Goal: Check status: Check status

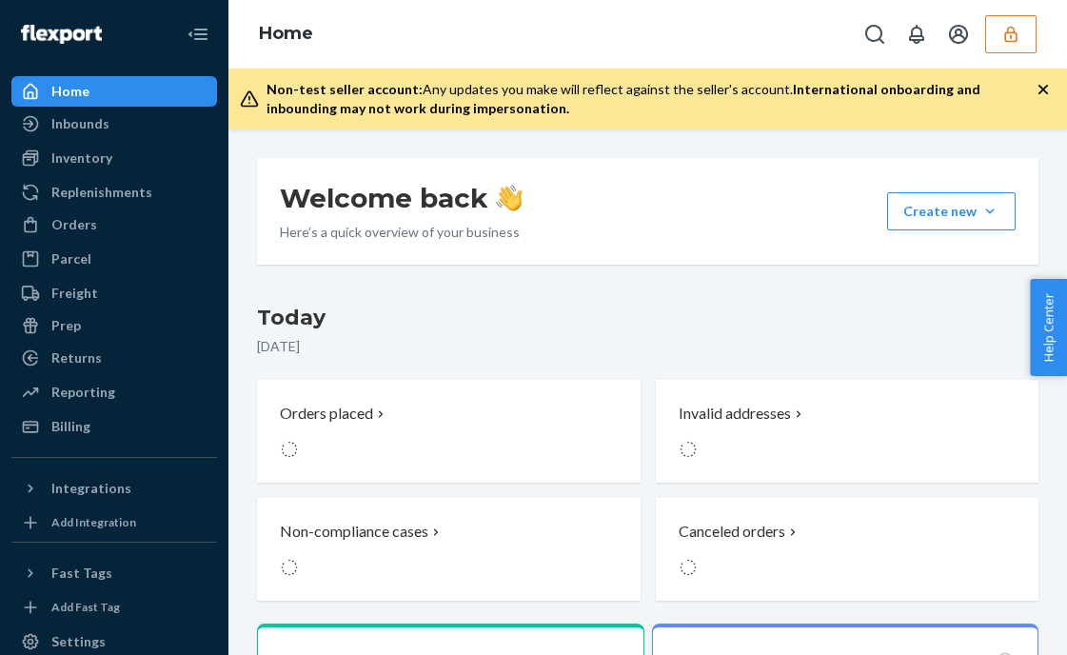
click at [1014, 25] on icon "button" at bounding box center [1010, 34] width 19 height 19
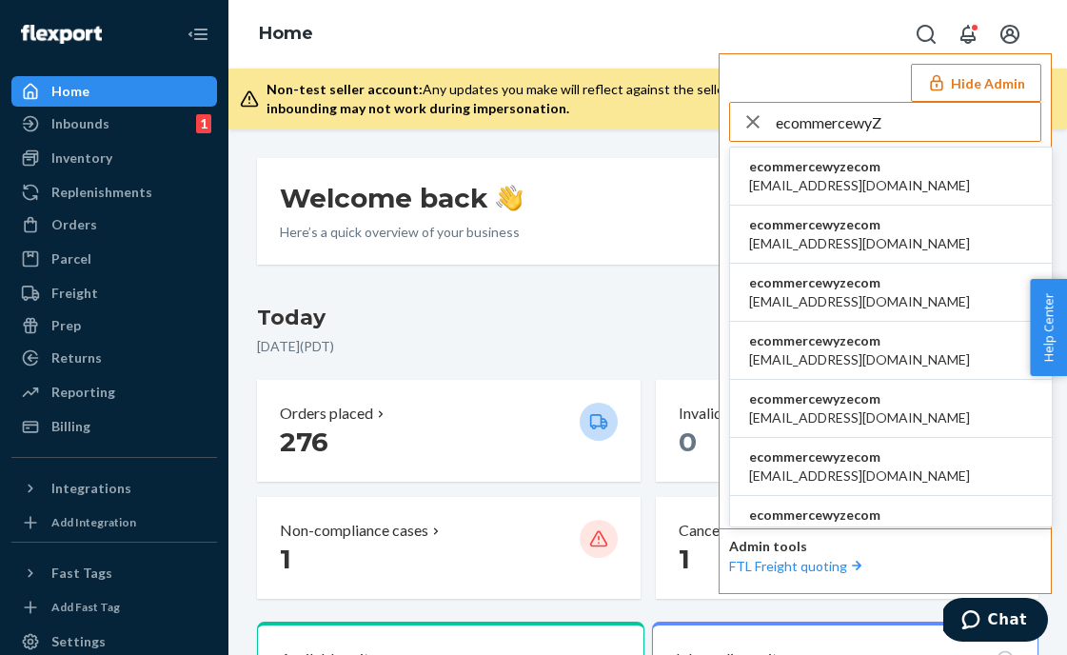
type input "ecommercewyZ"
click at [870, 160] on span "ecommercewyzecom" at bounding box center [859, 166] width 221 height 19
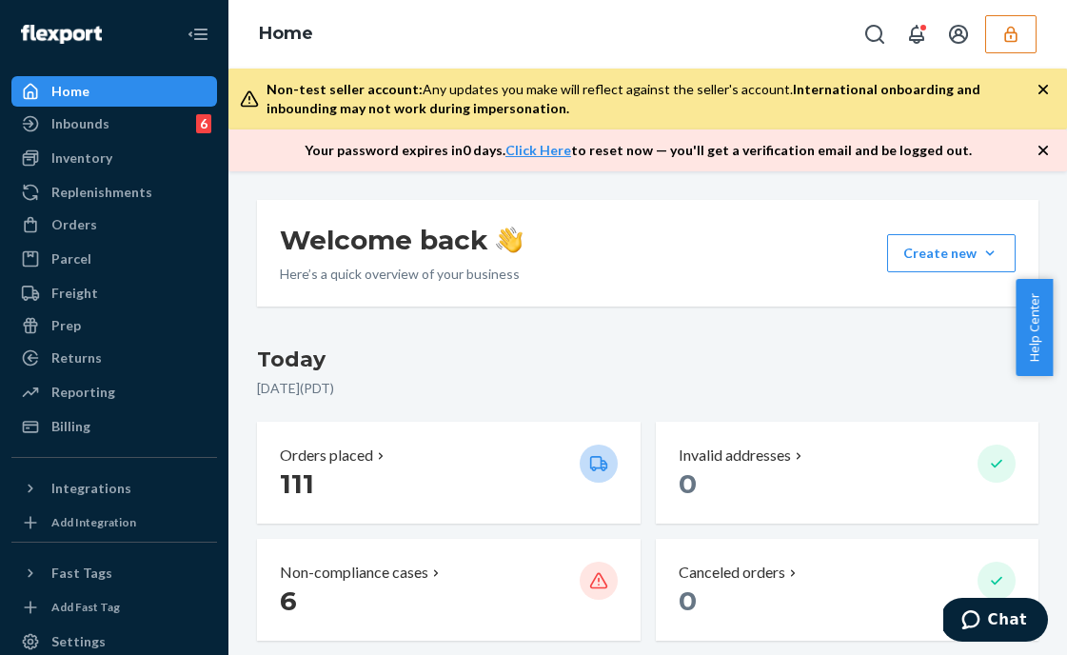
click at [997, 39] on button "button" at bounding box center [1010, 34] width 51 height 38
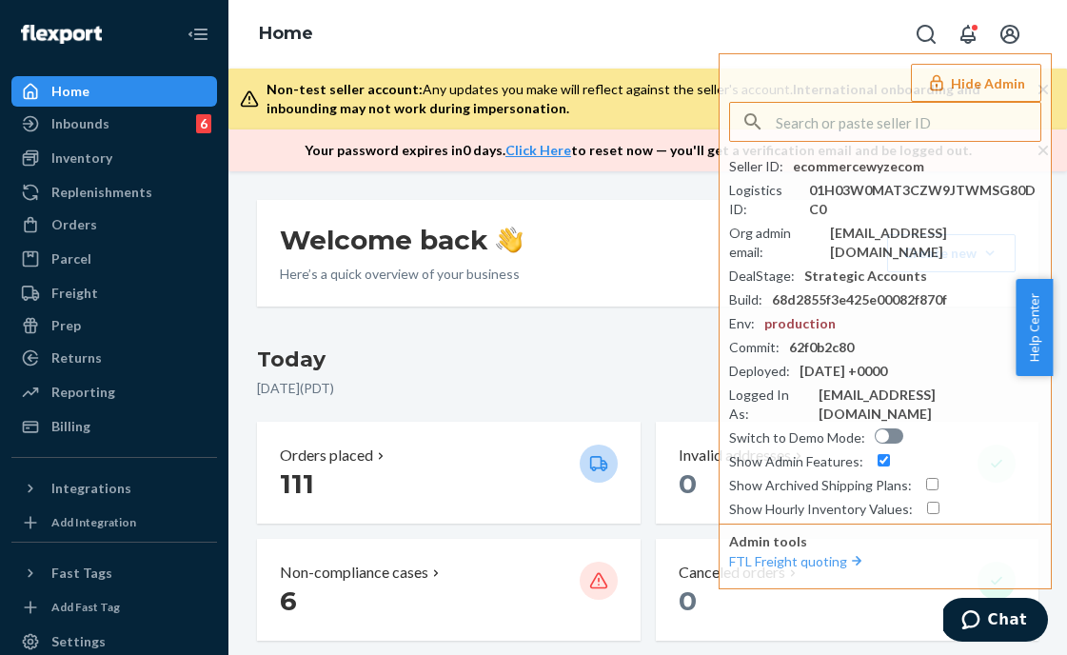
click at [544, 302] on div "Welcome back Here’s a quick overview of your business Create new Create new inb…" at bounding box center [647, 253] width 781 height 107
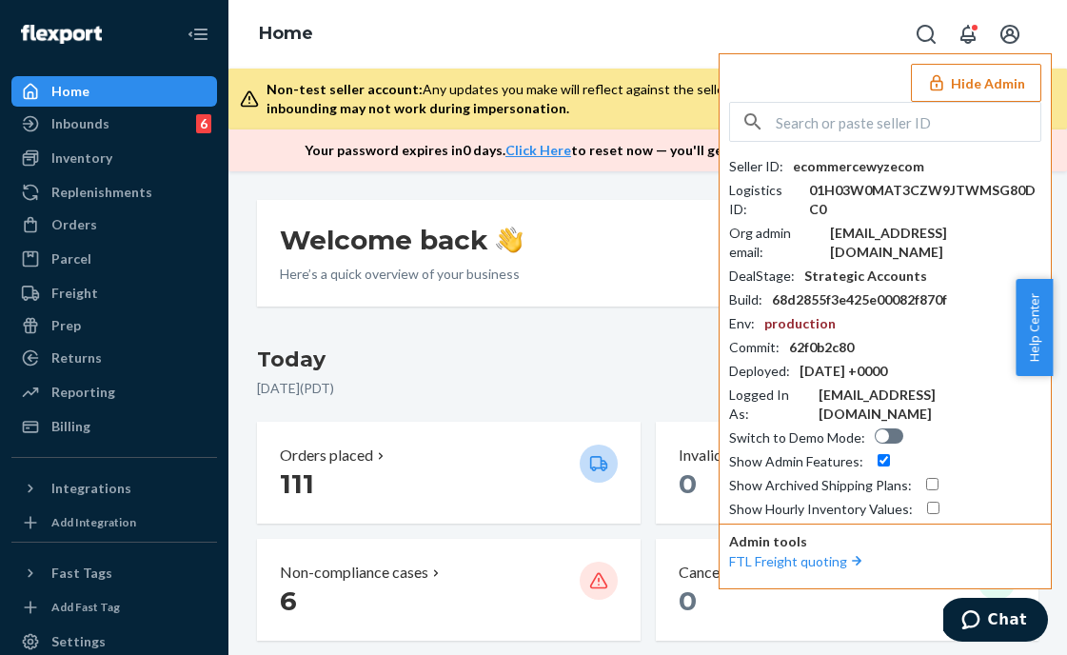
click at [1024, 89] on button "Hide Admin" at bounding box center [976, 83] width 130 height 38
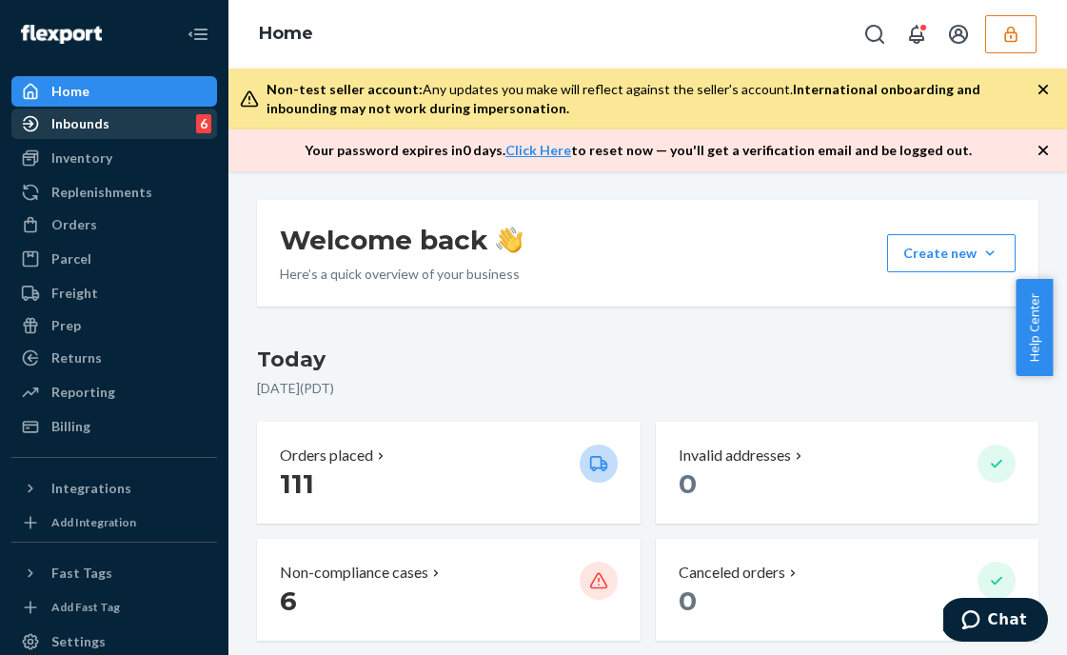
click at [131, 121] on div "Inbounds 6" at bounding box center [114, 123] width 202 height 27
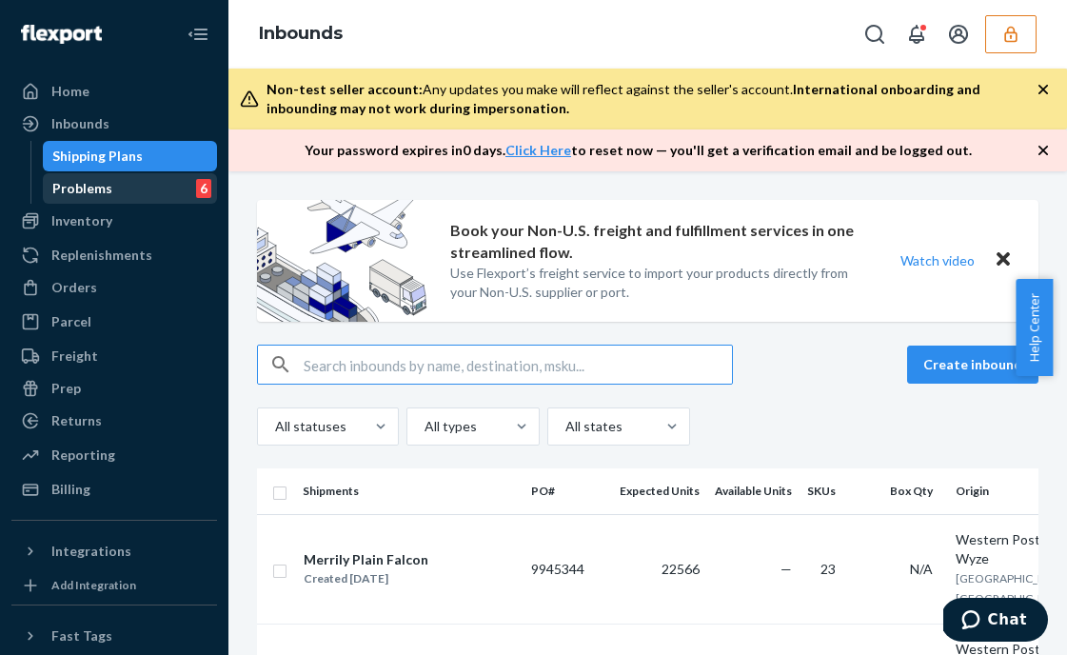
click at [118, 188] on div "Problems 6" at bounding box center [130, 188] width 171 height 27
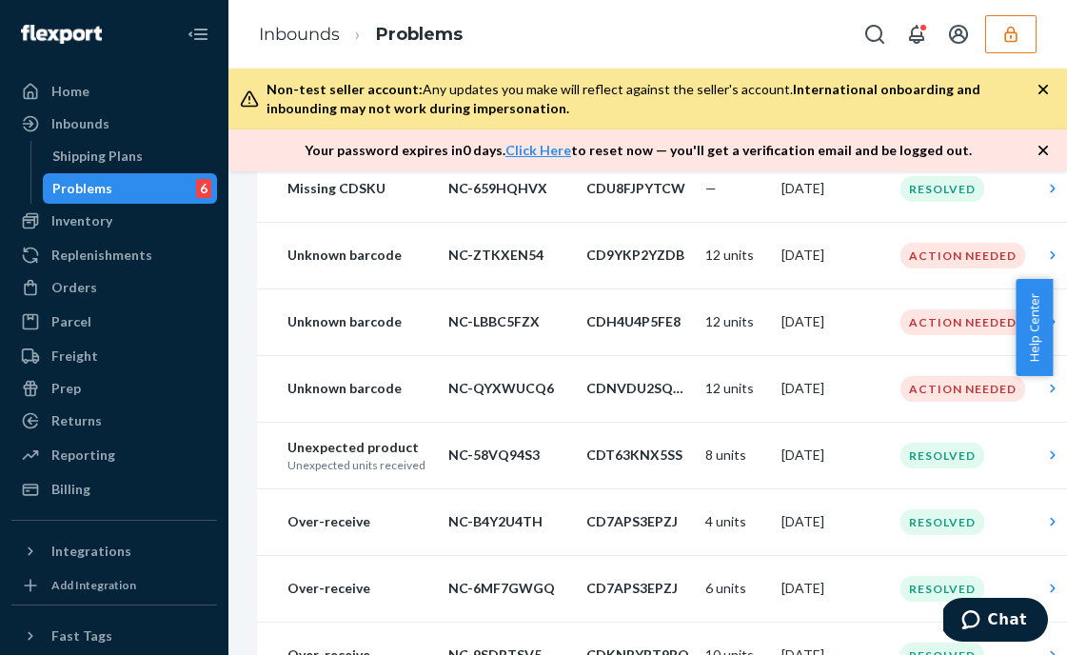
scroll to position [279, 0]
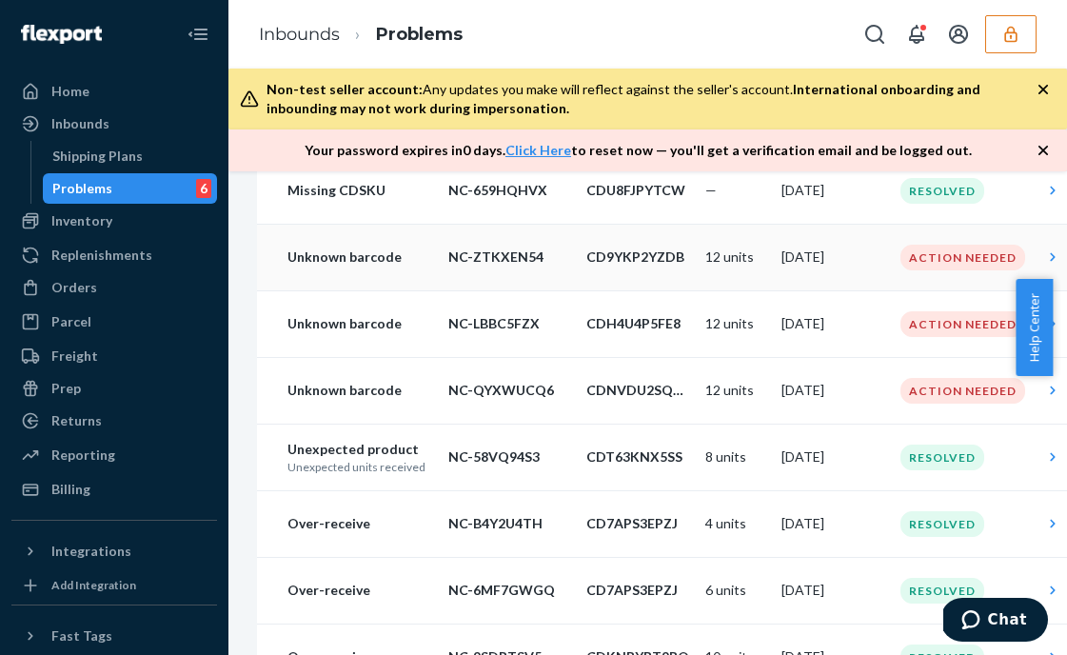
click at [609, 249] on p "CD9YKP2YZDB" at bounding box center [638, 256] width 104 height 19
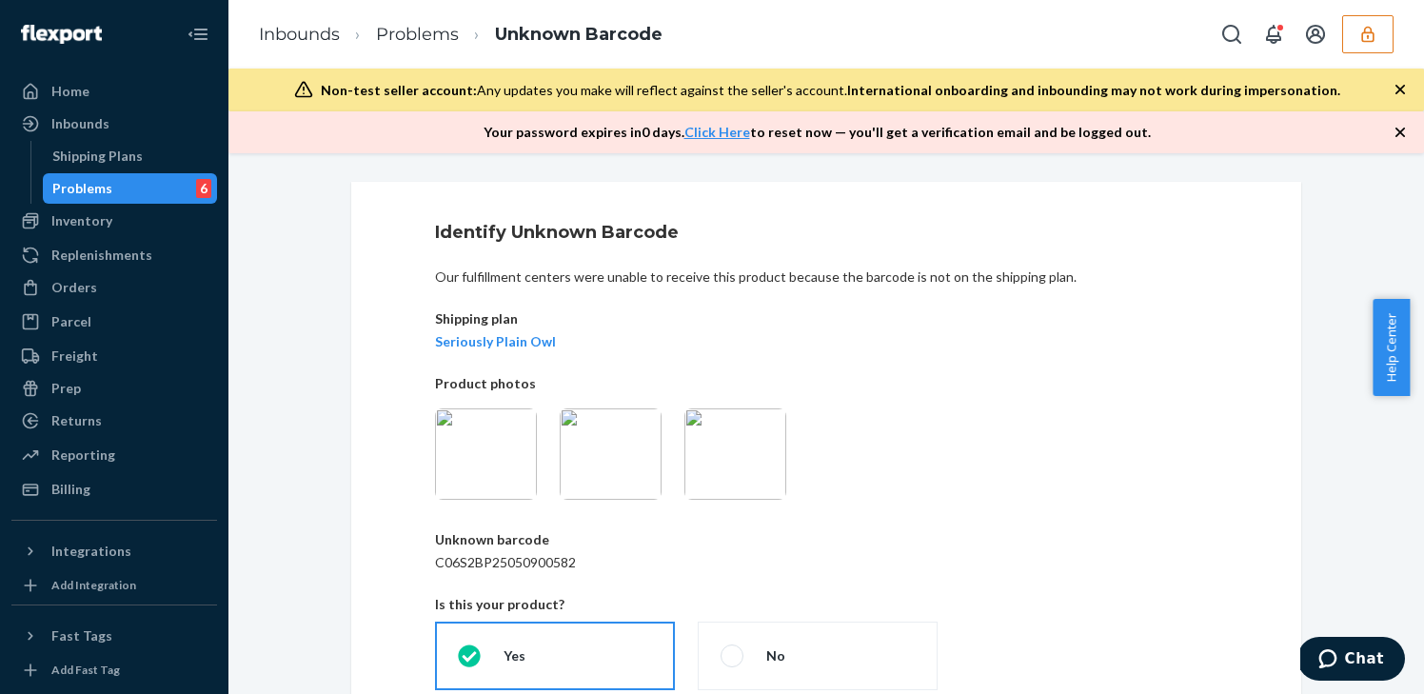
click at [617, 458] on img at bounding box center [611, 453] width 102 height 91
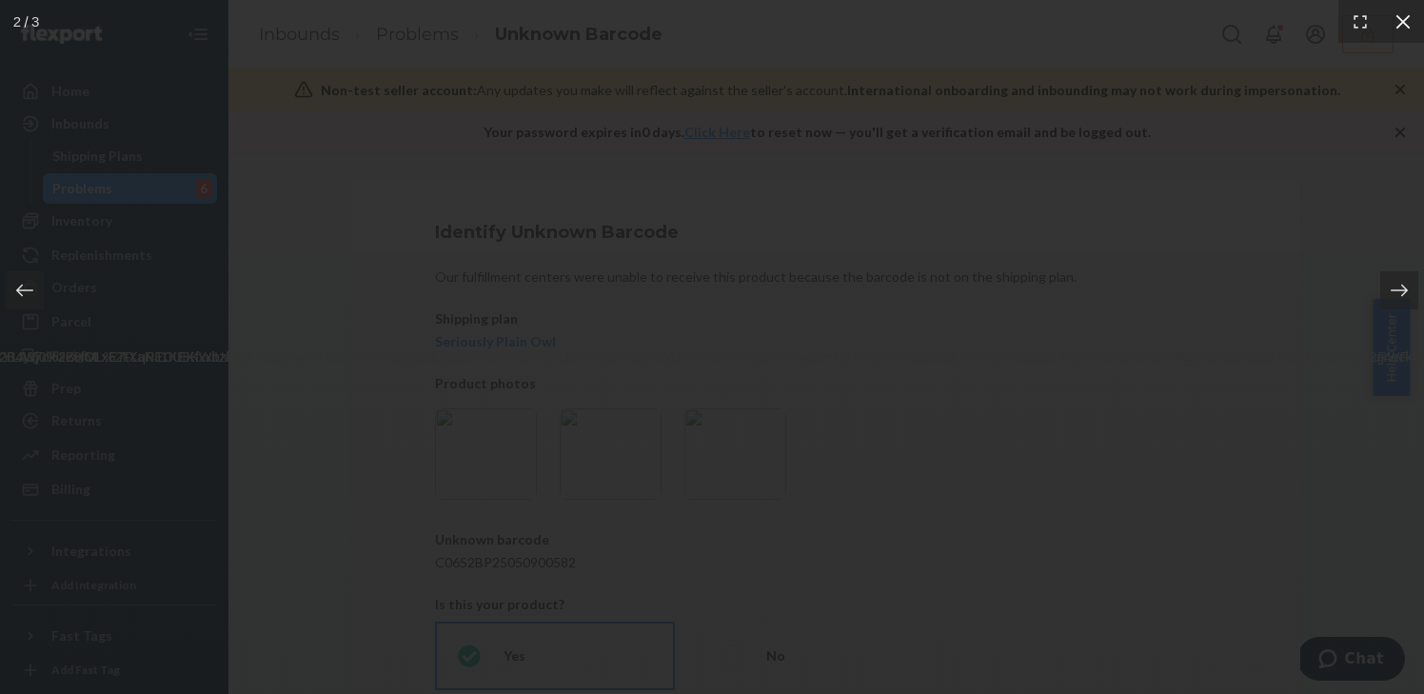
click at [1052, 10] on div at bounding box center [1402, 21] width 43 height 43
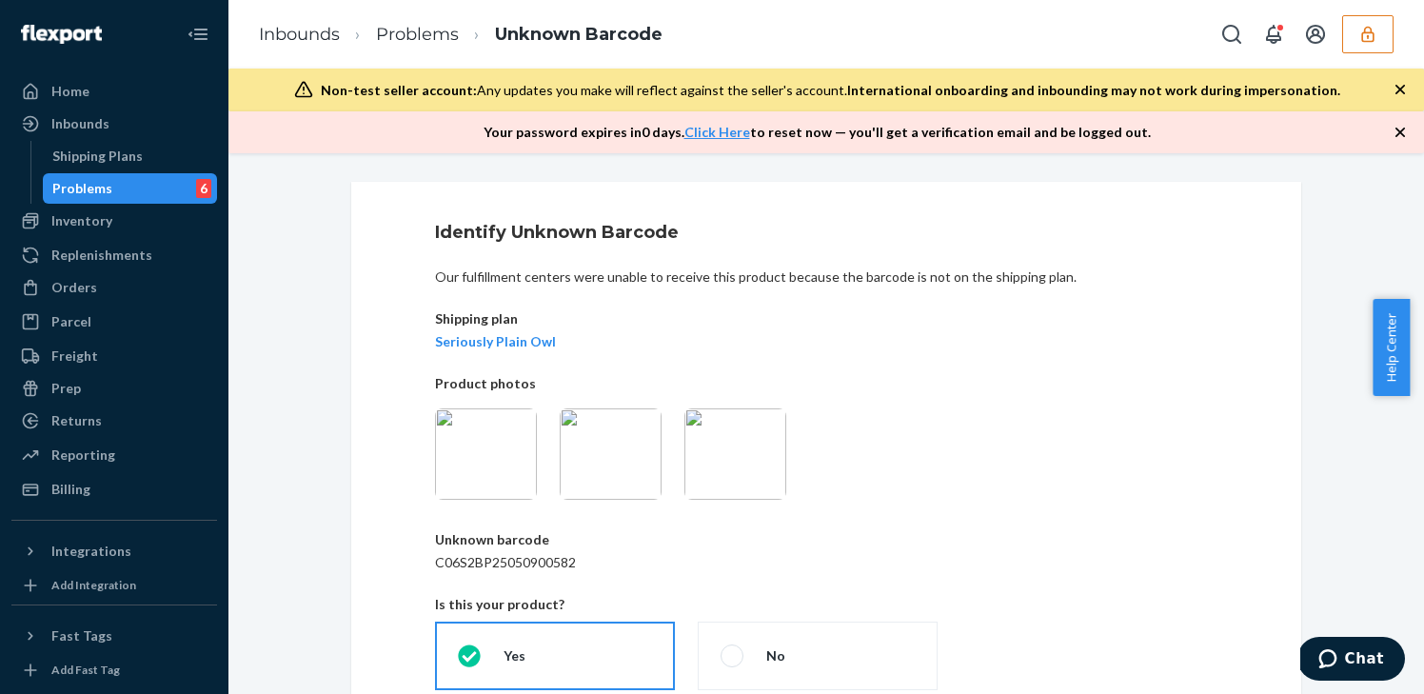
click at [752, 427] on img at bounding box center [735, 453] width 102 height 91
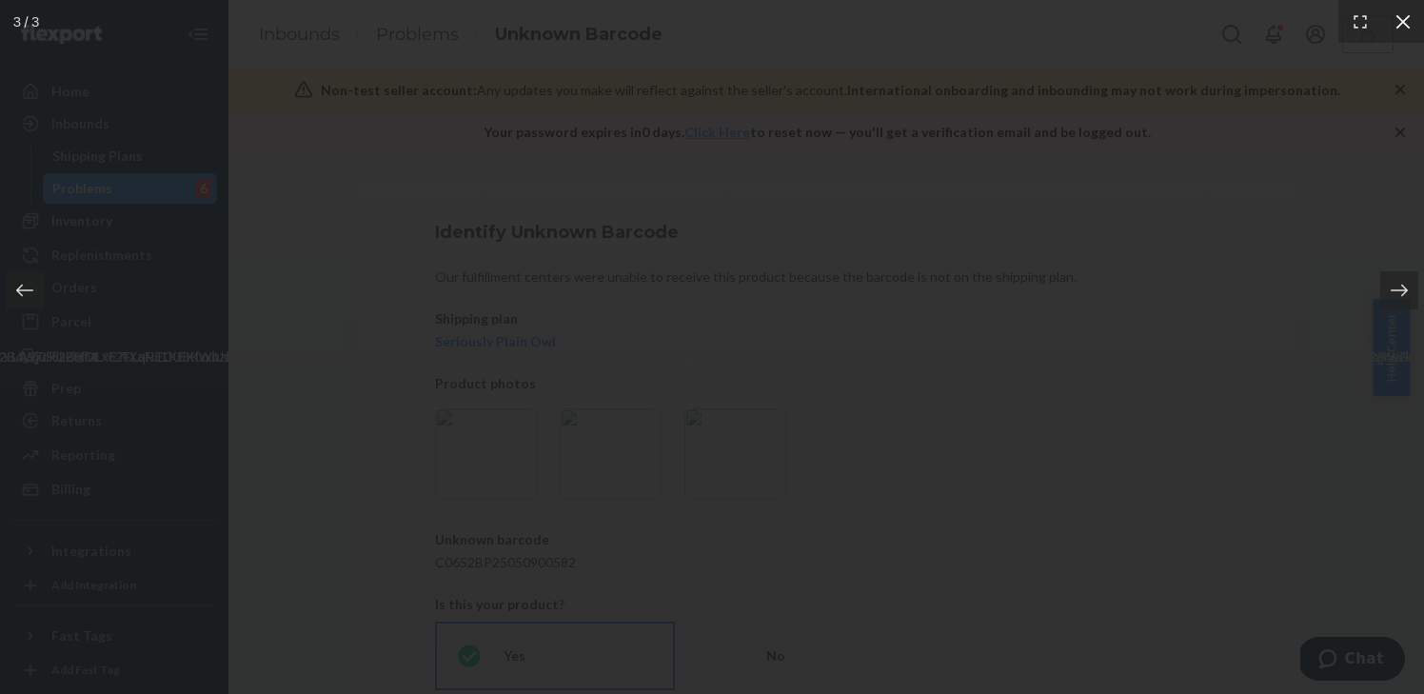
click at [1052, 30] on div at bounding box center [1402, 21] width 43 height 43
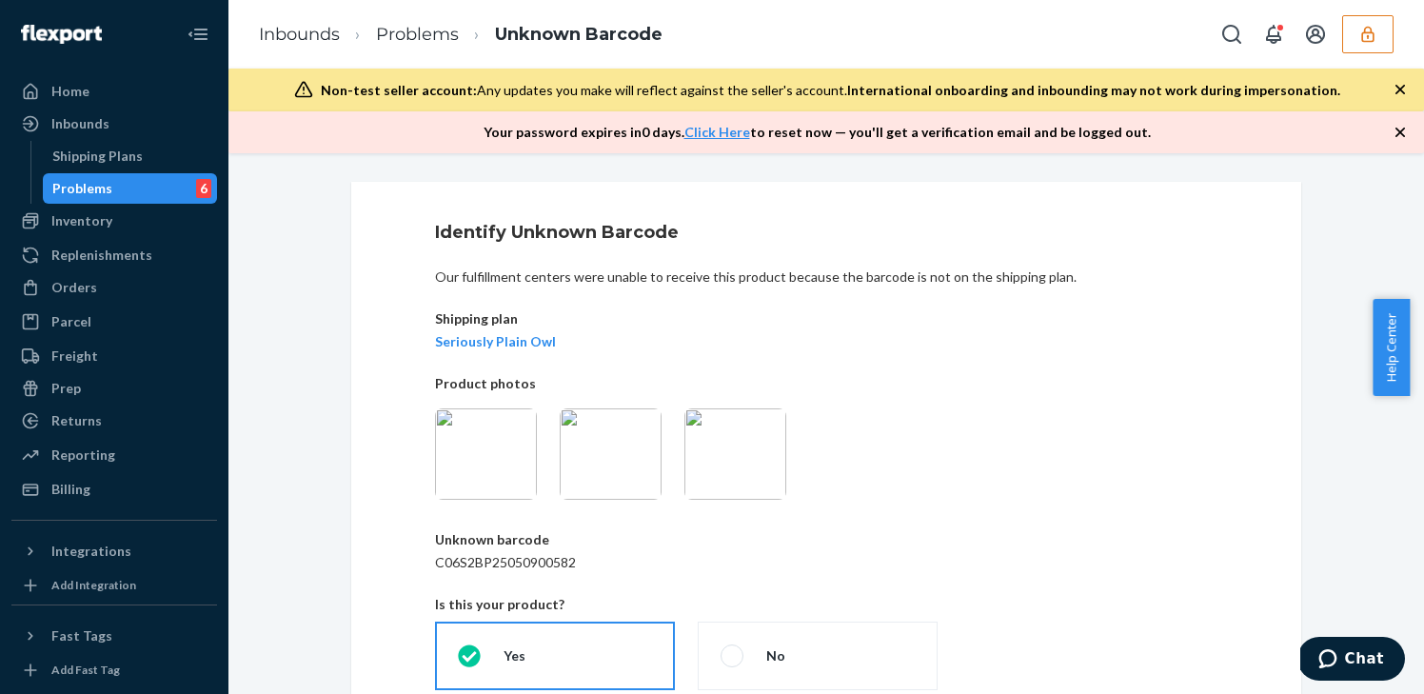
click at [489, 452] on img at bounding box center [486, 453] width 102 height 91
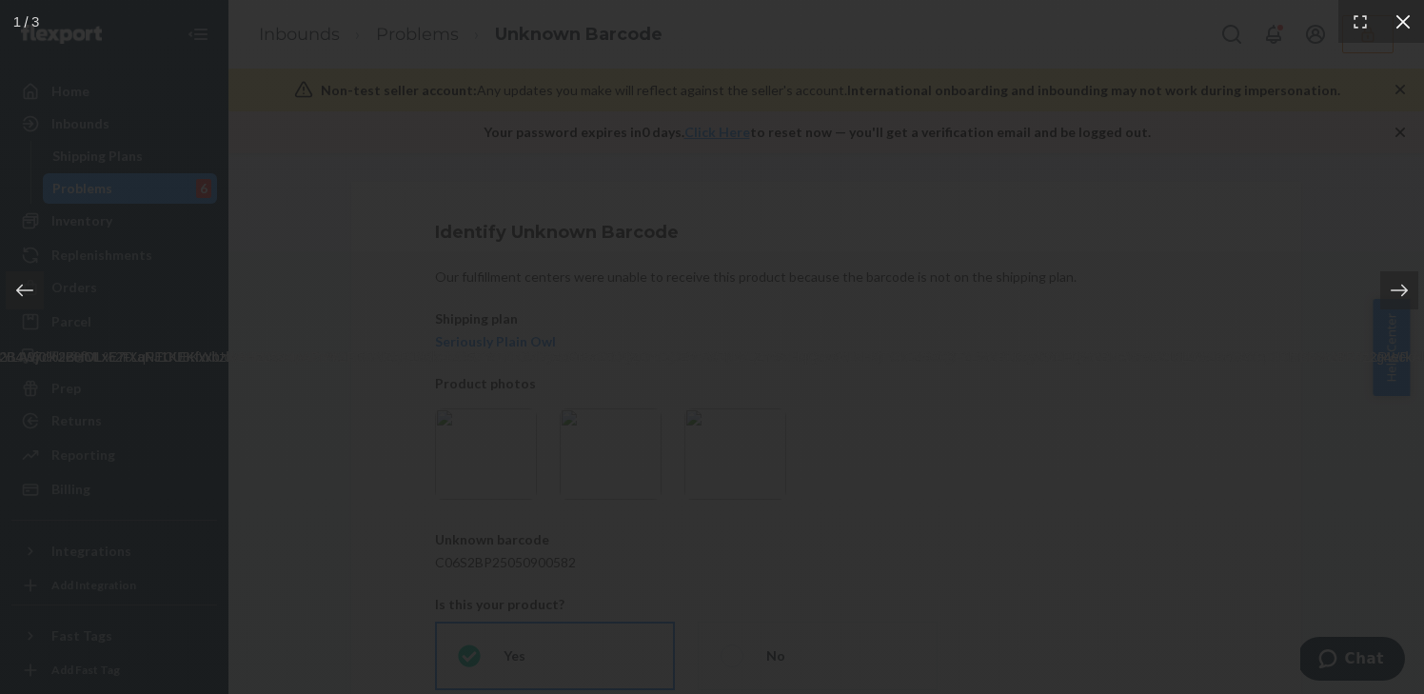
click at [1052, 16] on icon at bounding box center [1403, 21] width 19 height 19
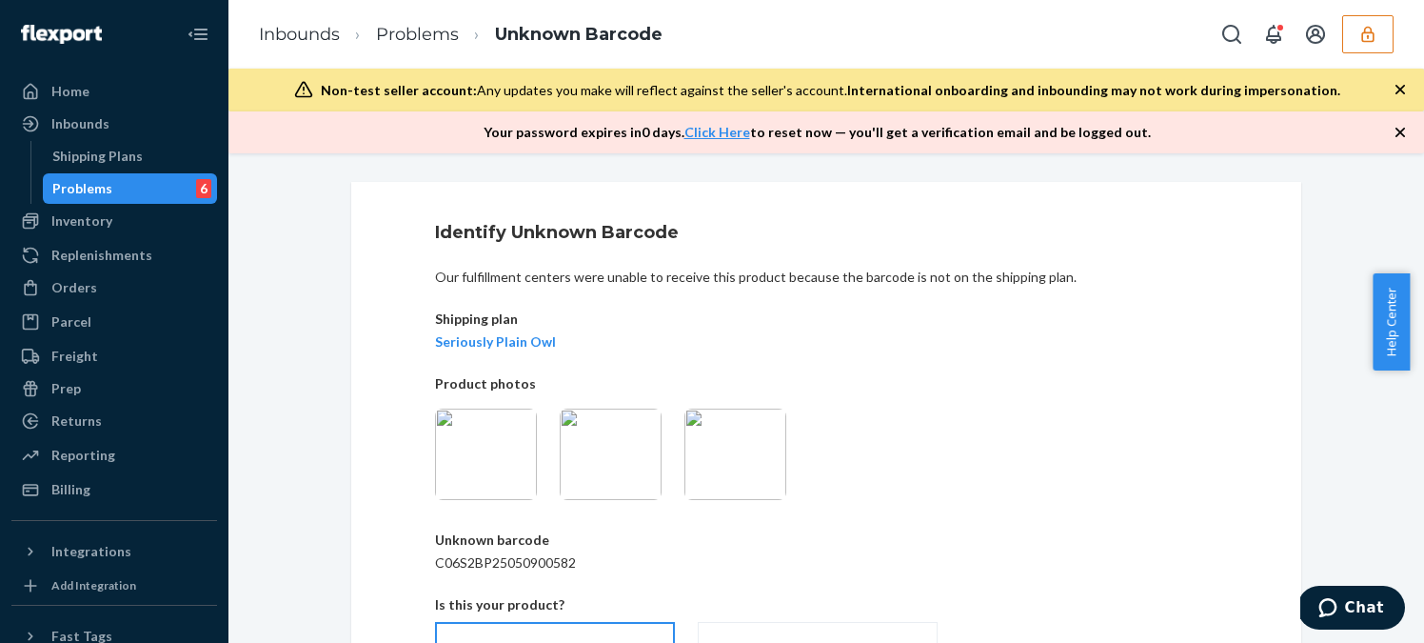
click at [130, 186] on div "Problems 6" at bounding box center [130, 188] width 171 height 27
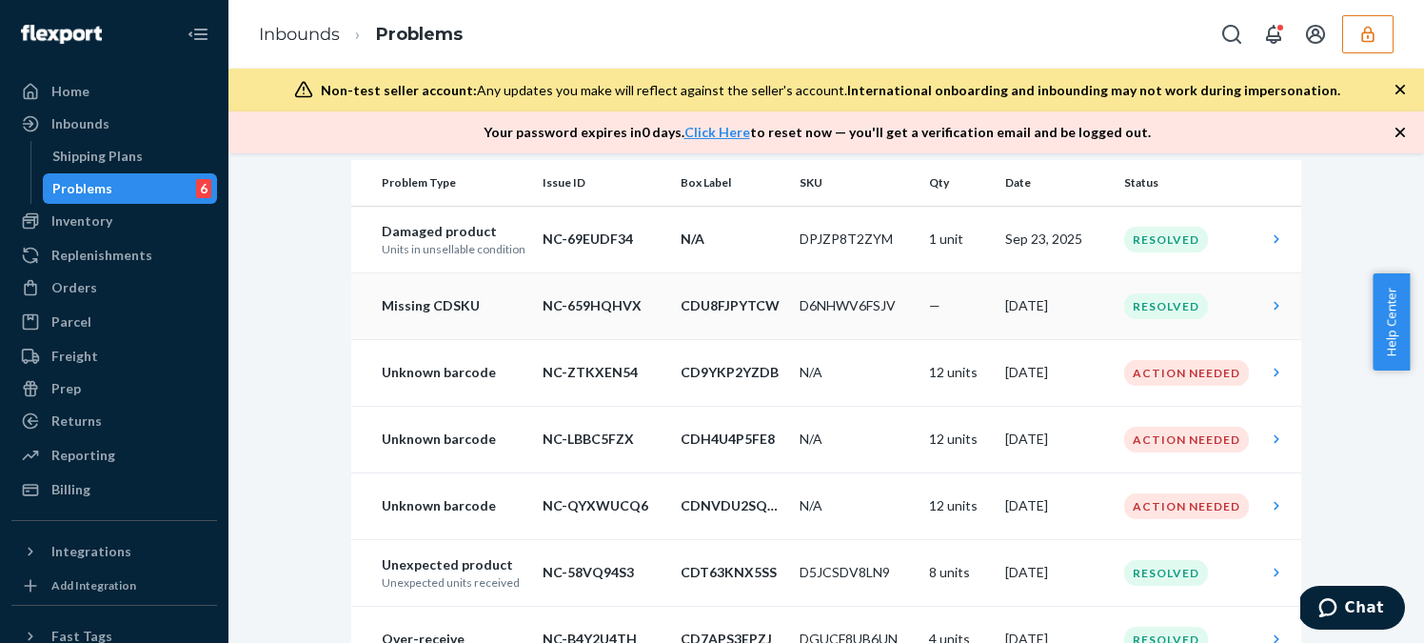
scroll to position [247, 0]
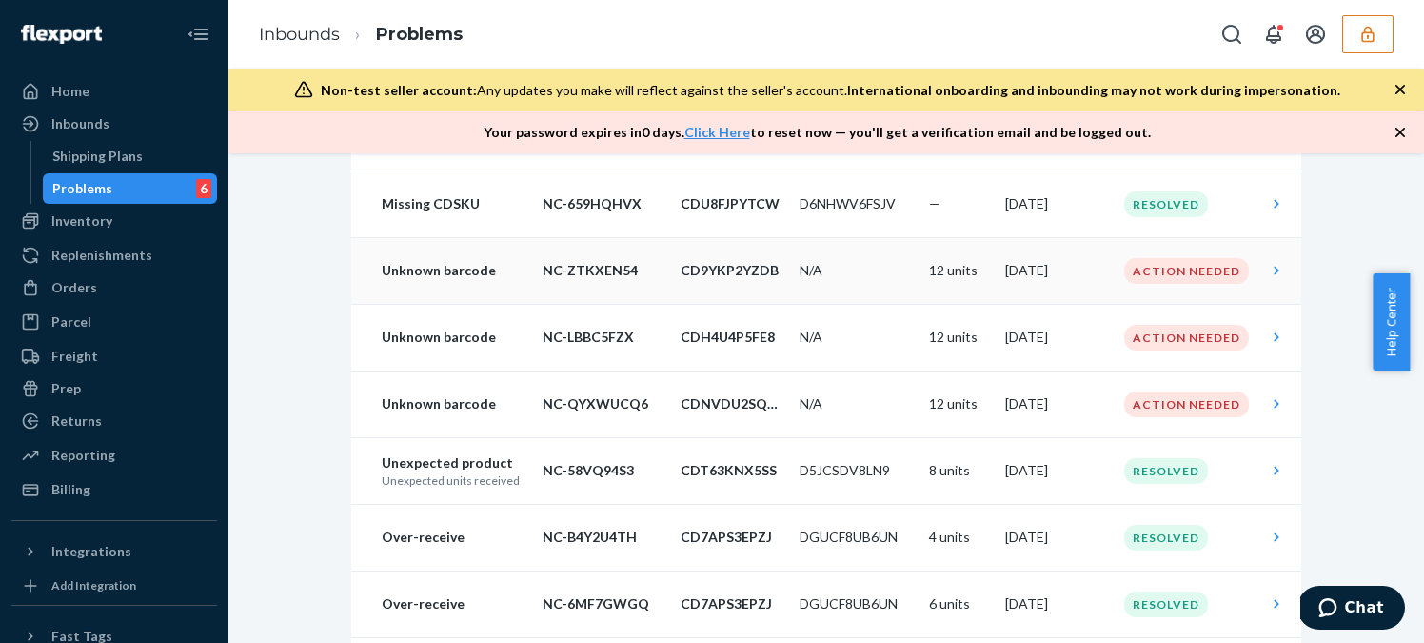
click at [960, 274] on td "12 units" at bounding box center [959, 270] width 76 height 67
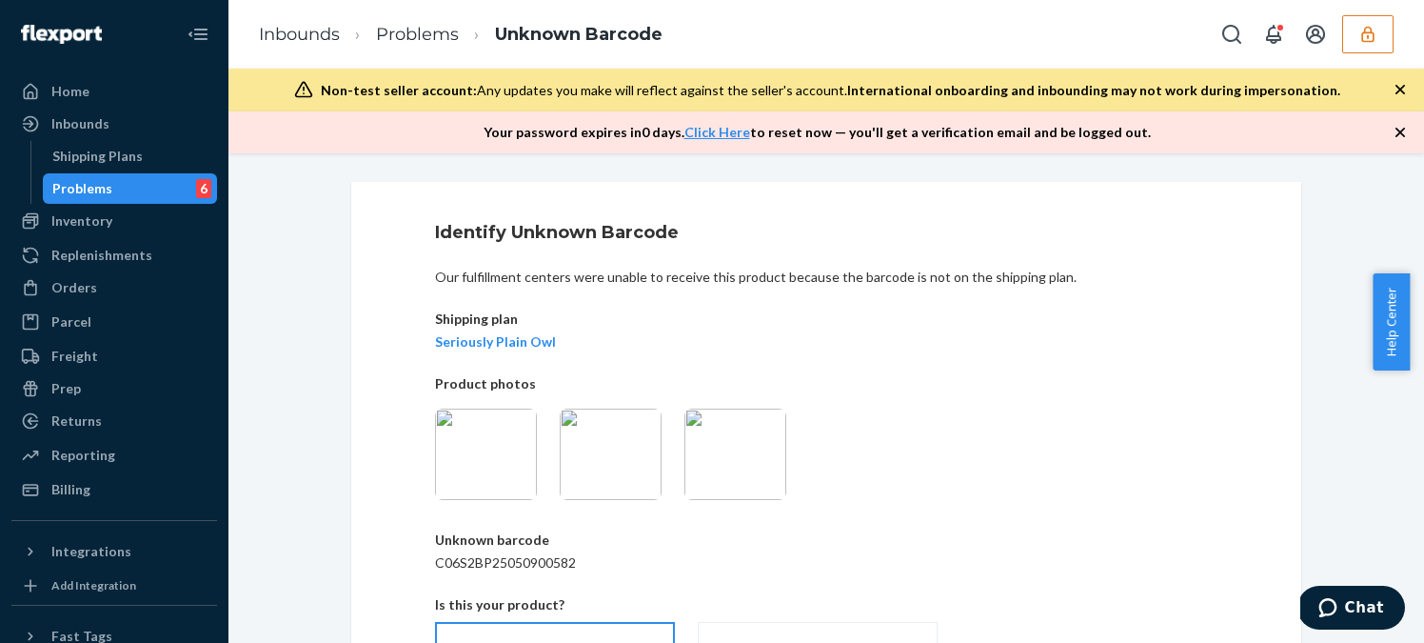
click at [732, 441] on img at bounding box center [735, 453] width 102 height 91
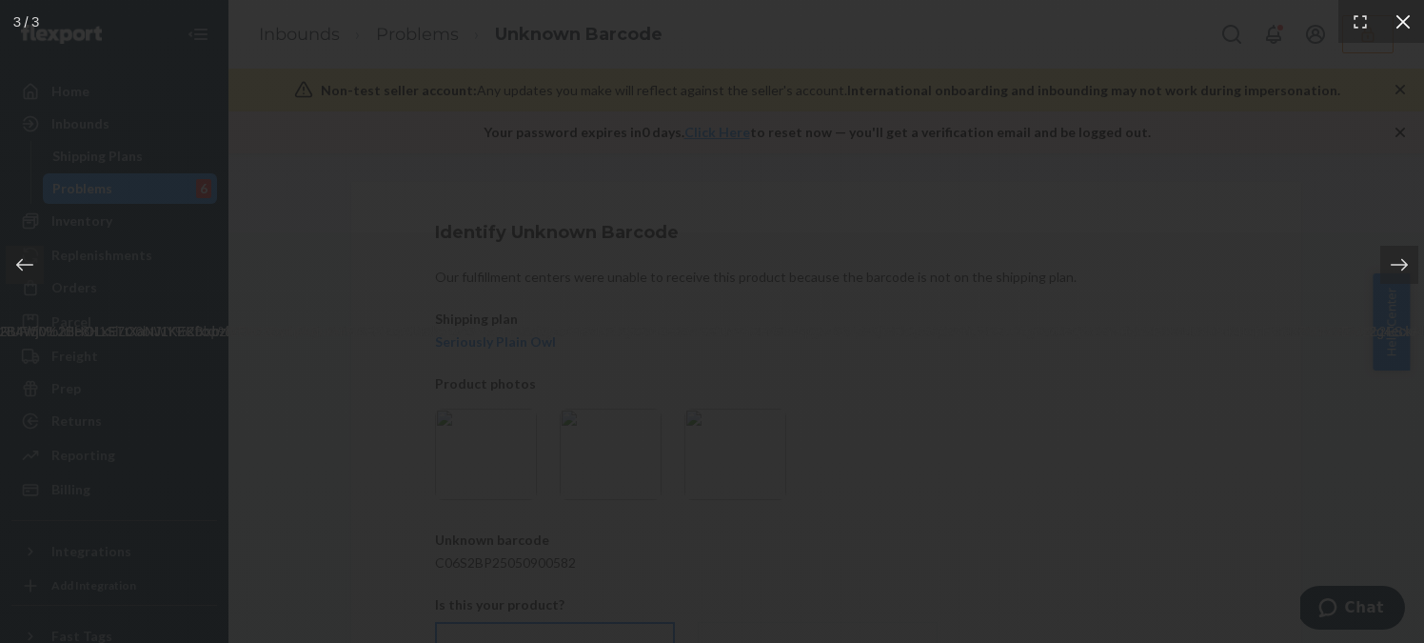
click at [1052, 30] on icon at bounding box center [1403, 21] width 19 height 19
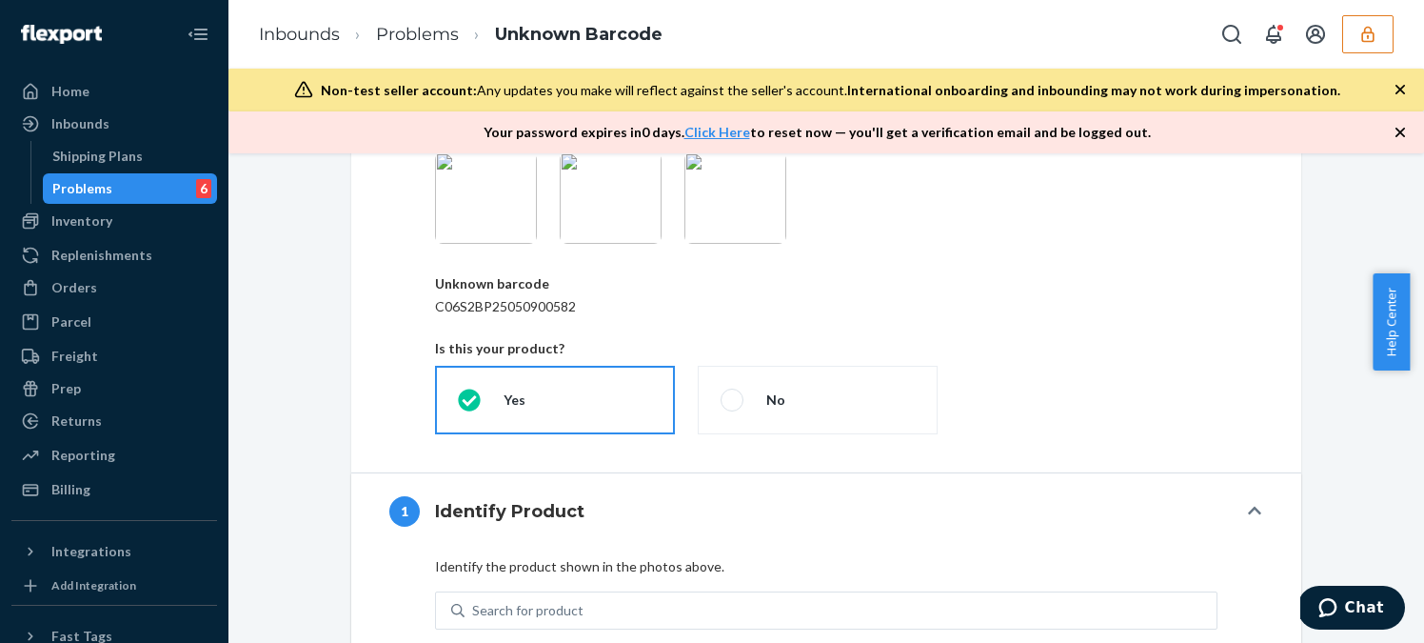
scroll to position [255, 0]
click at [724, 224] on img at bounding box center [735, 198] width 102 height 91
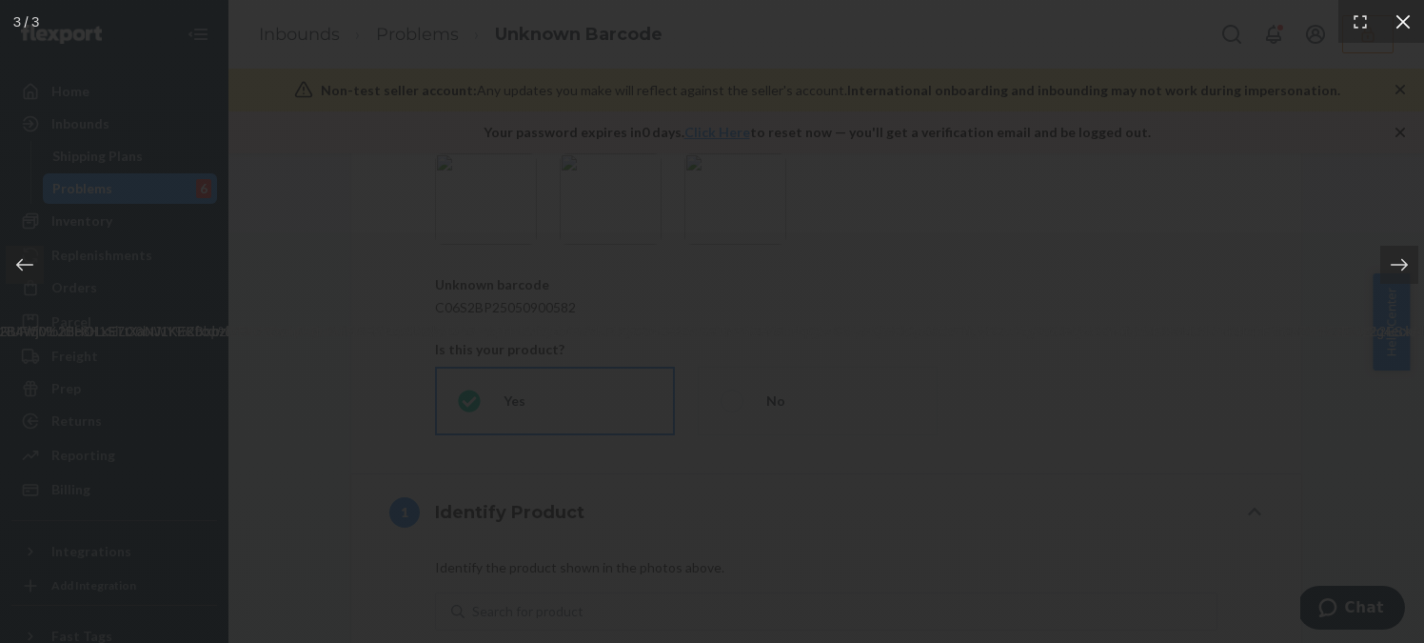
click at [1052, 30] on icon at bounding box center [1403, 21] width 19 height 19
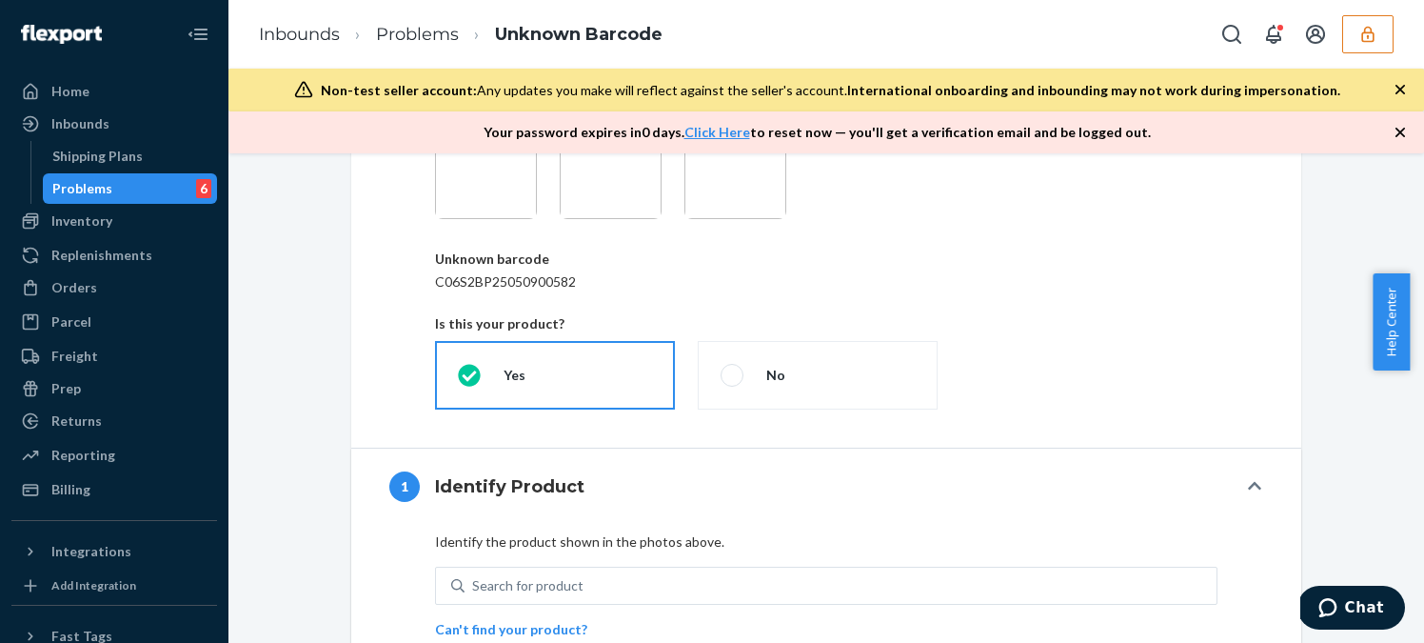
scroll to position [286, 0]
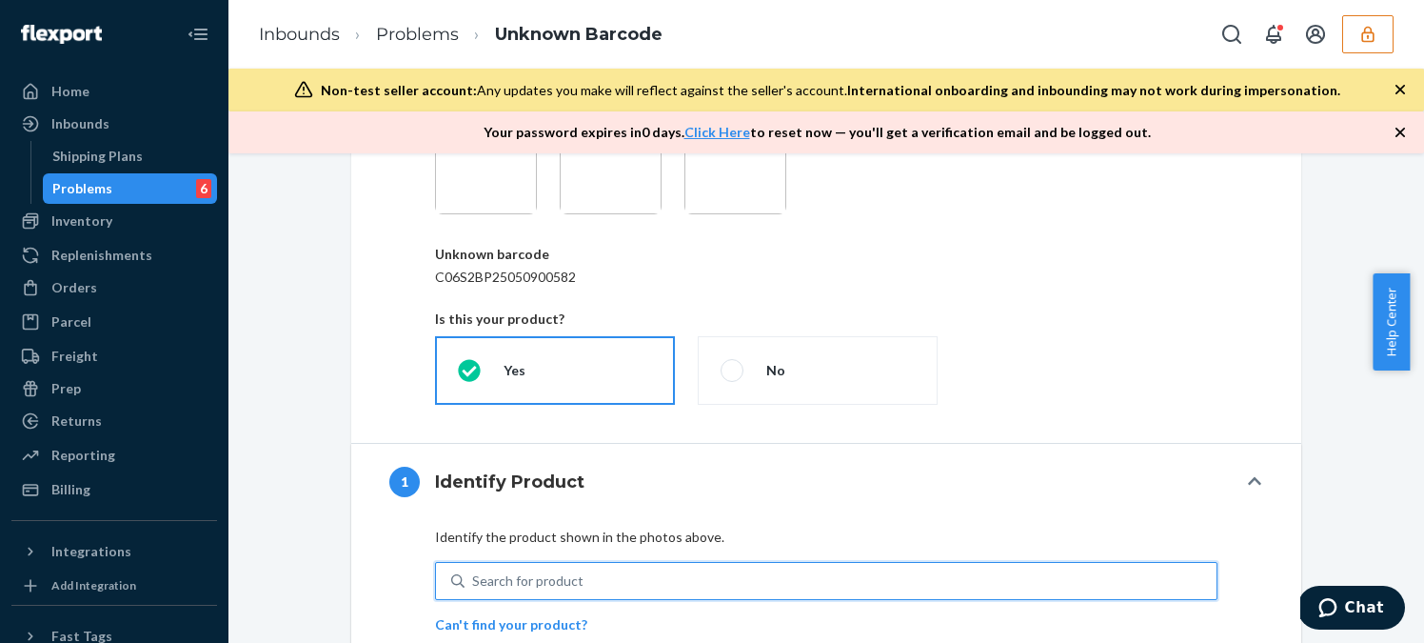
click at [816, 584] on div "Search for product" at bounding box center [841, 581] width 752 height 34
click at [474, 584] on input "0 results available. Use Up and Down to choose options, press Enter to select t…" at bounding box center [473, 580] width 2 height 19
type input "WCVRBPW"
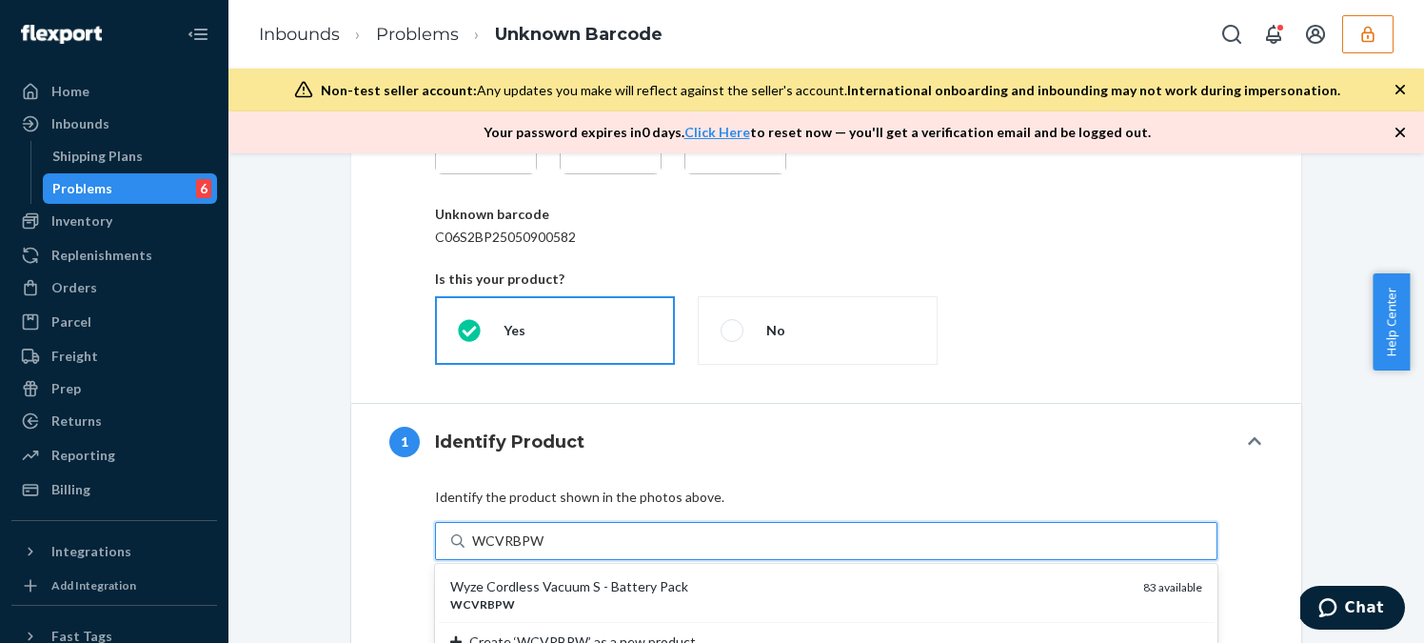
scroll to position [346, 0]
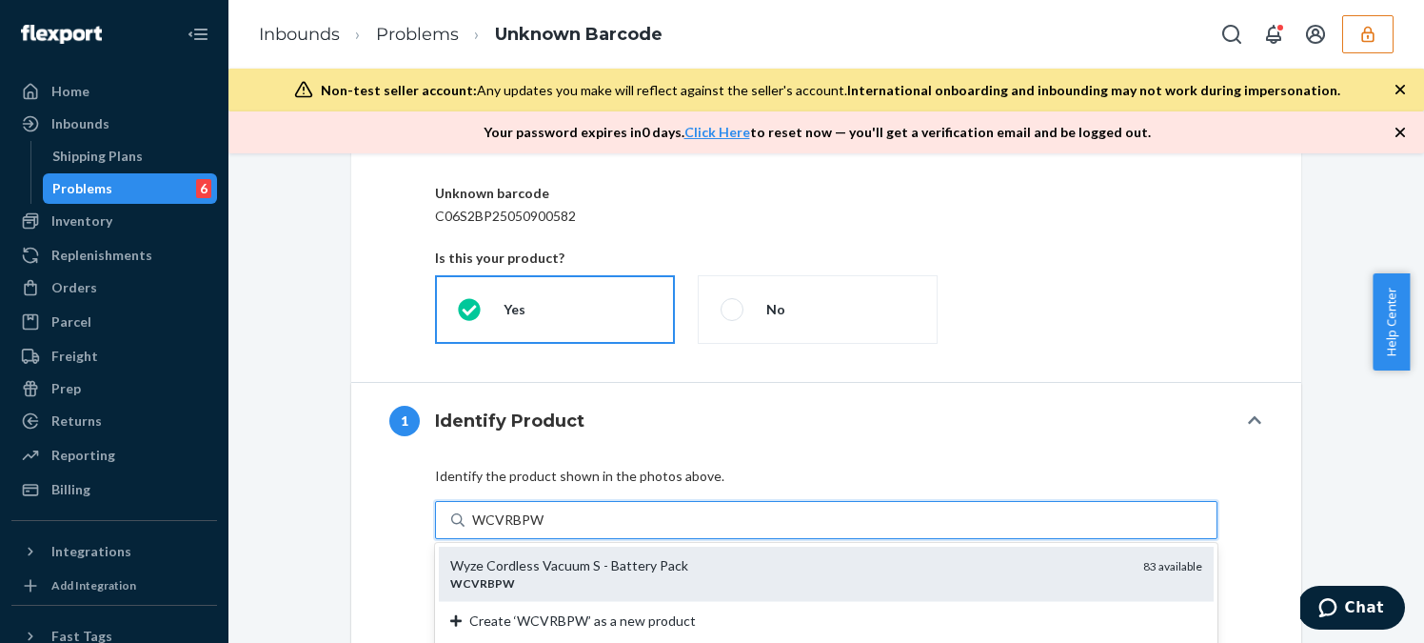
click at [817, 558] on div "Wyze Cordless Vacuum S - Battery Pack" at bounding box center [789, 565] width 678 height 19
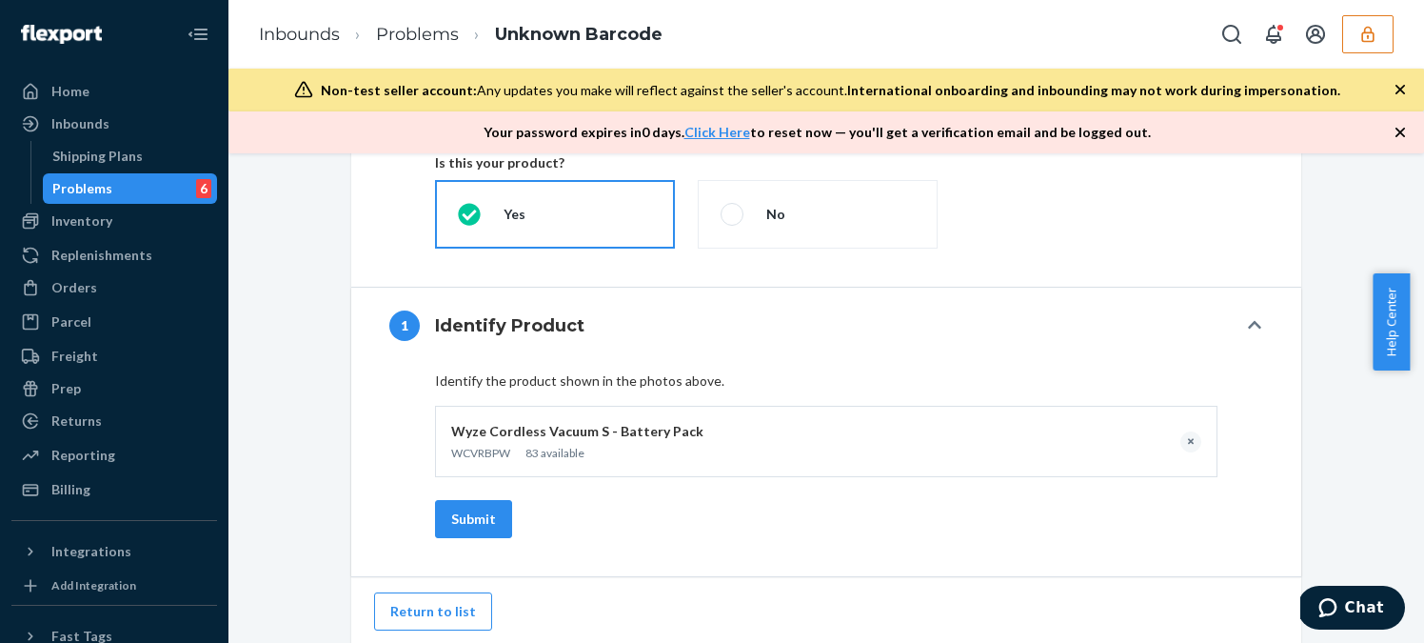
scroll to position [444, 0]
click at [461, 517] on button "Submit" at bounding box center [473, 517] width 77 height 38
click at [482, 519] on button "Submit" at bounding box center [473, 517] width 77 height 38
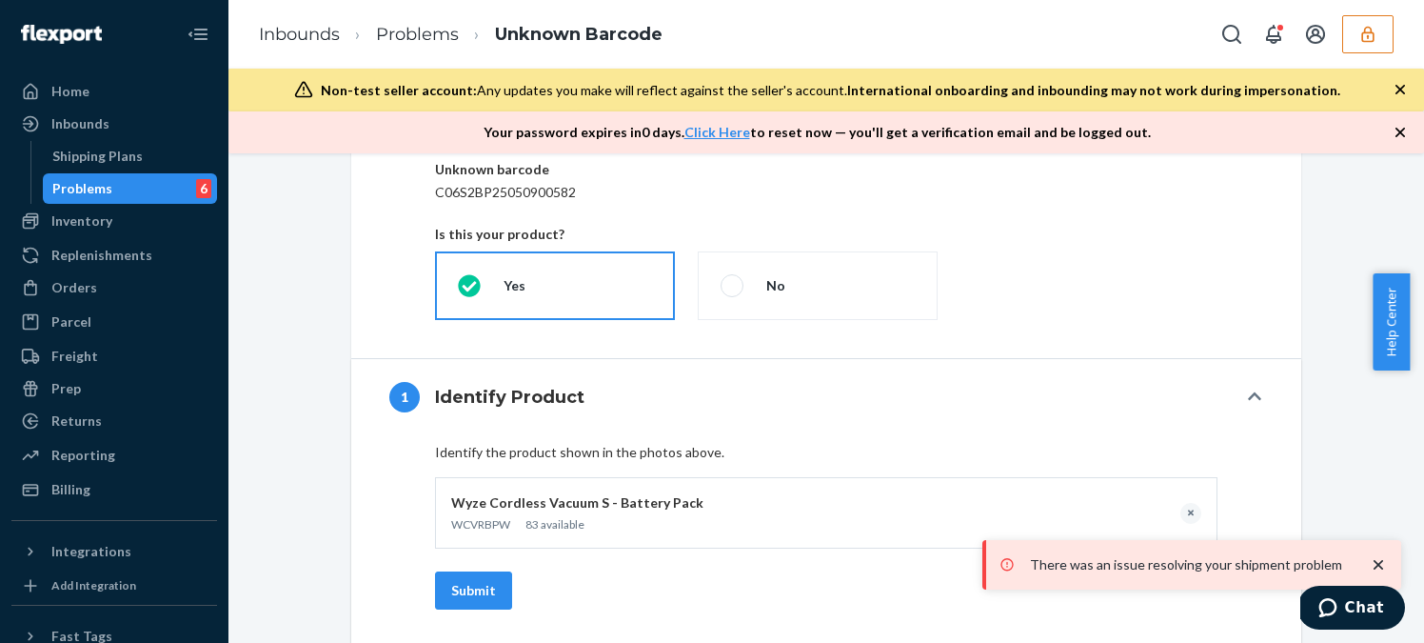
scroll to position [369, 0]
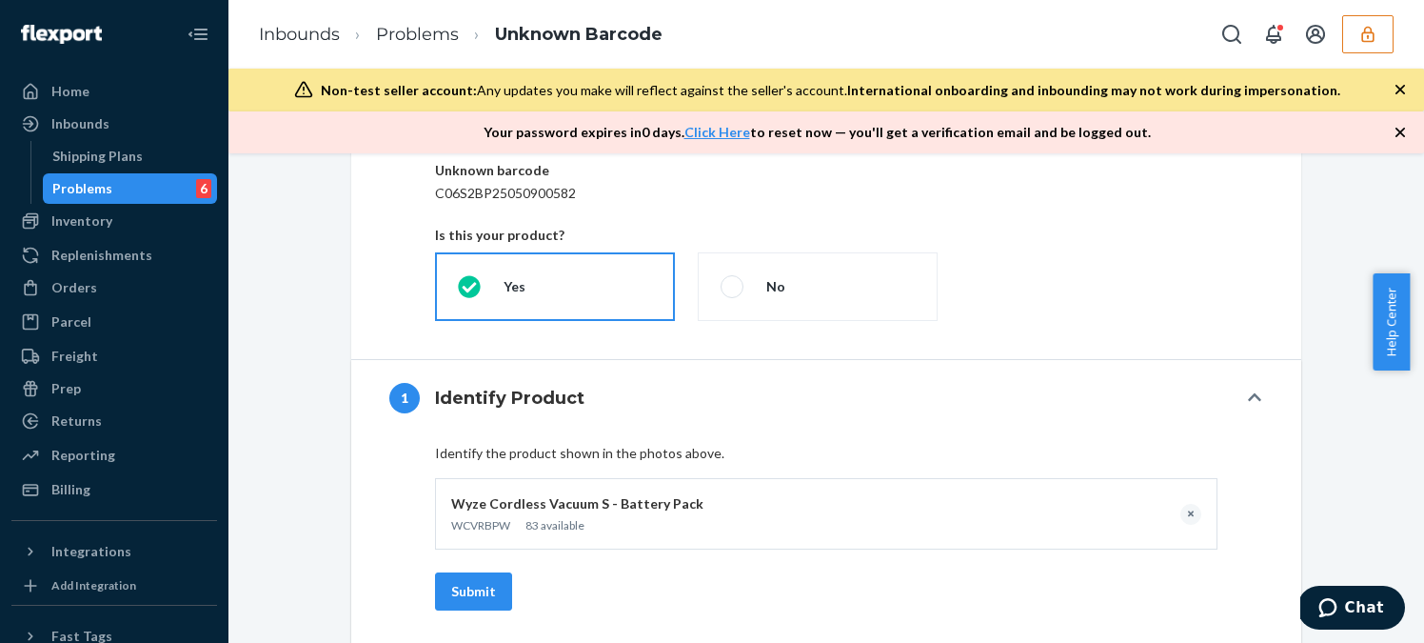
click at [98, 188] on div "Problems" at bounding box center [82, 188] width 60 height 19
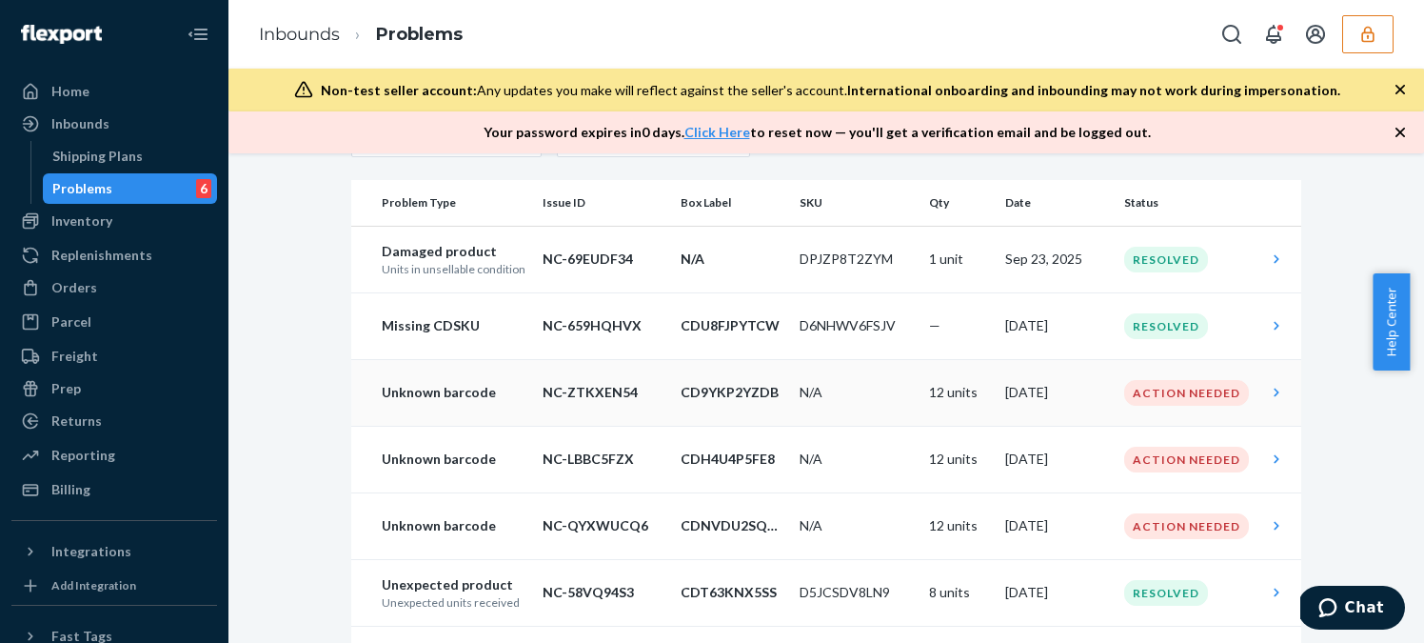
scroll to position [152, 0]
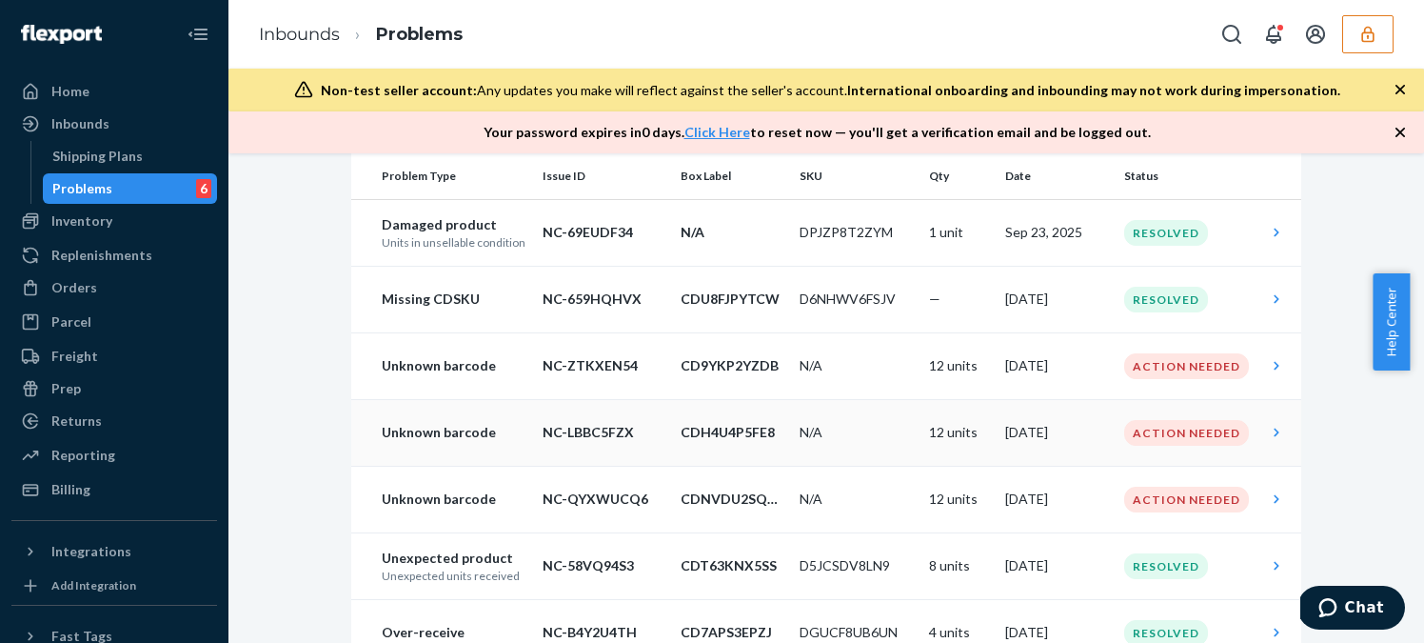
click at [715, 445] on td "CDH4U4P5FE8" at bounding box center [732, 432] width 119 height 67
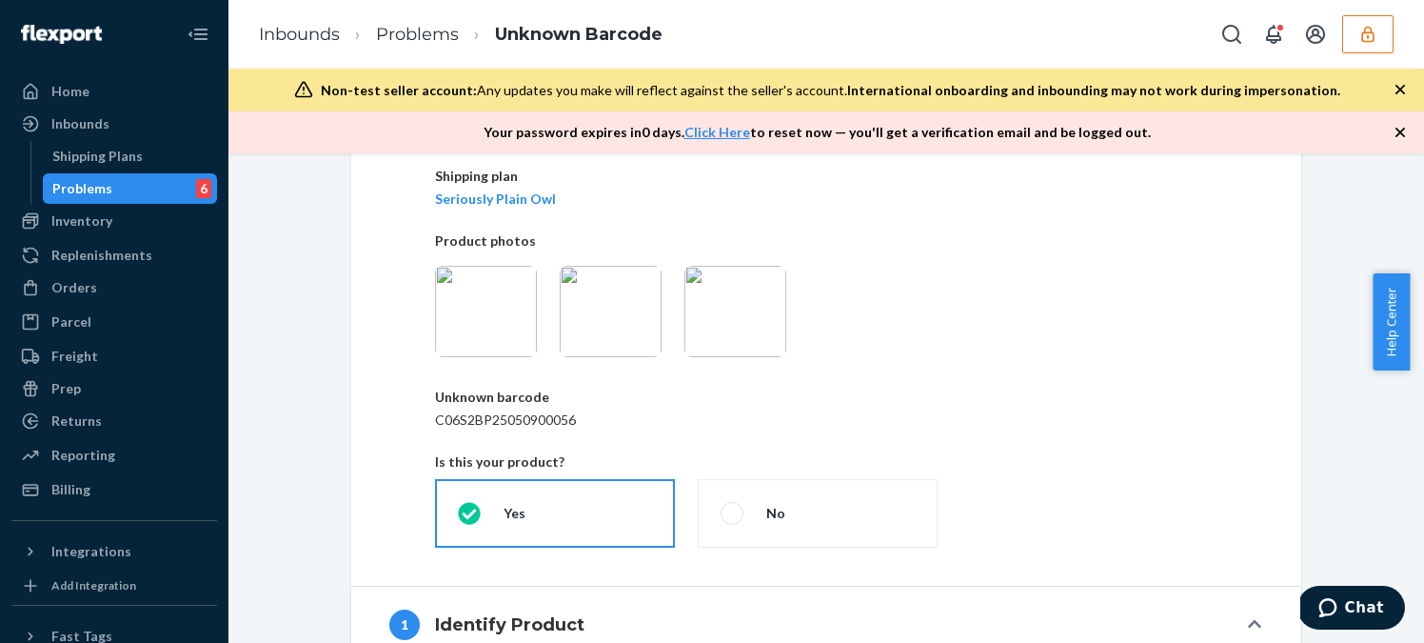
scroll to position [107, 0]
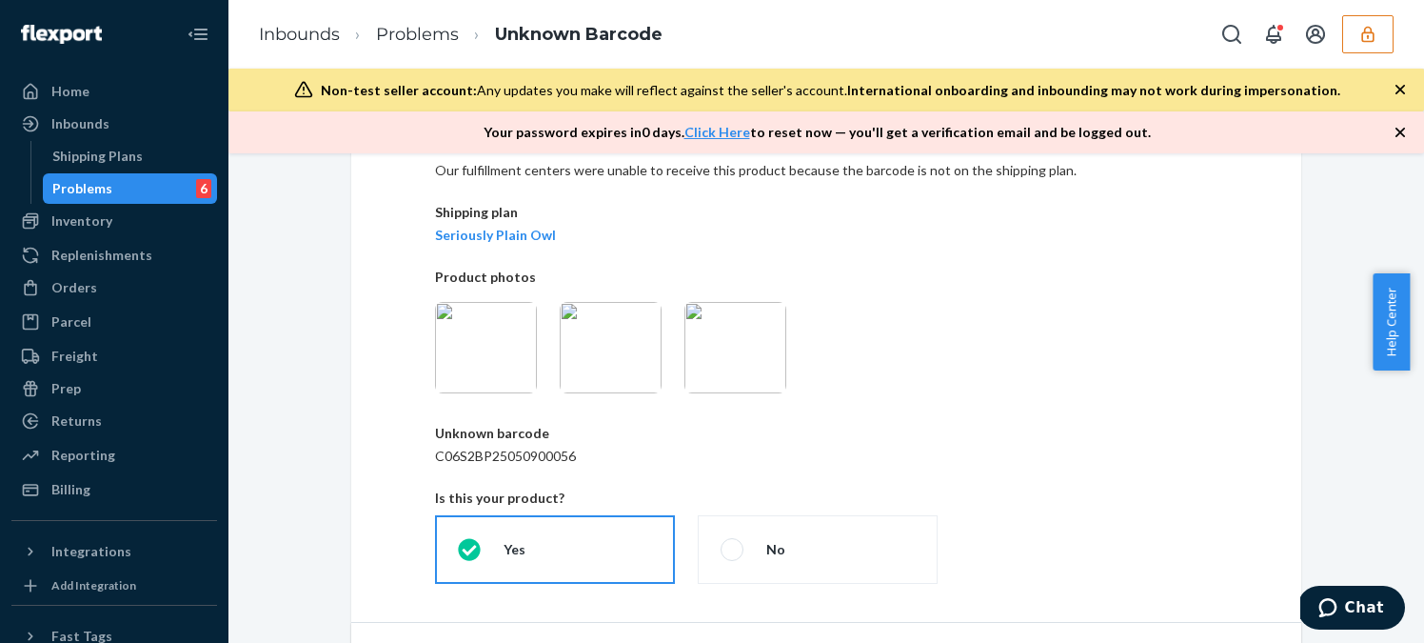
click at [746, 348] on img at bounding box center [735, 347] width 102 height 91
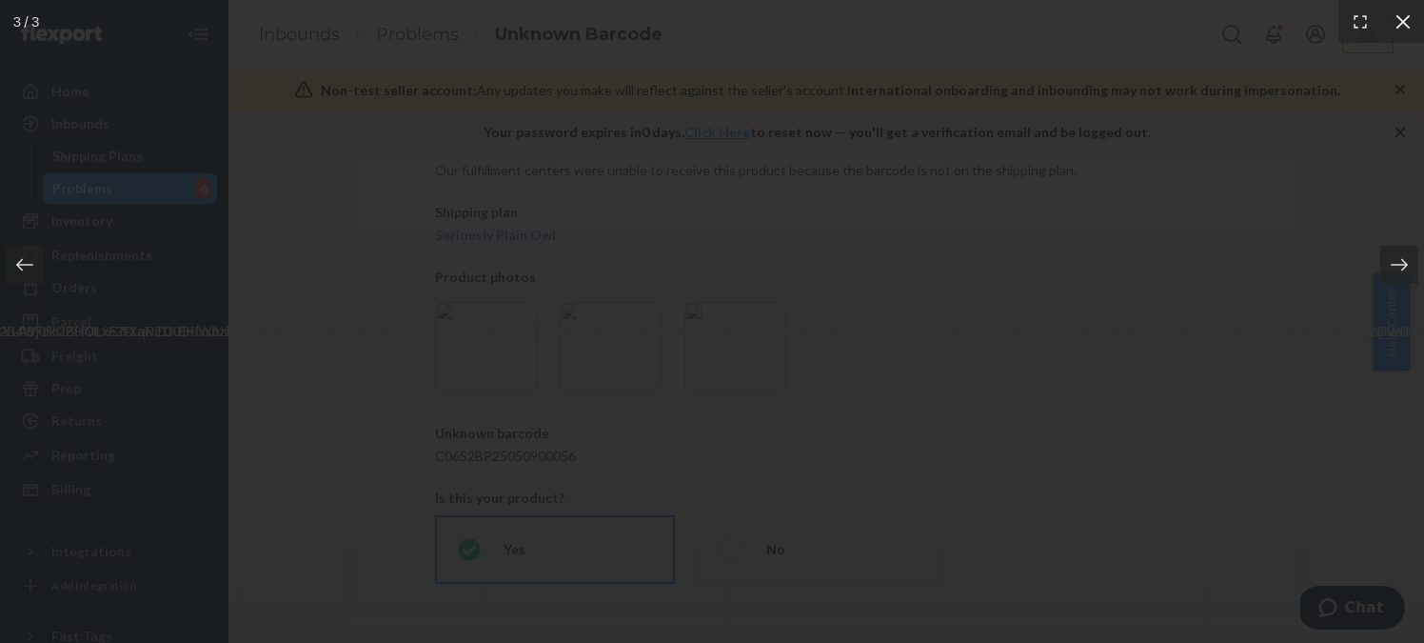
click at [1052, 27] on icon at bounding box center [1403, 21] width 19 height 19
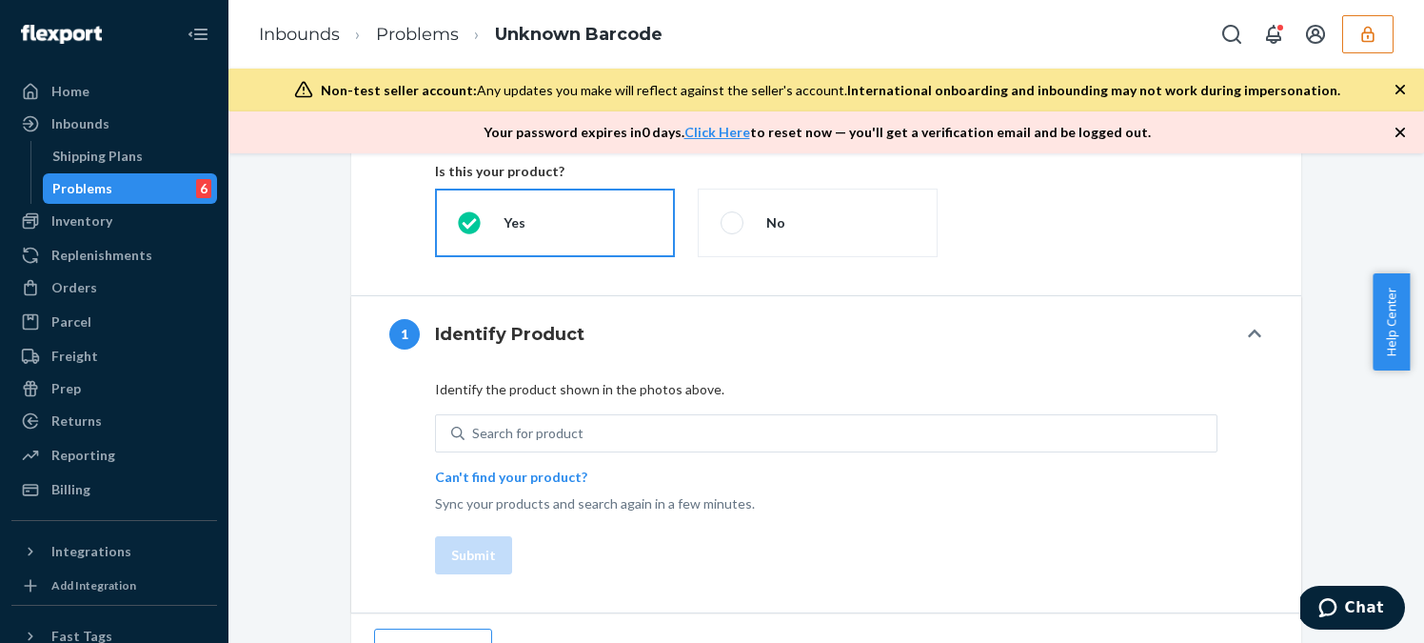
scroll to position [446, 0]
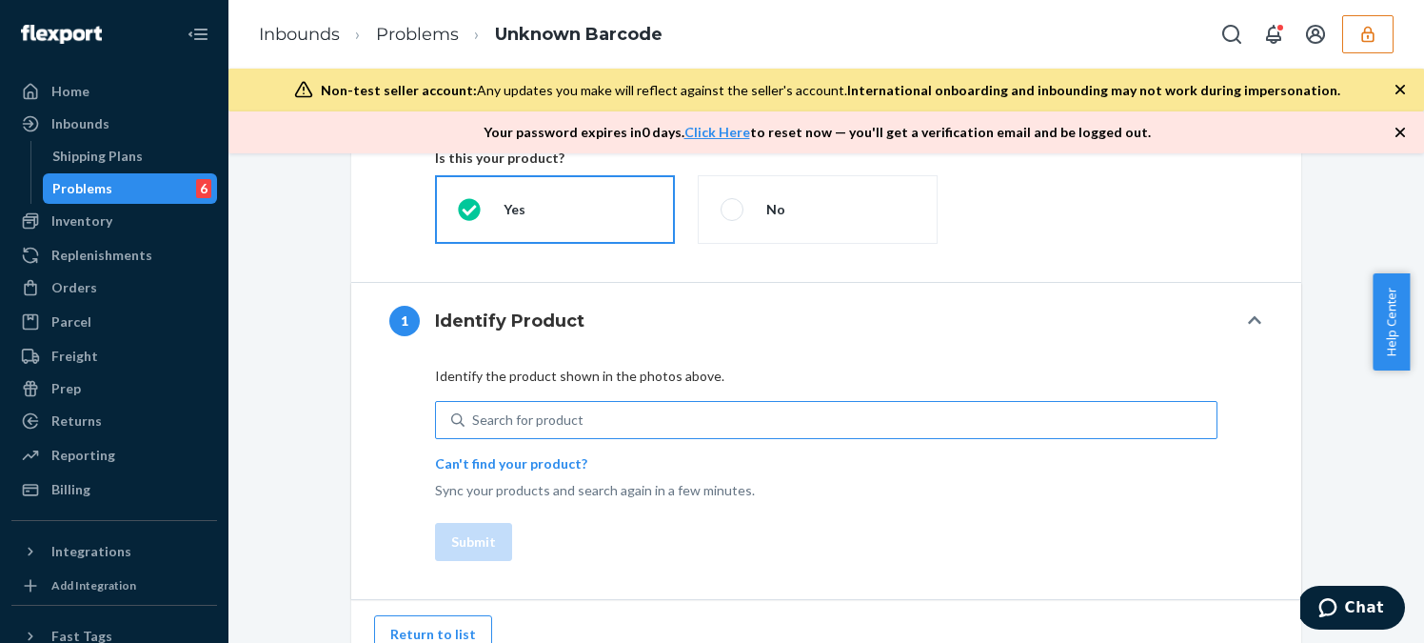
click at [552, 421] on div "Search for product" at bounding box center [527, 419] width 111 height 19
click at [474, 421] on input "Search for product" at bounding box center [473, 419] width 2 height 19
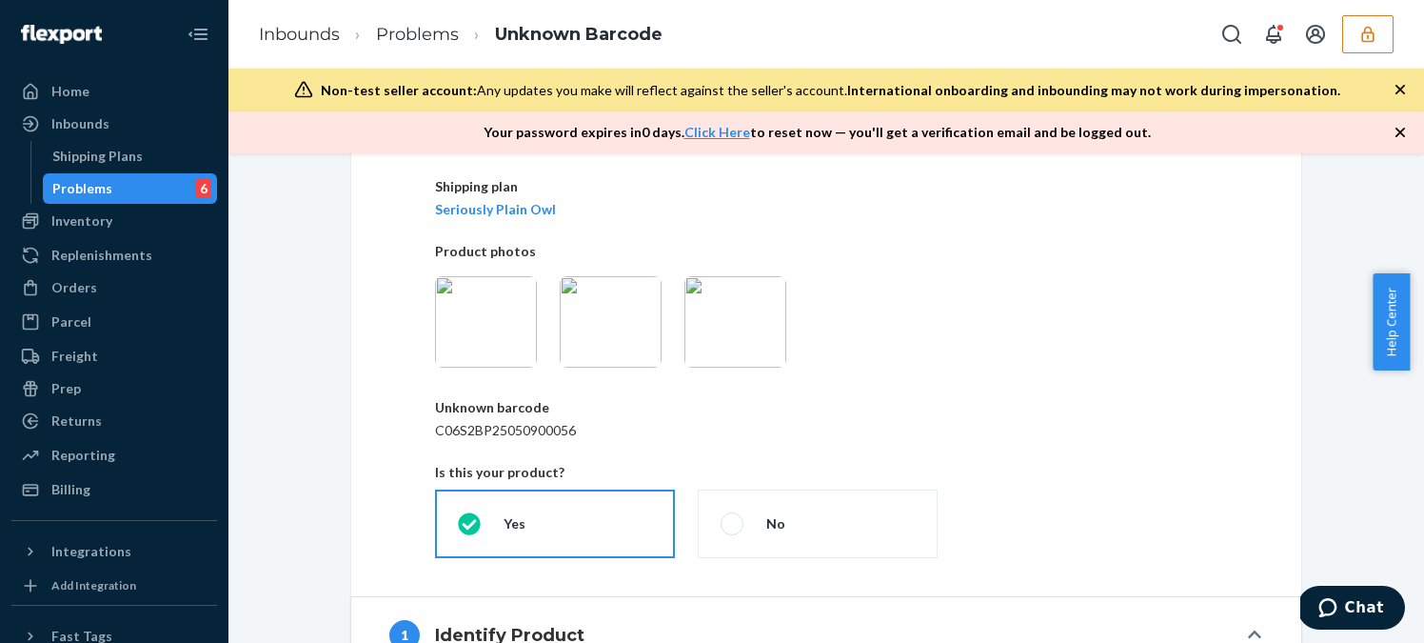
scroll to position [131, 0]
type input "WCV"
click at [723, 332] on img at bounding box center [735, 322] width 102 height 91
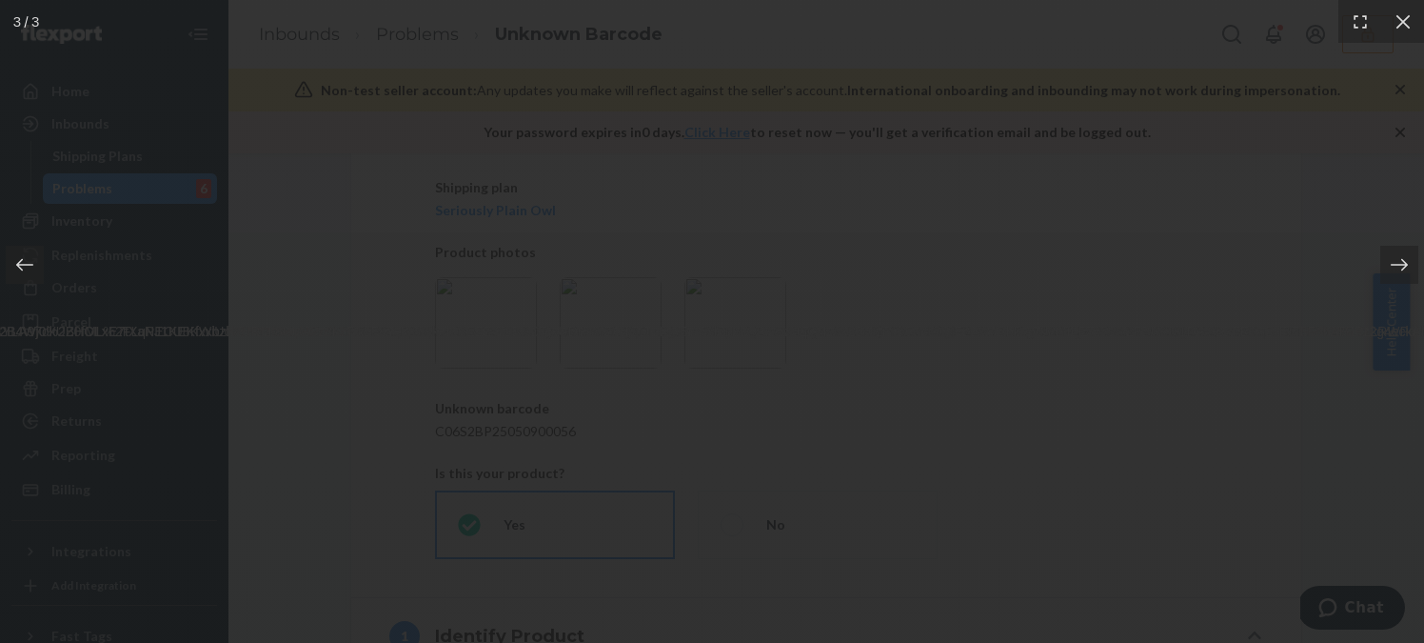
click at [1041, 332] on div at bounding box center [712, 321] width 1424 height 643
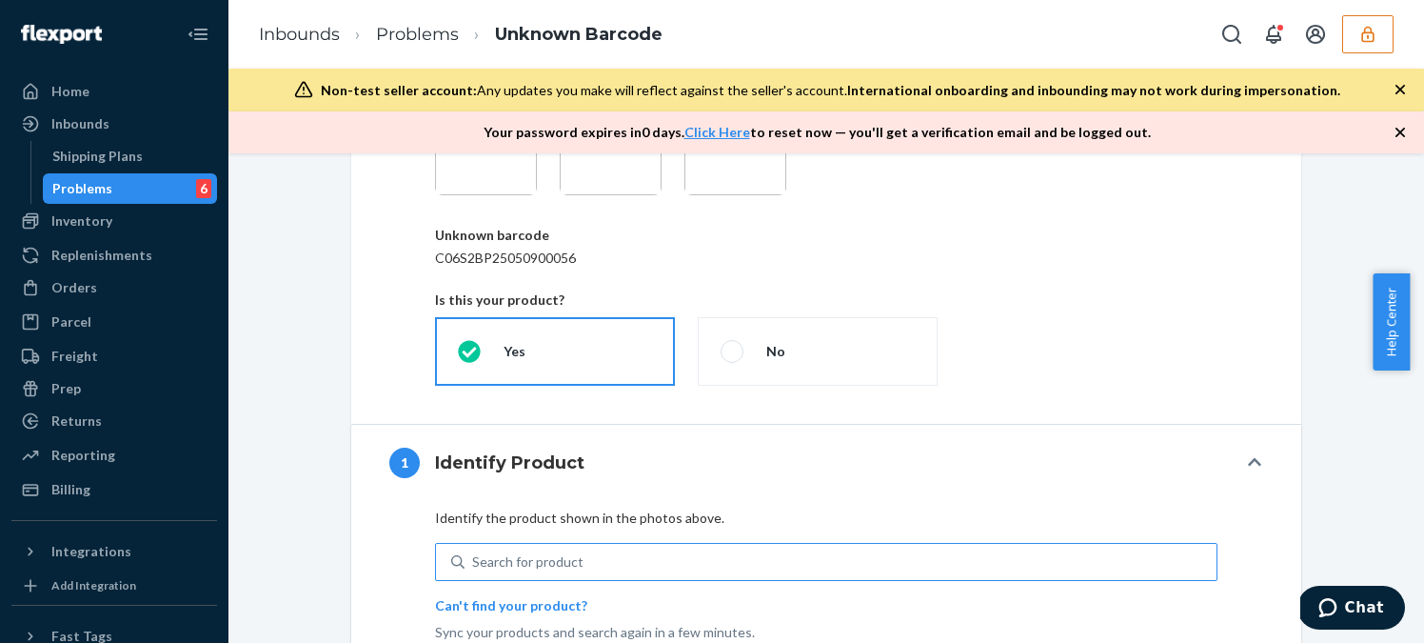
scroll to position [309, 0]
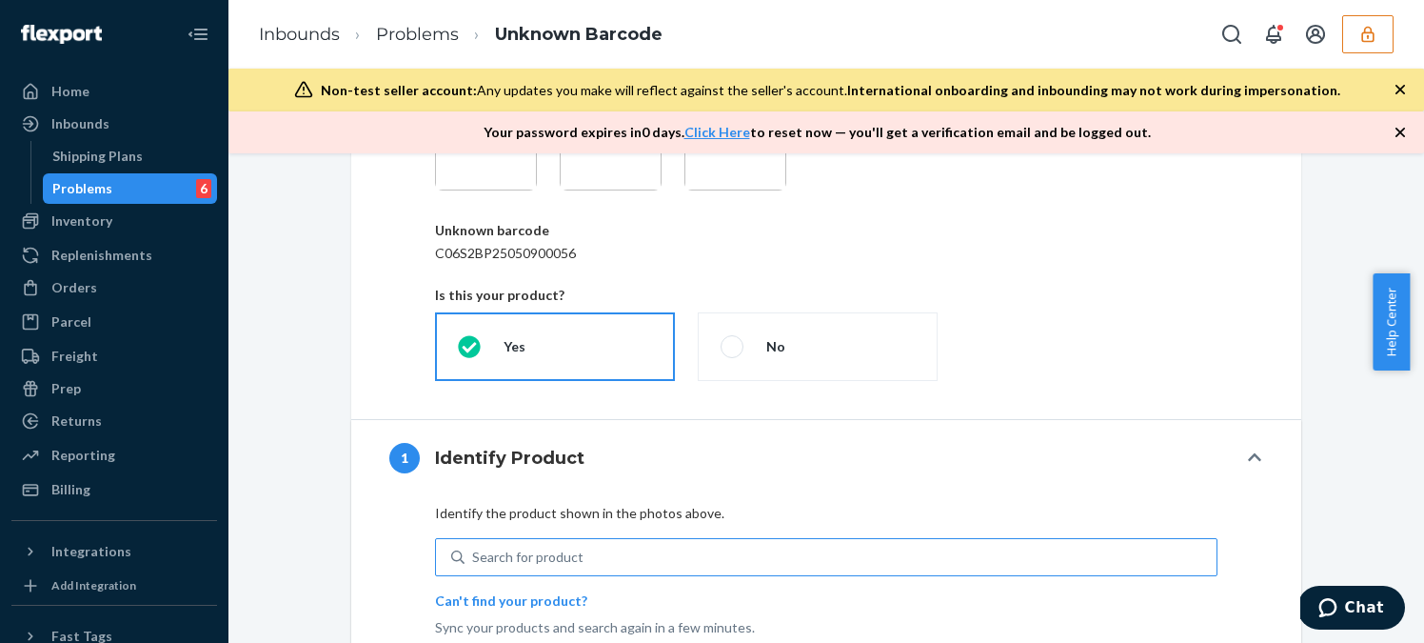
click at [708, 569] on div "Search for product" at bounding box center [841, 557] width 752 height 34
click at [474, 566] on input "Search for product" at bounding box center [473, 556] width 2 height 19
click at [711, 562] on div "Search for product" at bounding box center [841, 557] width 752 height 34
click at [474, 562] on input "0 results available. Use Up and Down to choose options, press Enter to select t…" at bounding box center [473, 556] width 2 height 19
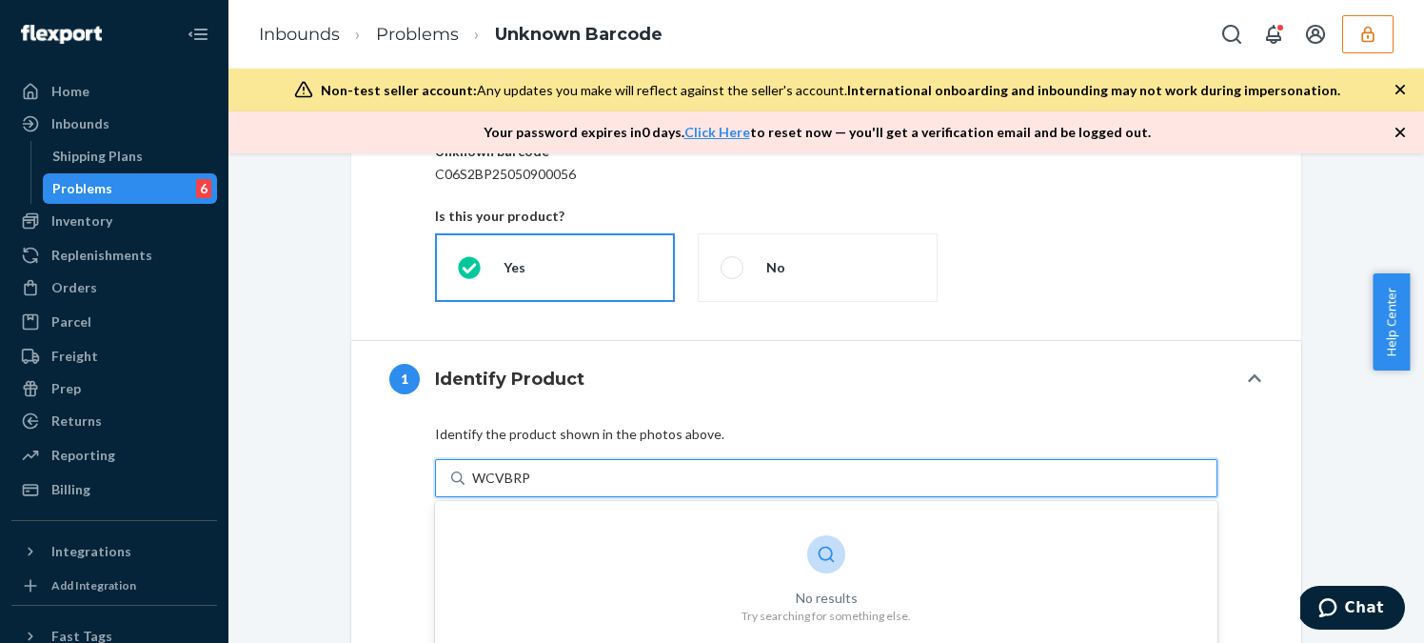
scroll to position [393, 0]
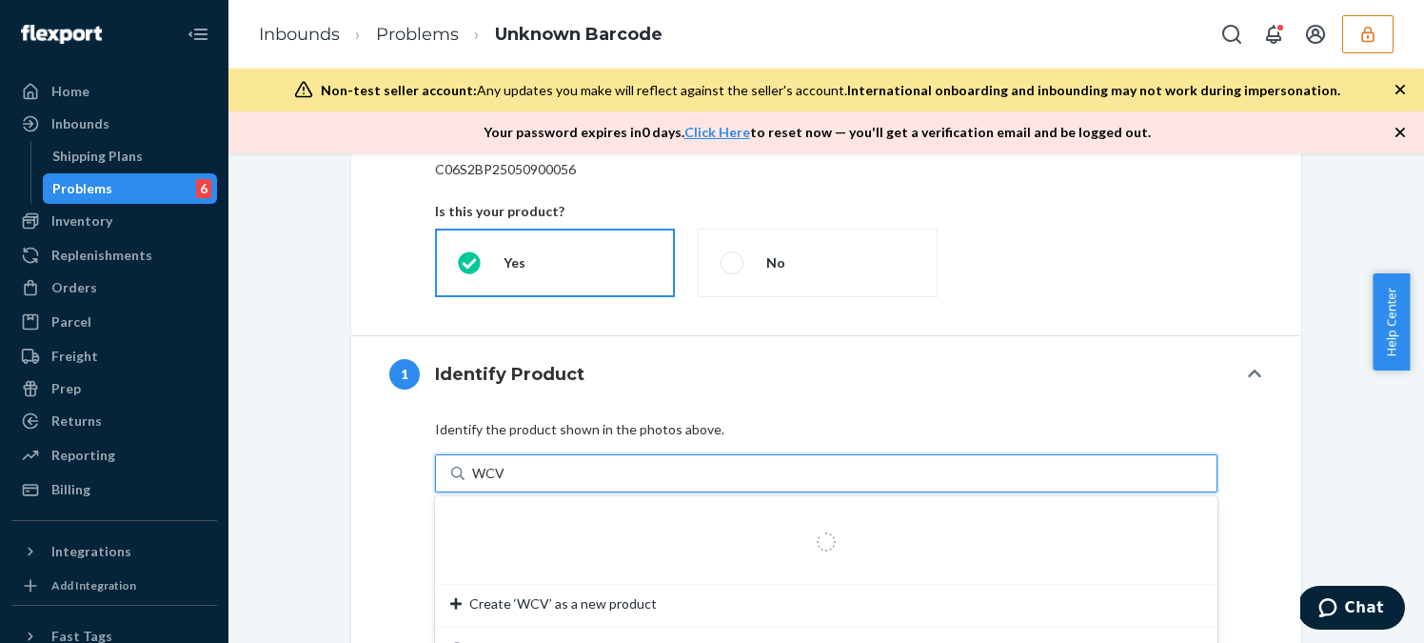
type input "WCVR"
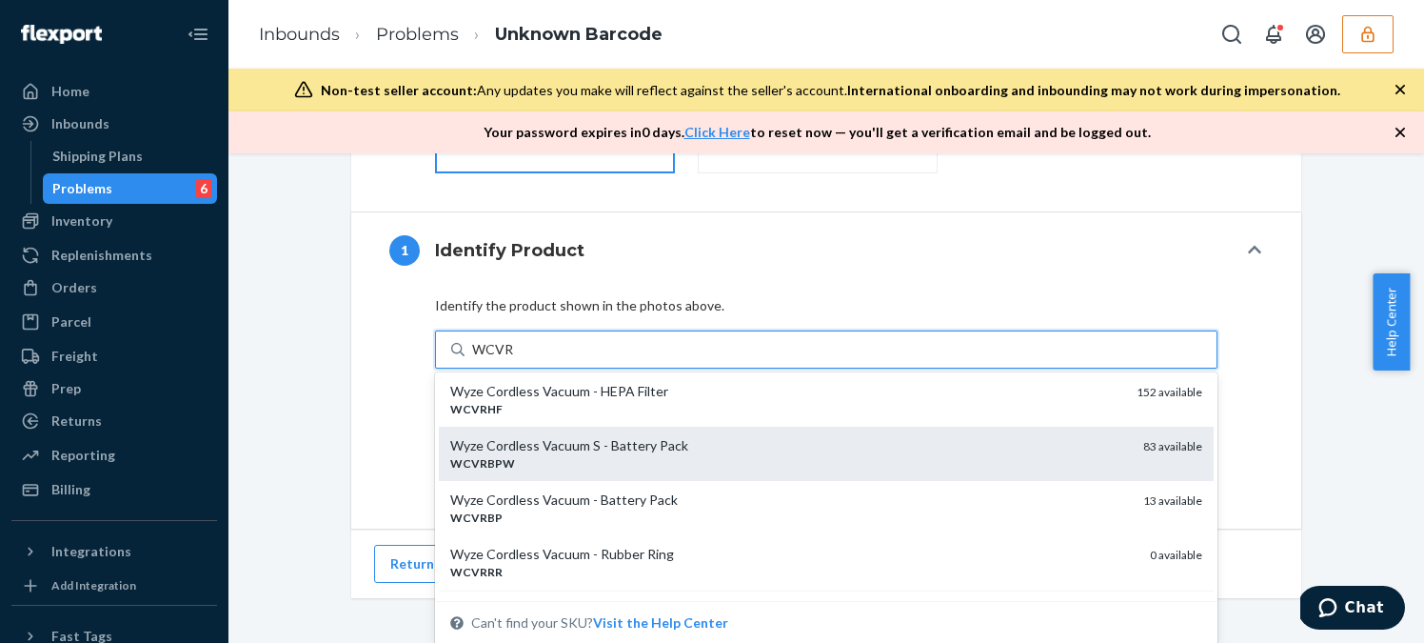
scroll to position [8, 0]
click at [738, 448] on div "Wyze Cordless Vacuum S - Battery Pack" at bounding box center [789, 441] width 678 height 19
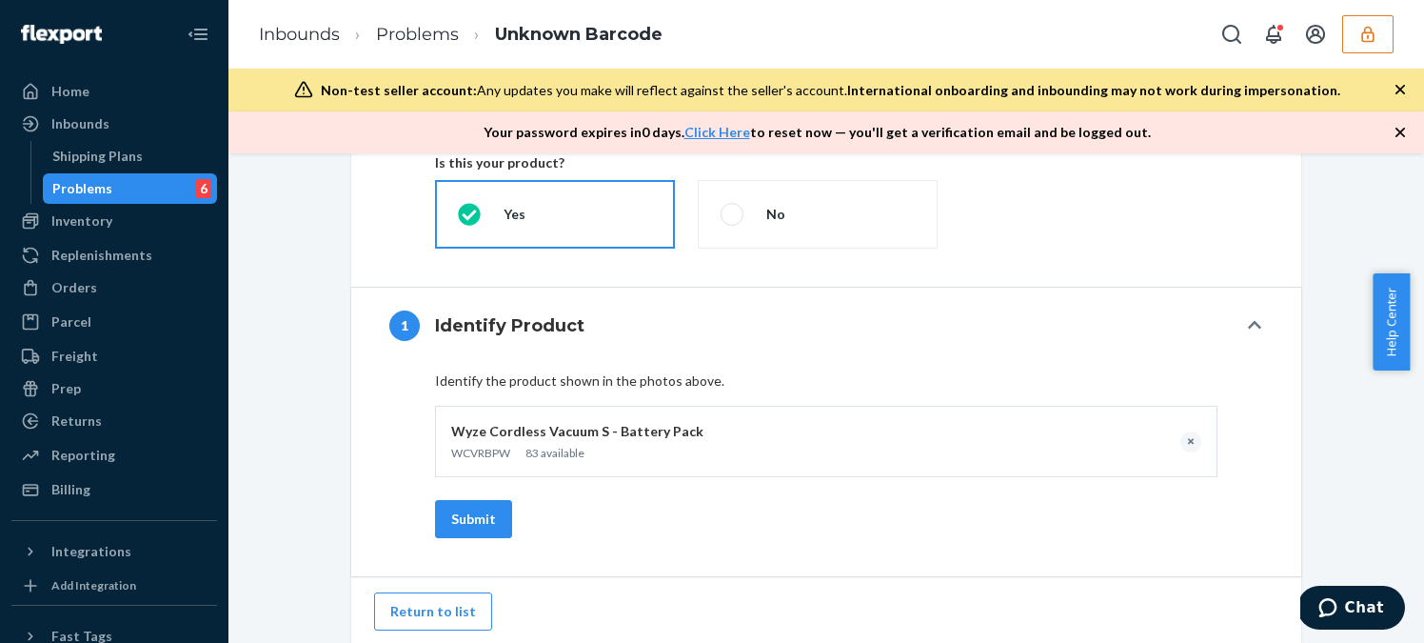
scroll to position [440, 0]
click at [475, 518] on button "Submit" at bounding box center [473, 521] width 77 height 38
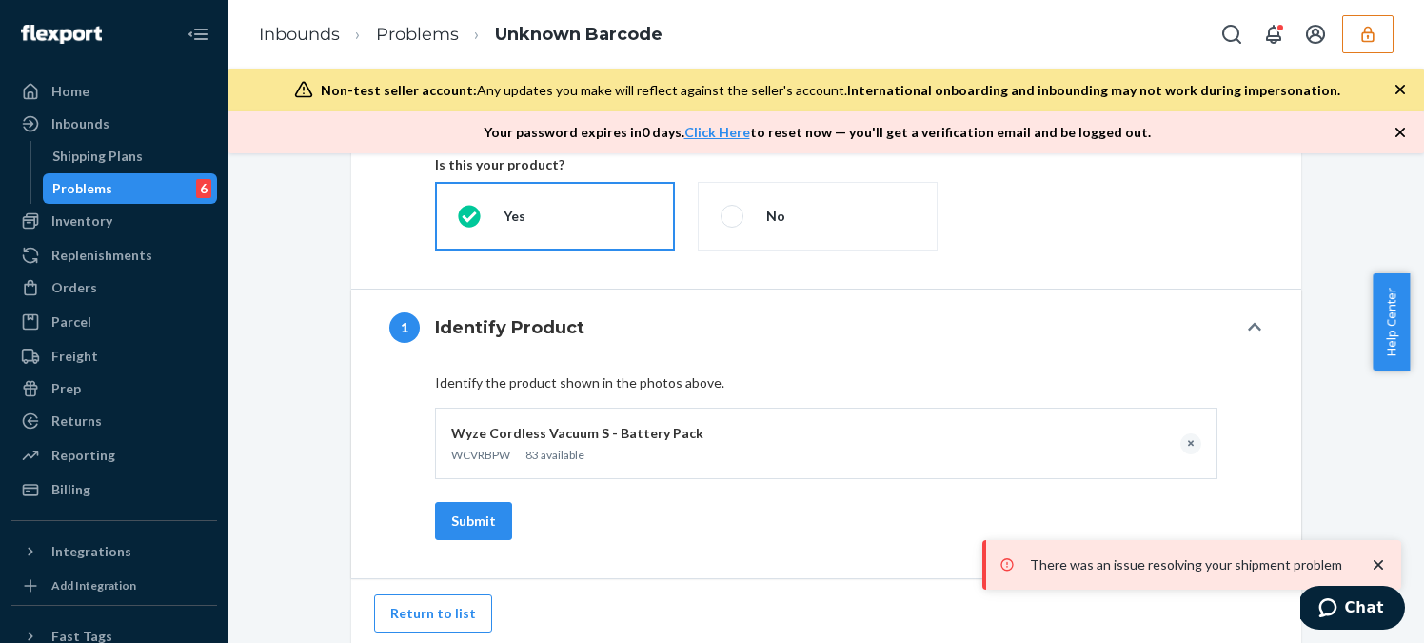
scroll to position [0, 0]
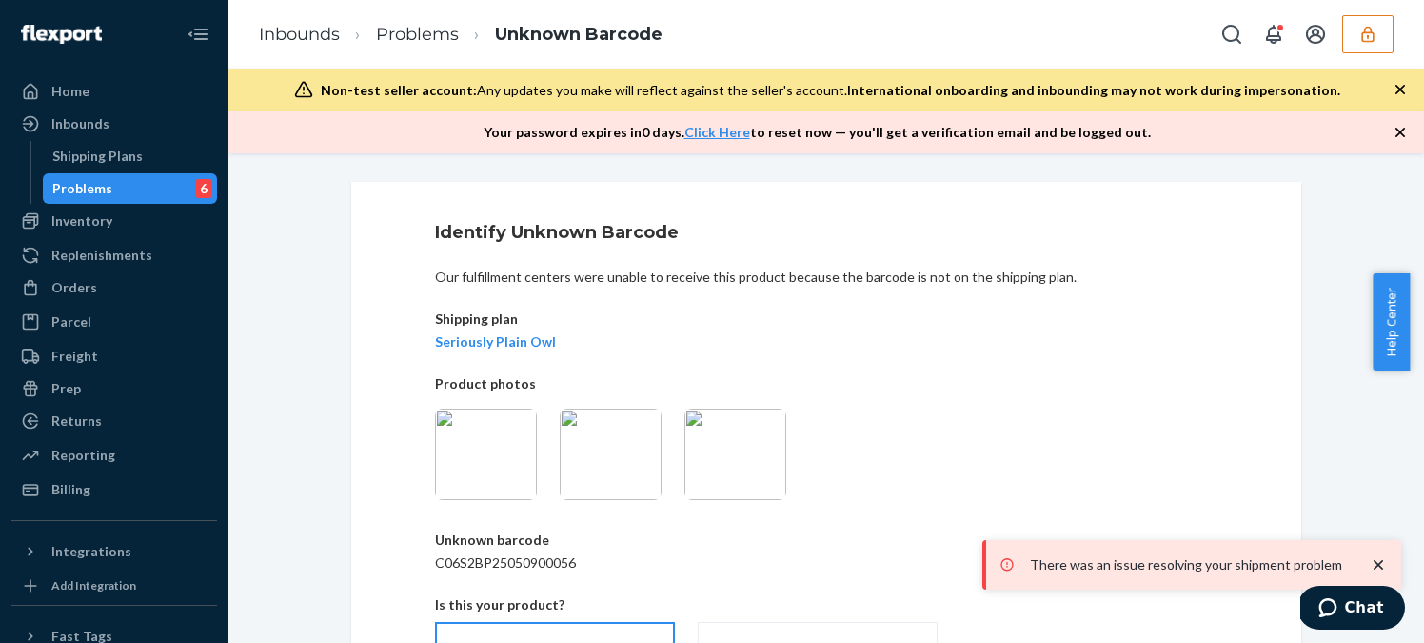
click at [124, 183] on div "Problems 6" at bounding box center [130, 188] width 171 height 27
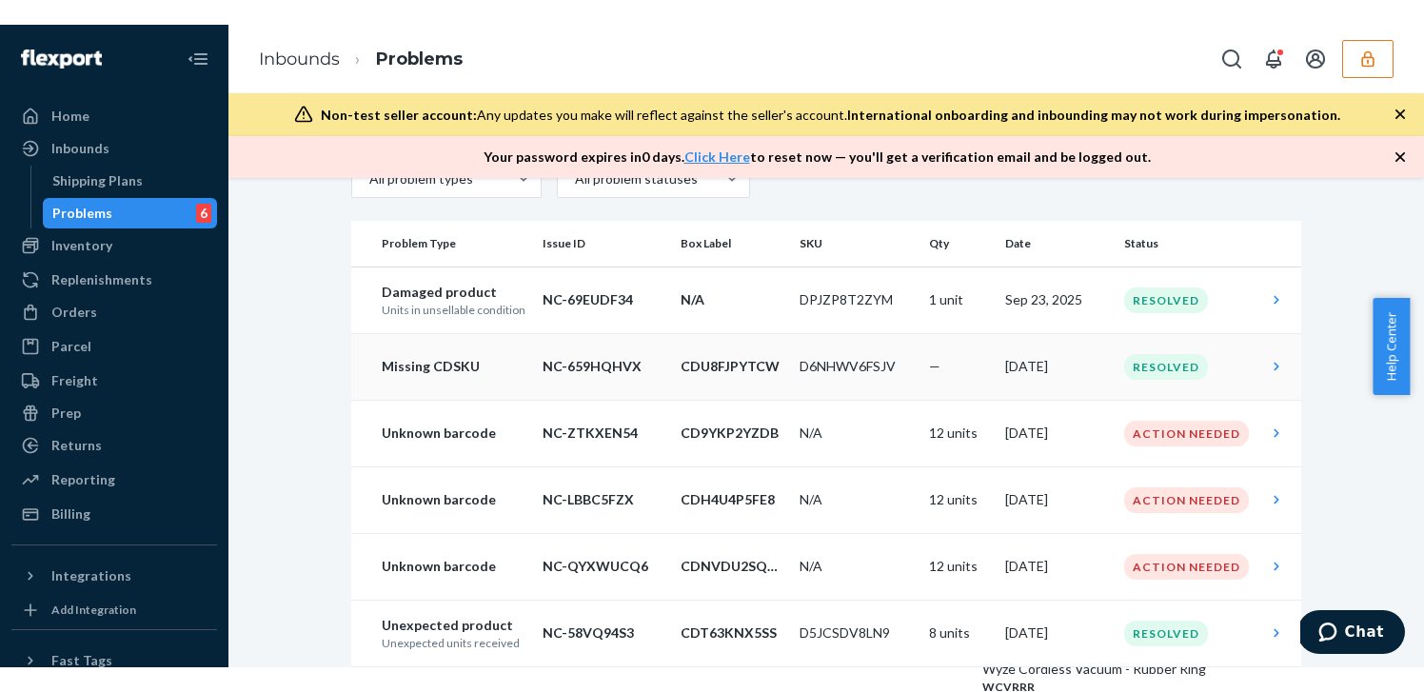
scroll to position [99, 0]
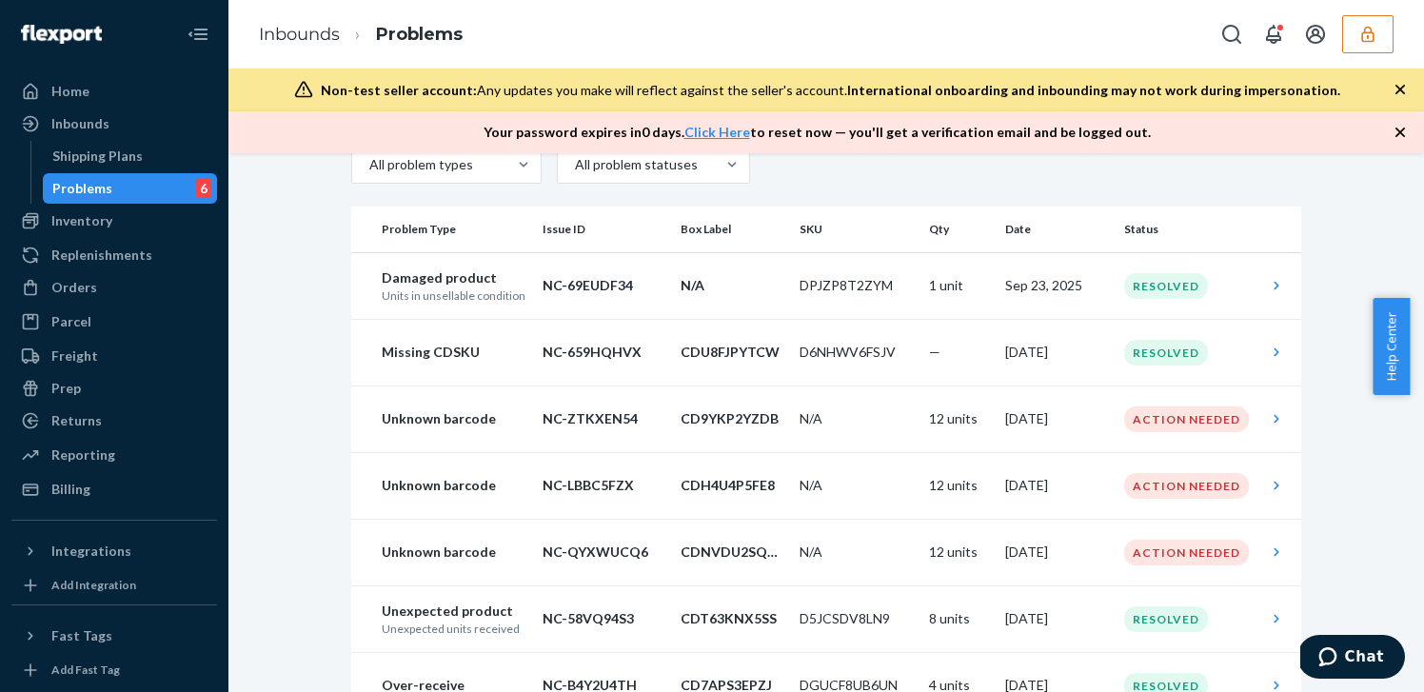
click at [109, 140] on div "Inbounds Shipping Plans Problems 6" at bounding box center [114, 156] width 206 height 95
click at [130, 120] on div "Inbounds" at bounding box center [114, 123] width 202 height 27
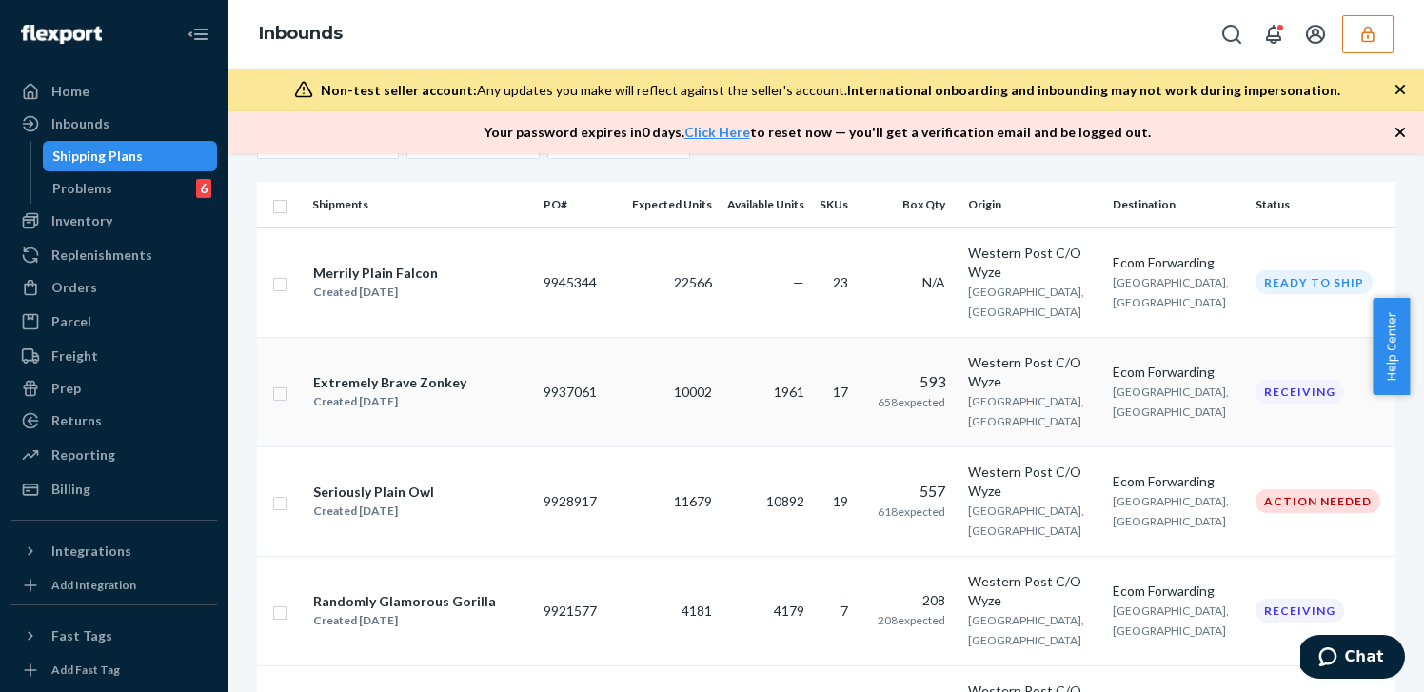
scroll to position [7, 0]
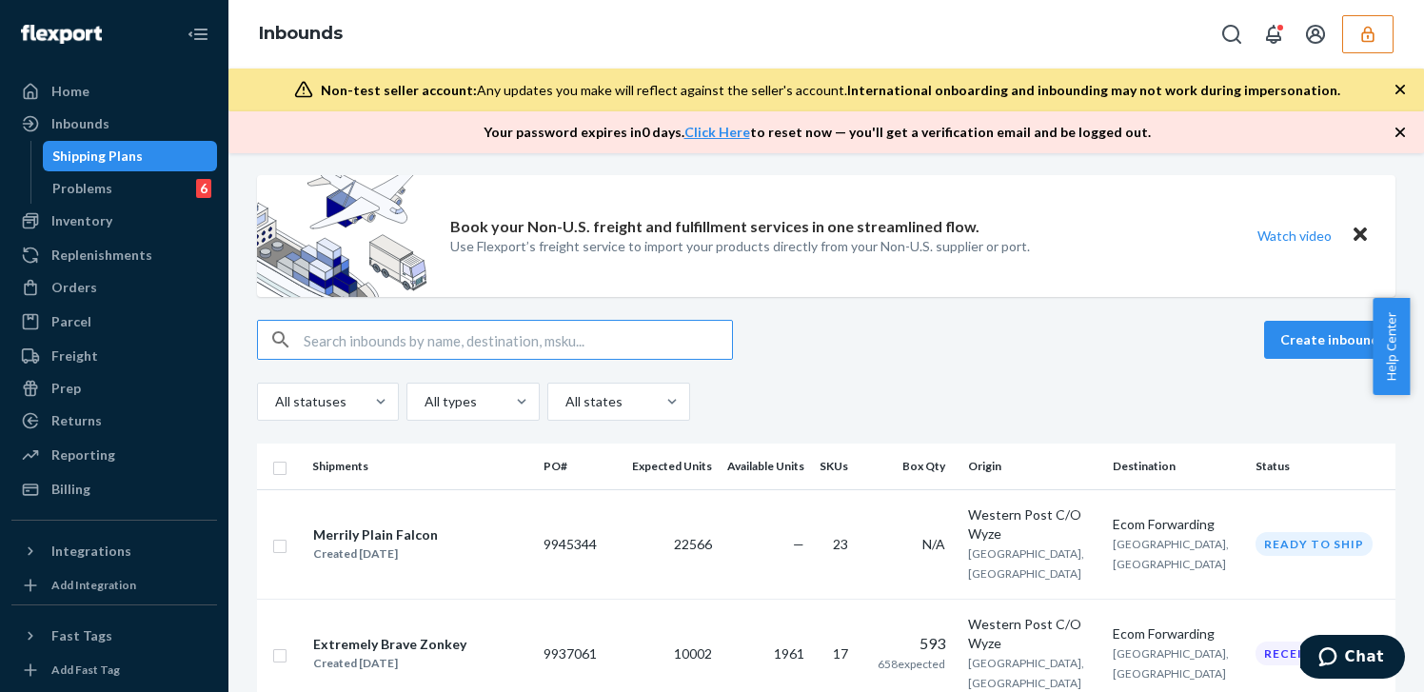
paste input "TO3677"
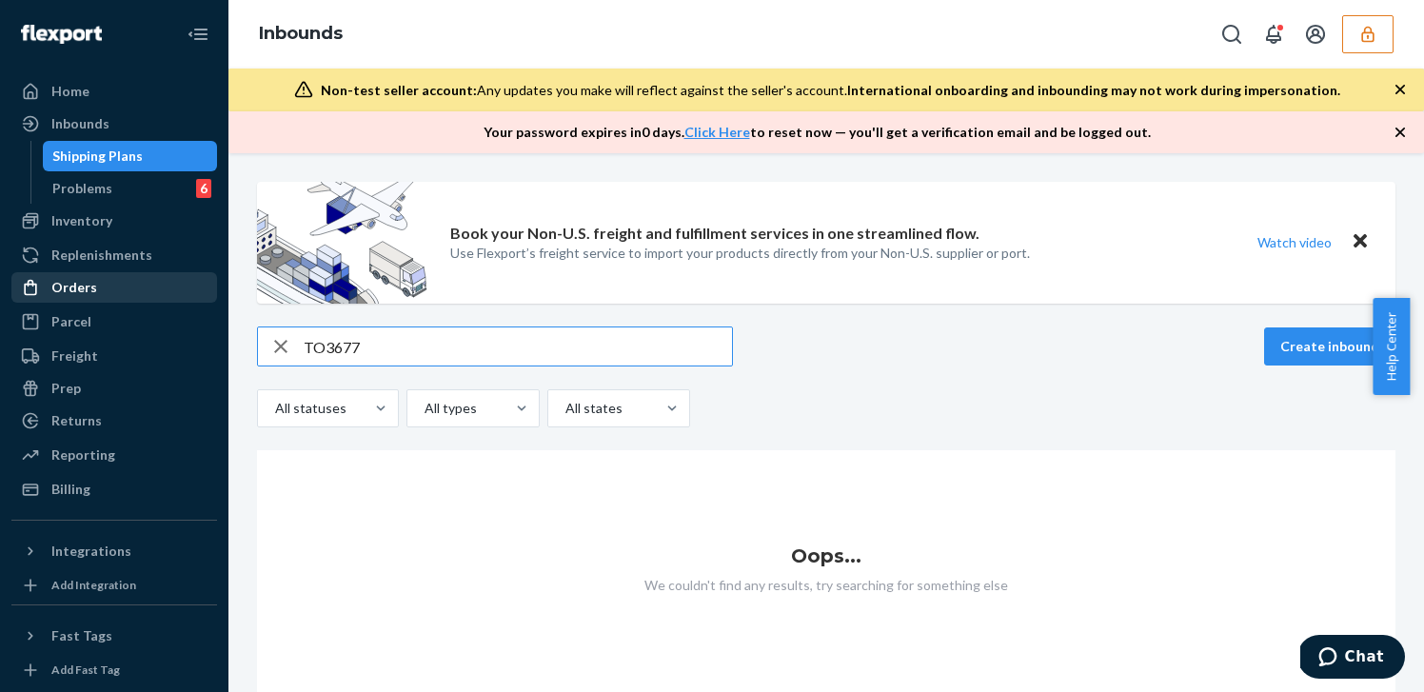
type input "TO3677"
drag, startPoint x: 91, startPoint y: 289, endPoint x: 159, endPoint y: 302, distance: 68.7
click at [91, 289] on div "Orders" at bounding box center [74, 287] width 46 height 19
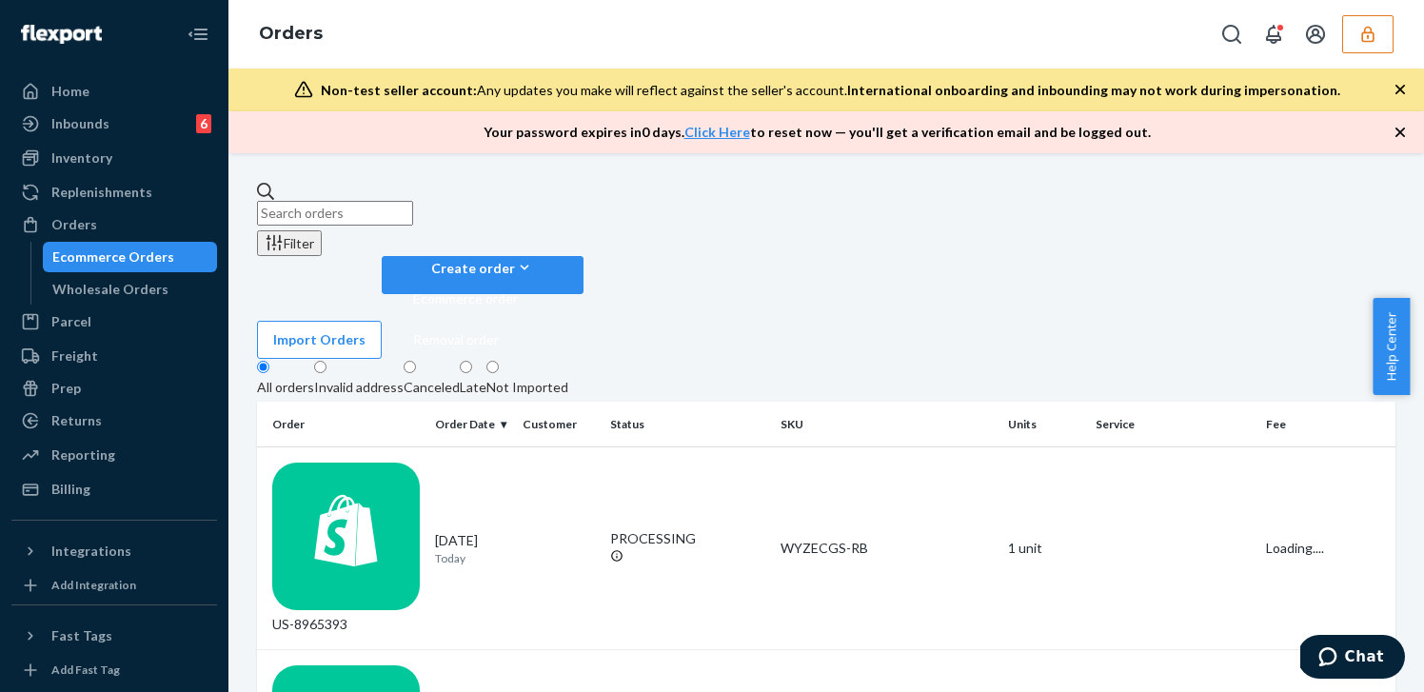
click at [413, 201] on input "text" at bounding box center [335, 213] width 156 height 25
paste input "TO3677"
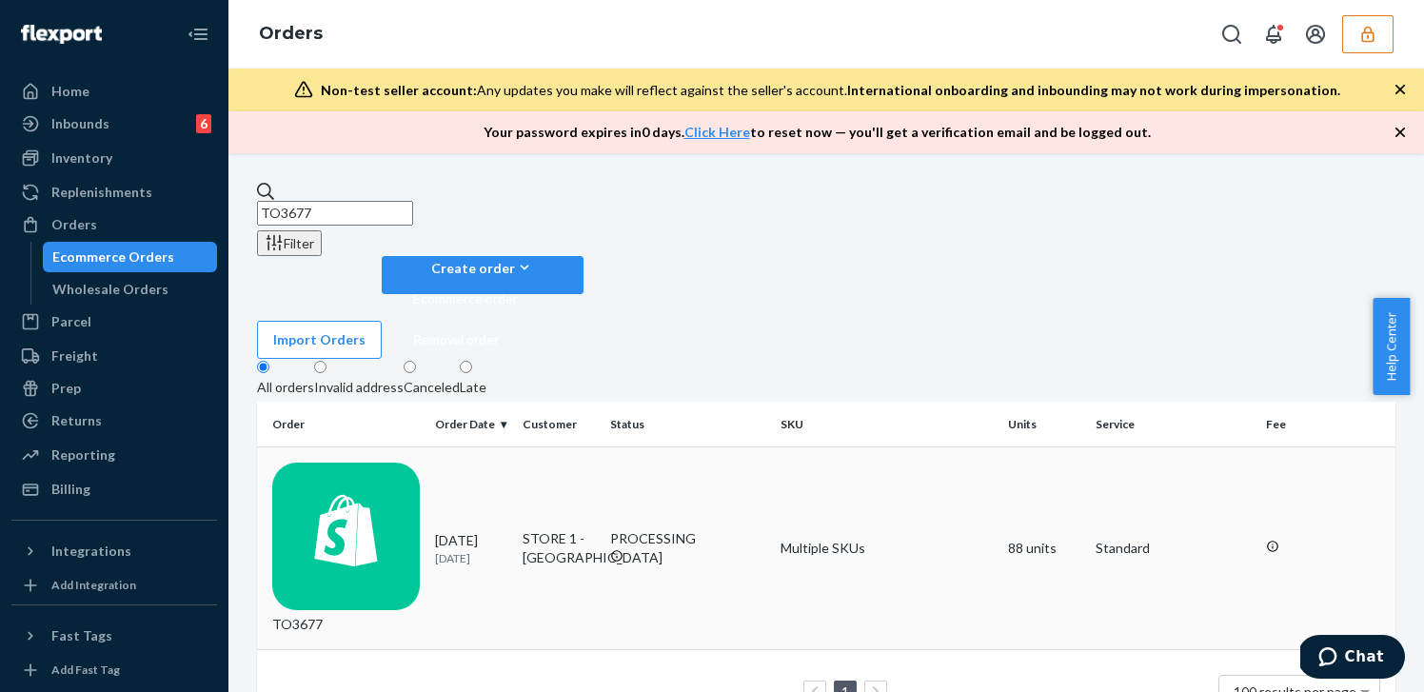
type input "TO3677"
click at [521, 447] on td "STORE 1 - PACIFIC BEACH" at bounding box center [559, 548] width 88 height 203
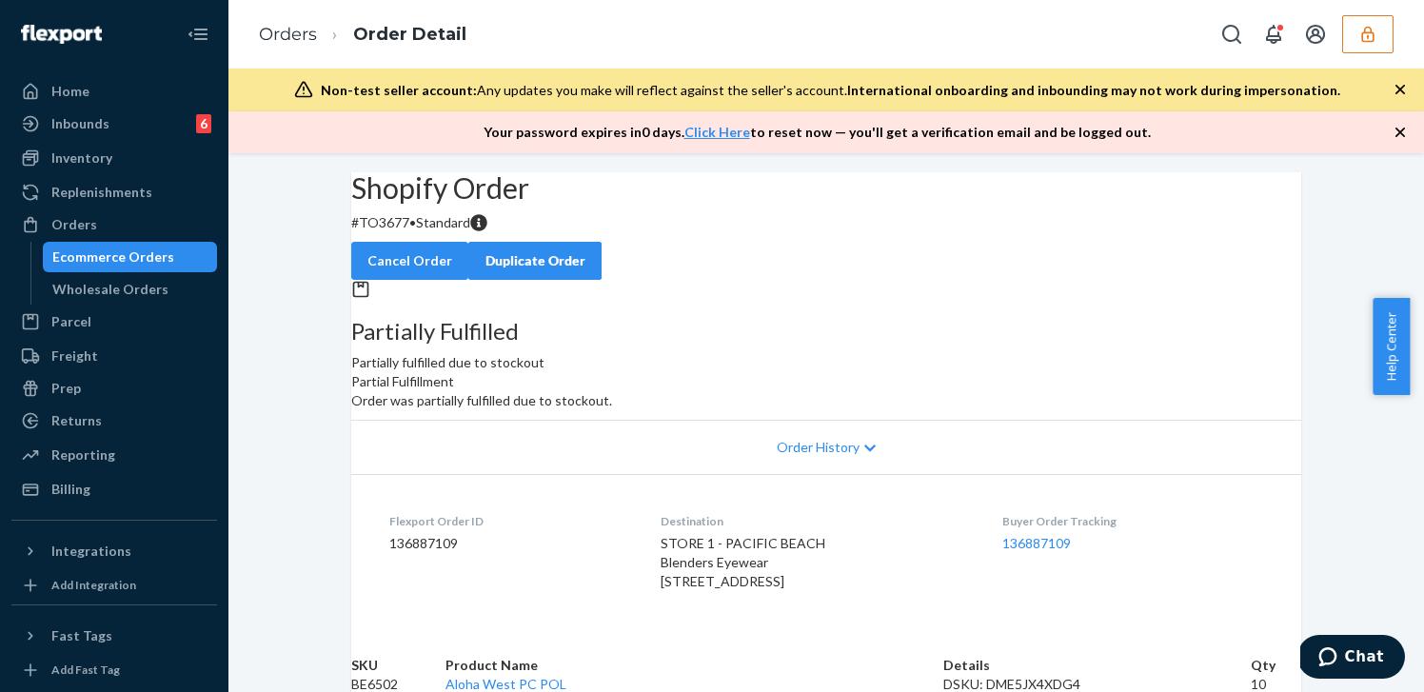
click at [846, 457] on span "Order History" at bounding box center [818, 447] width 83 height 19
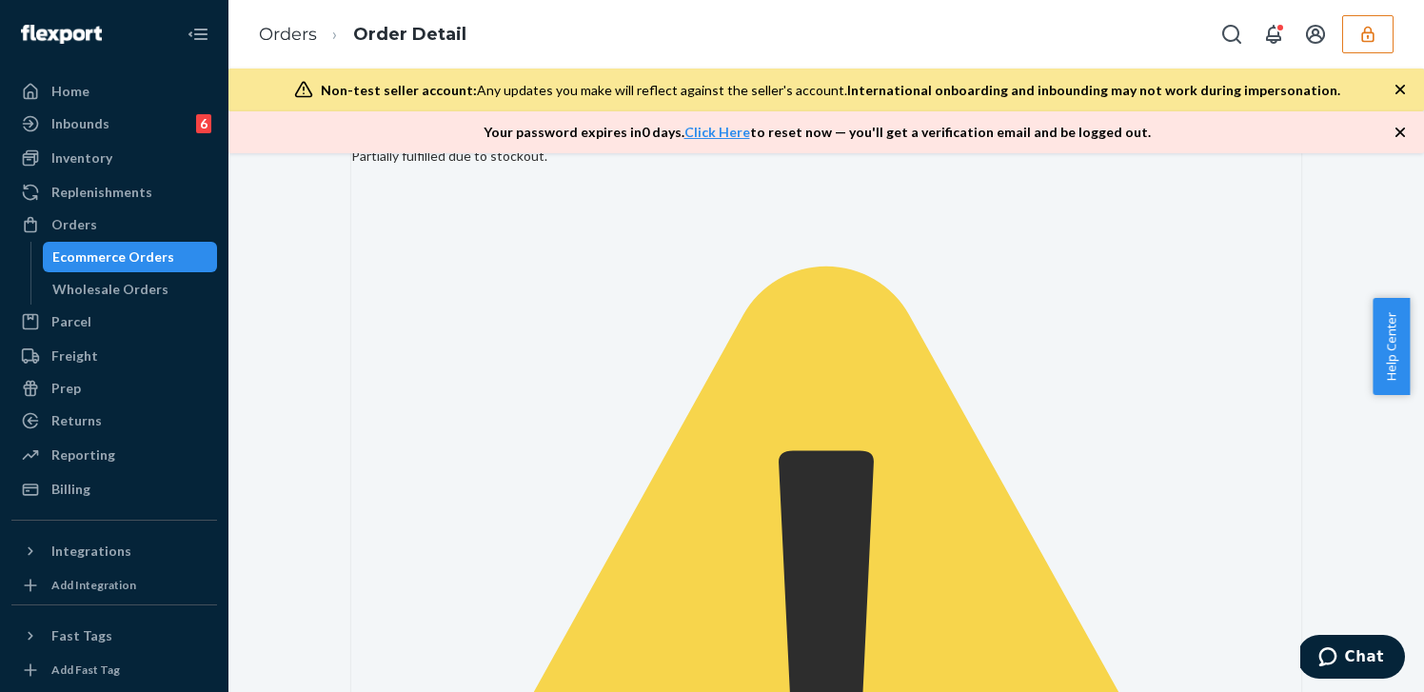
scroll to position [309, 0]
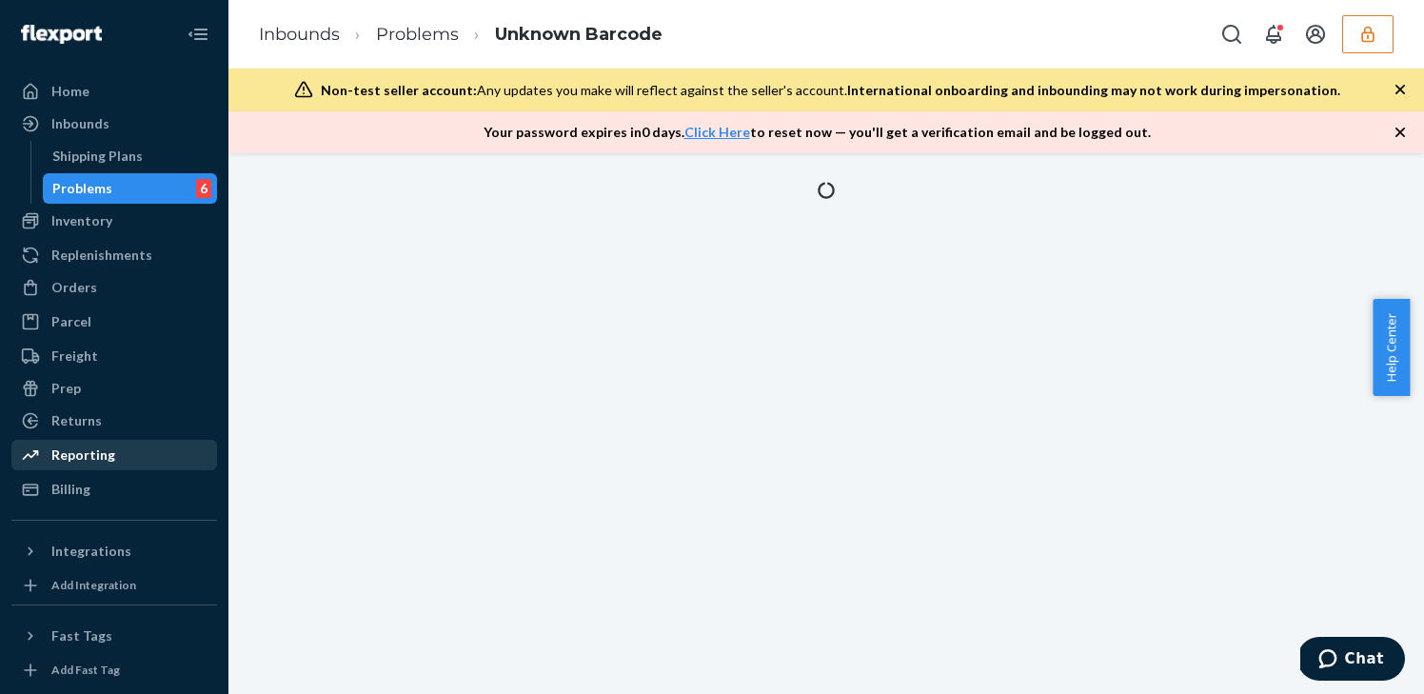
click at [105, 460] on div "Reporting" at bounding box center [83, 454] width 64 height 19
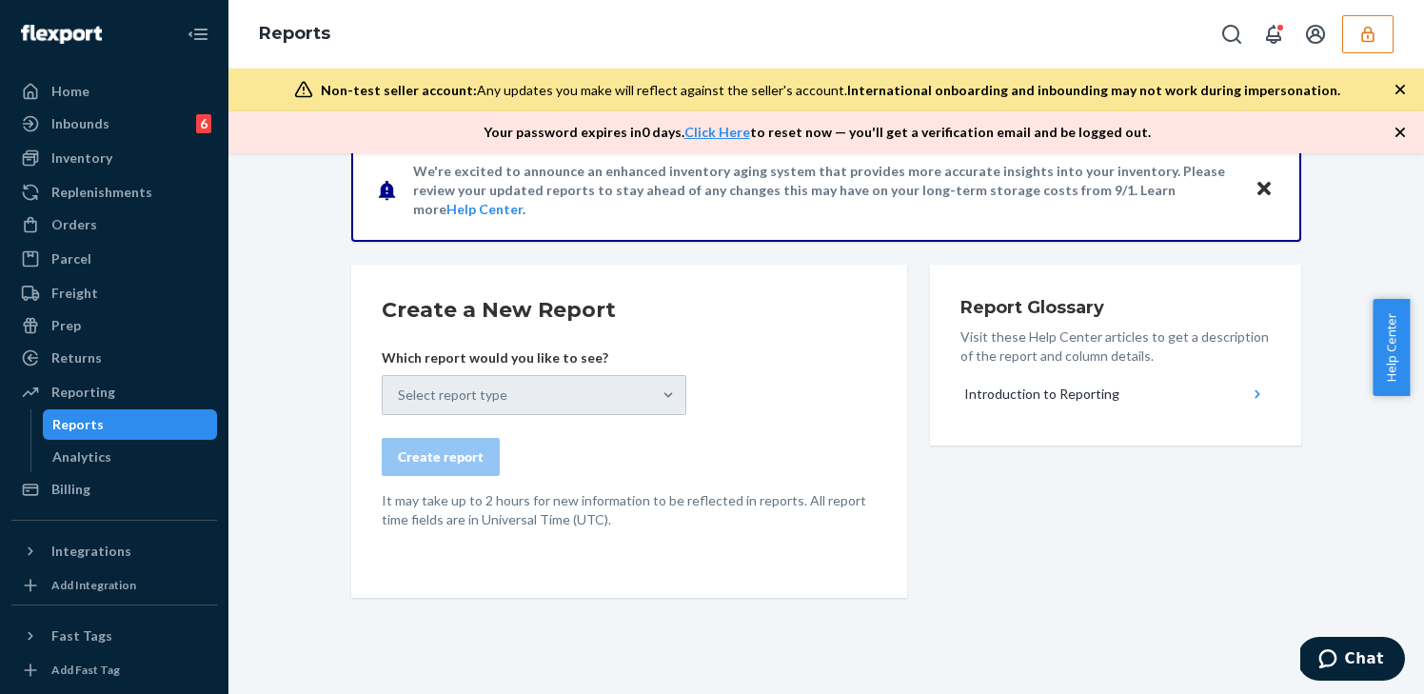
scroll to position [58, 0]
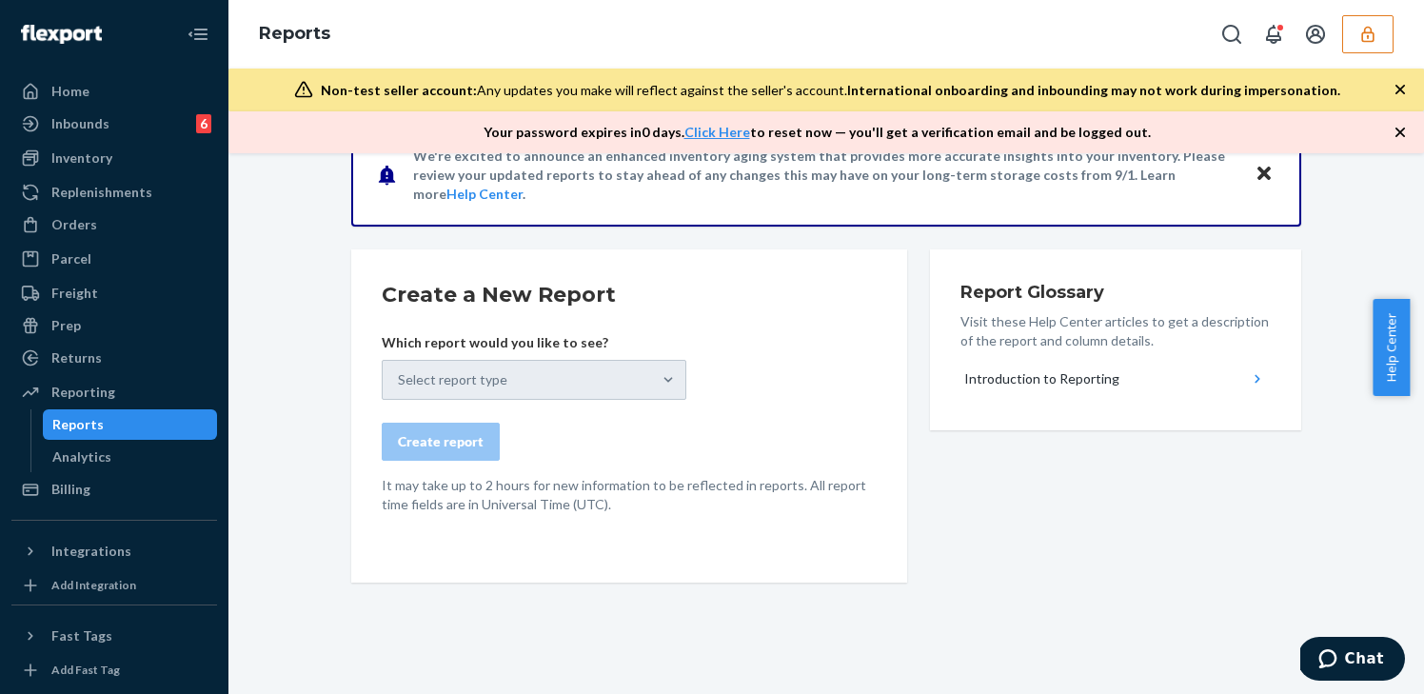
click at [1400, 135] on icon "button" at bounding box center [1400, 132] width 19 height 19
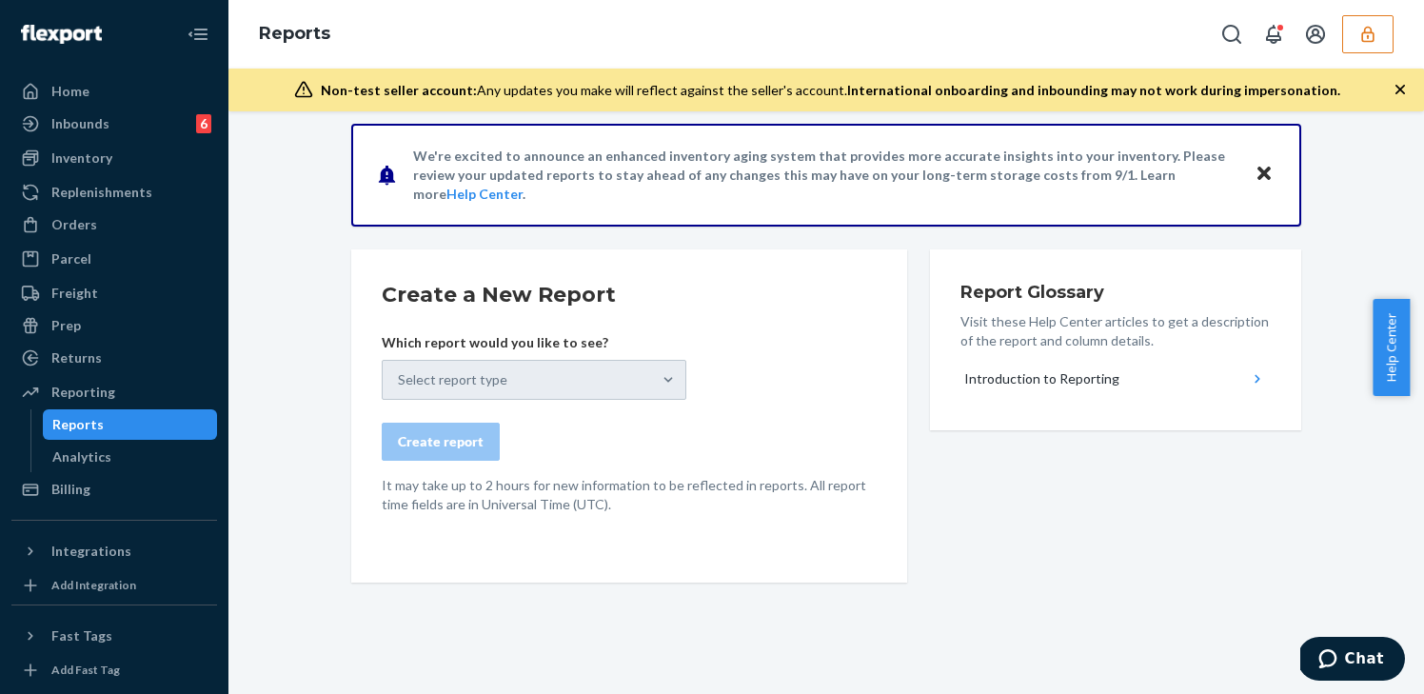
click at [1406, 83] on icon "button" at bounding box center [1400, 89] width 19 height 19
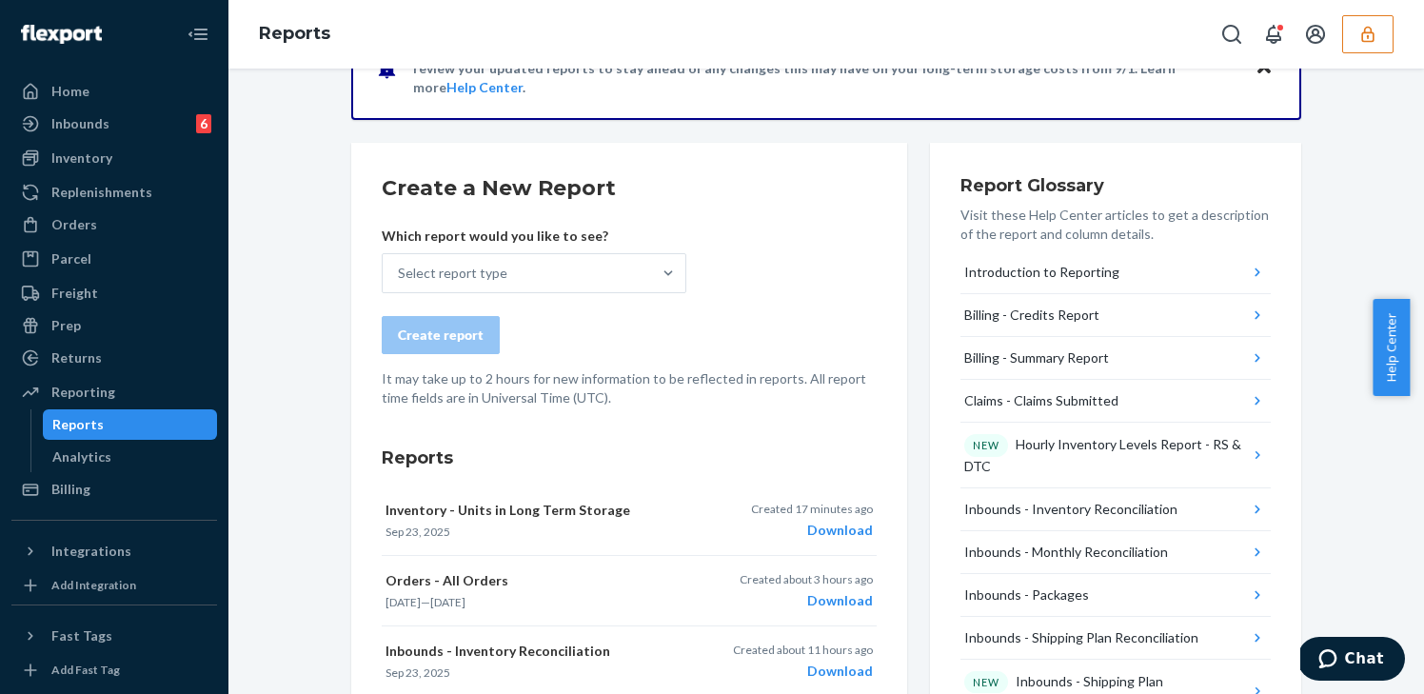
scroll to position [87, 0]
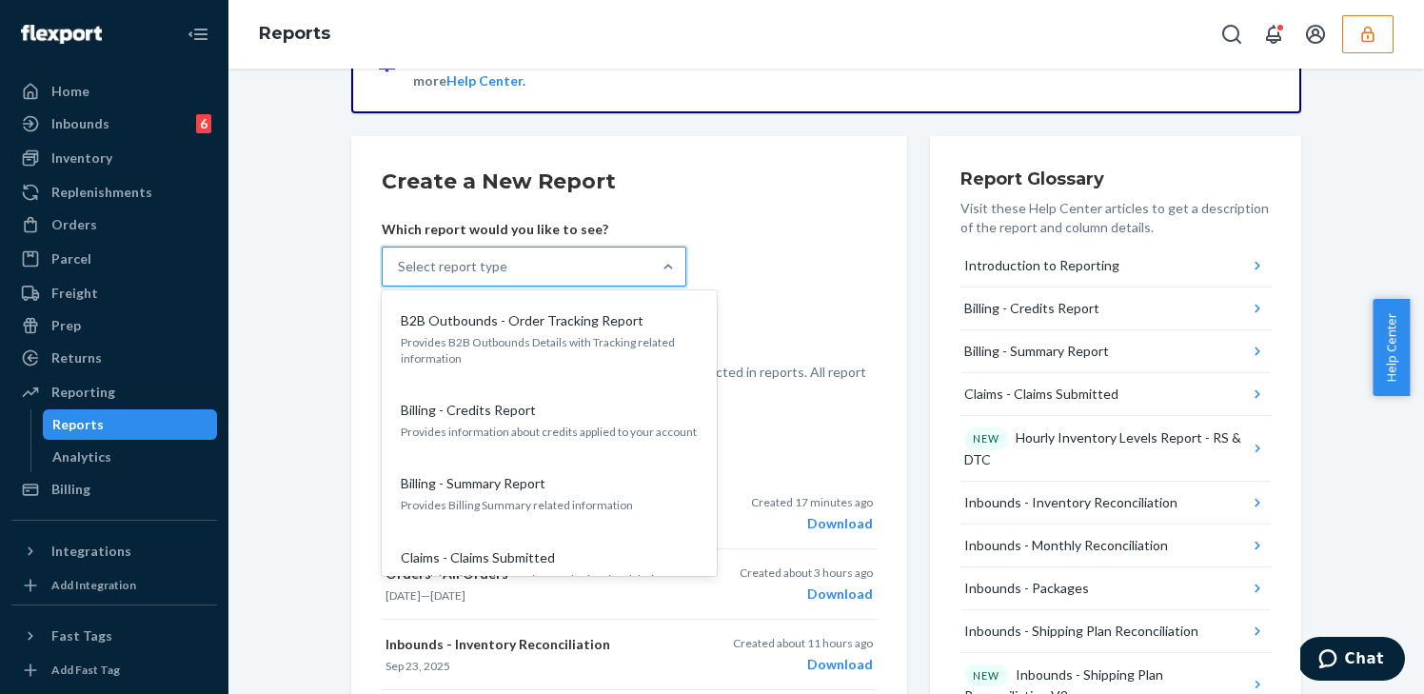
click at [601, 261] on div "Select report type" at bounding box center [517, 266] width 268 height 38
click at [400, 261] on input "option B2B Outbounds - Order Tracking Report focused, 1 of 34. 34 results avail…" at bounding box center [399, 266] width 2 height 19
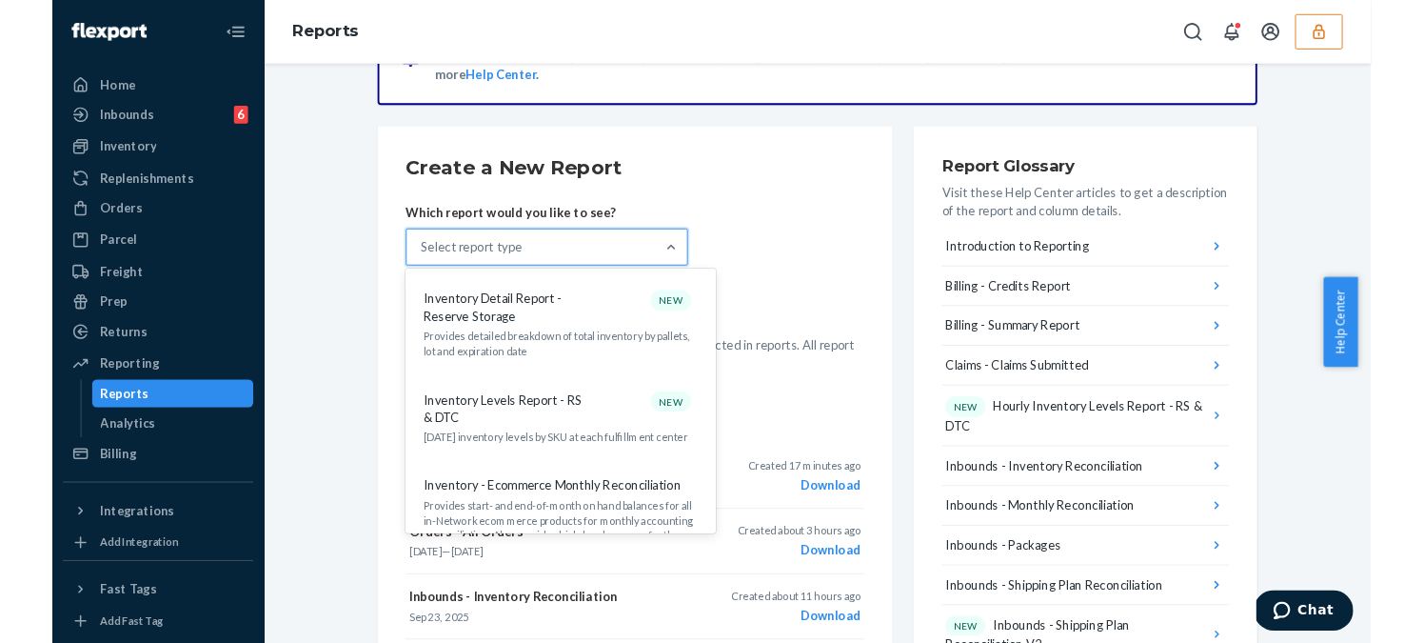
scroll to position [1212, 0]
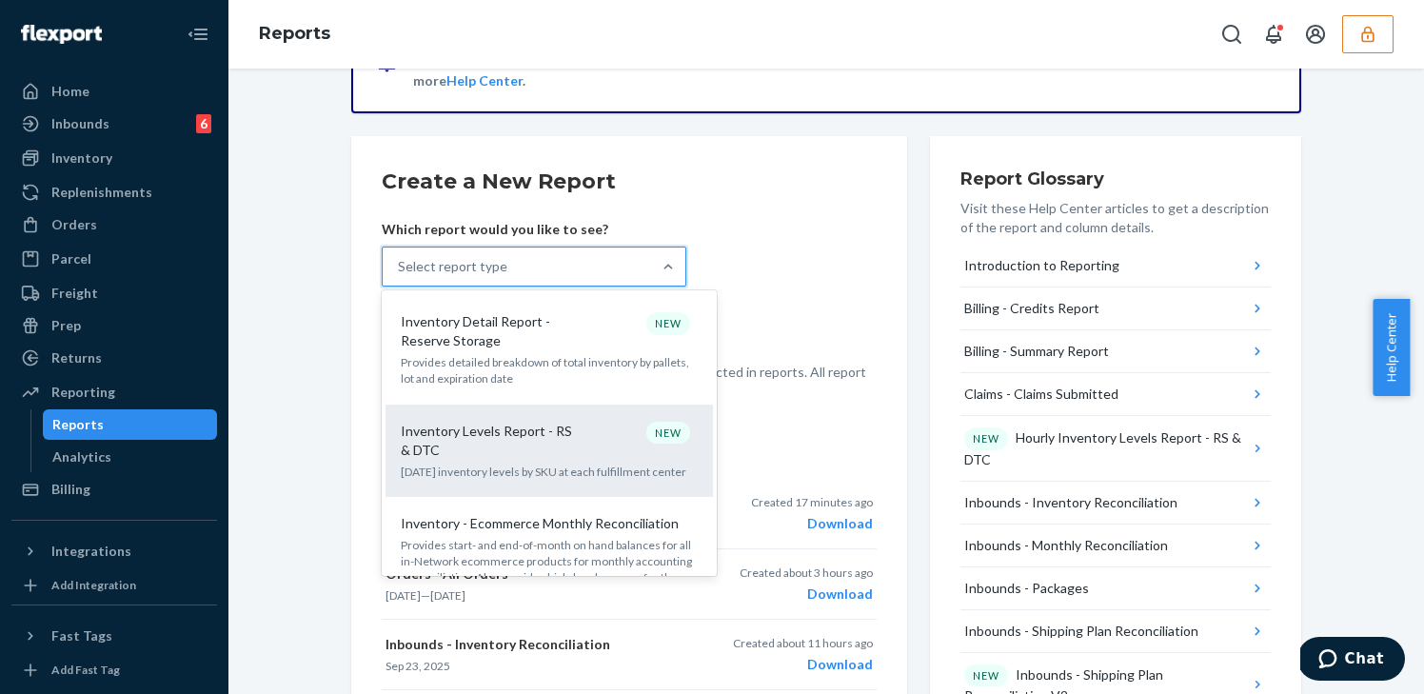
click at [559, 422] on p "Inventory Levels Report - RS & DTC" at bounding box center [492, 441] width 183 height 38
click at [400, 276] on input "option Inventory Levels Report - RS & DTC focused, 15 of 34. 34 results availab…" at bounding box center [399, 266] width 2 height 19
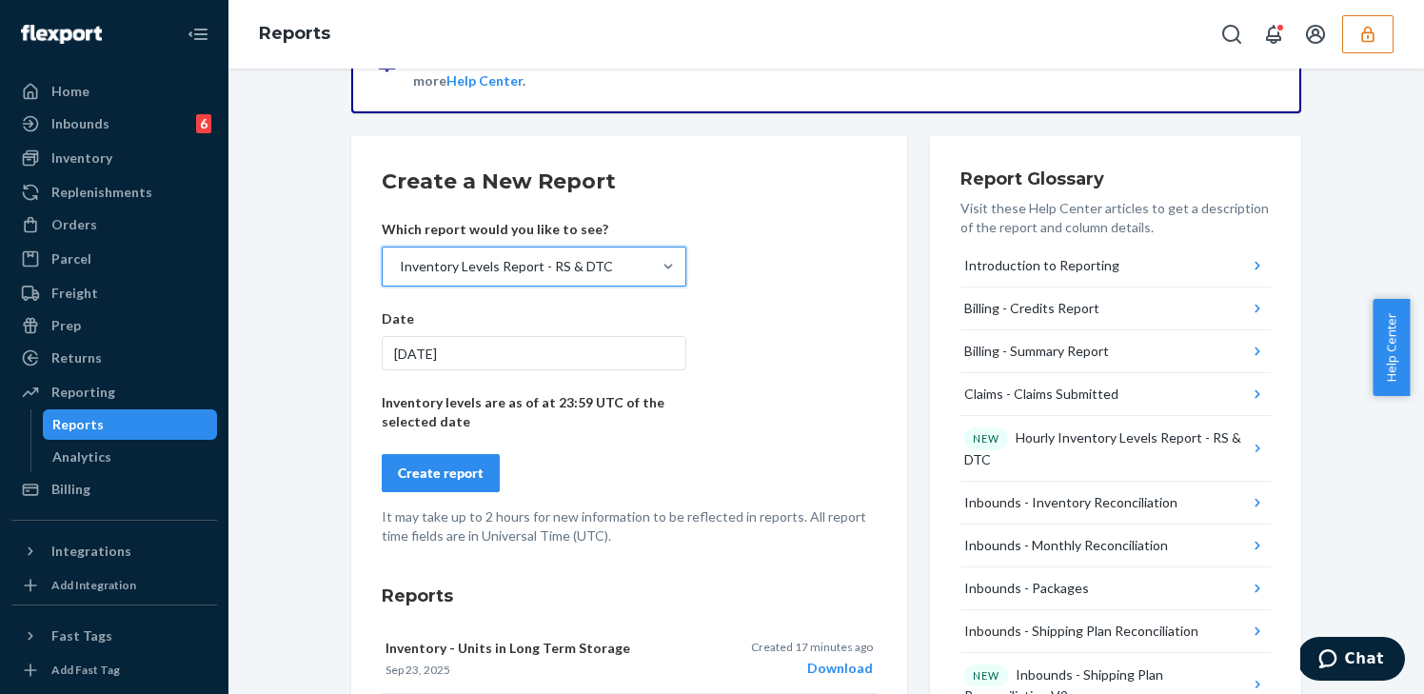
click at [457, 466] on div "Create report" at bounding box center [441, 473] width 86 height 19
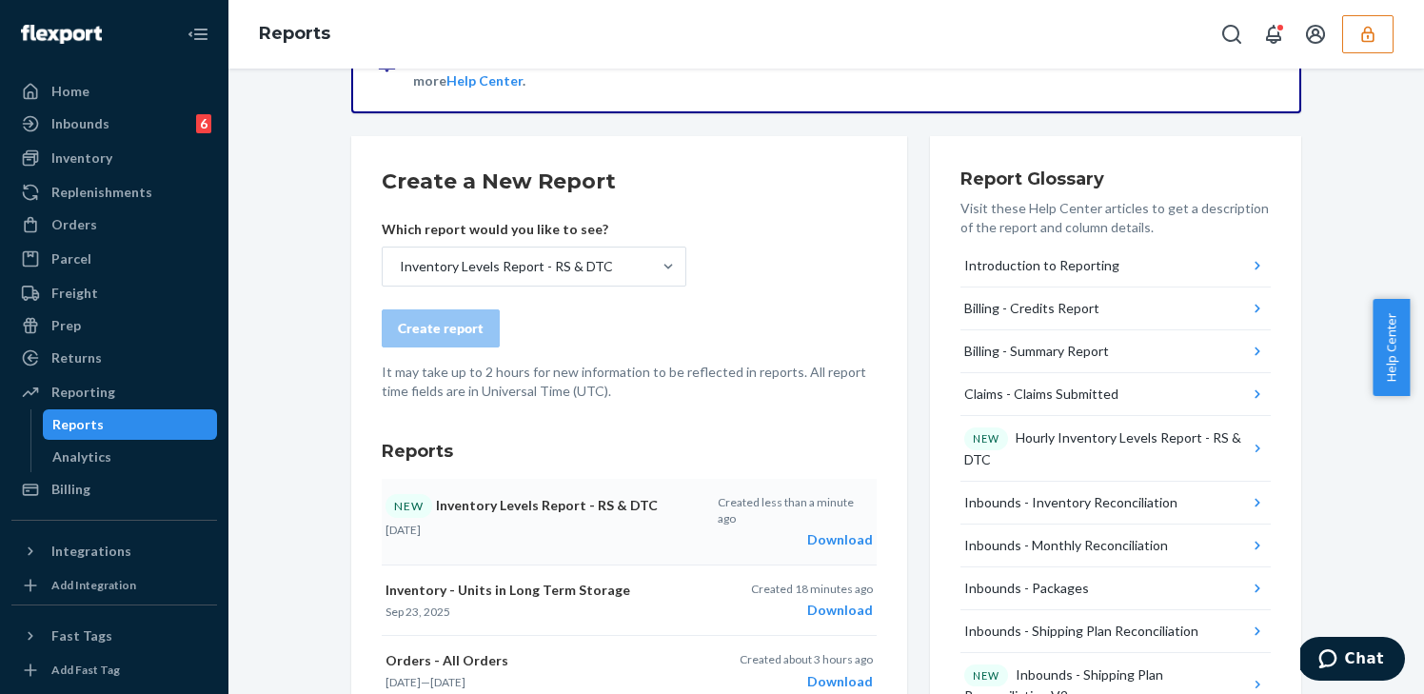
click at [826, 530] on div "Download" at bounding box center [795, 539] width 155 height 19
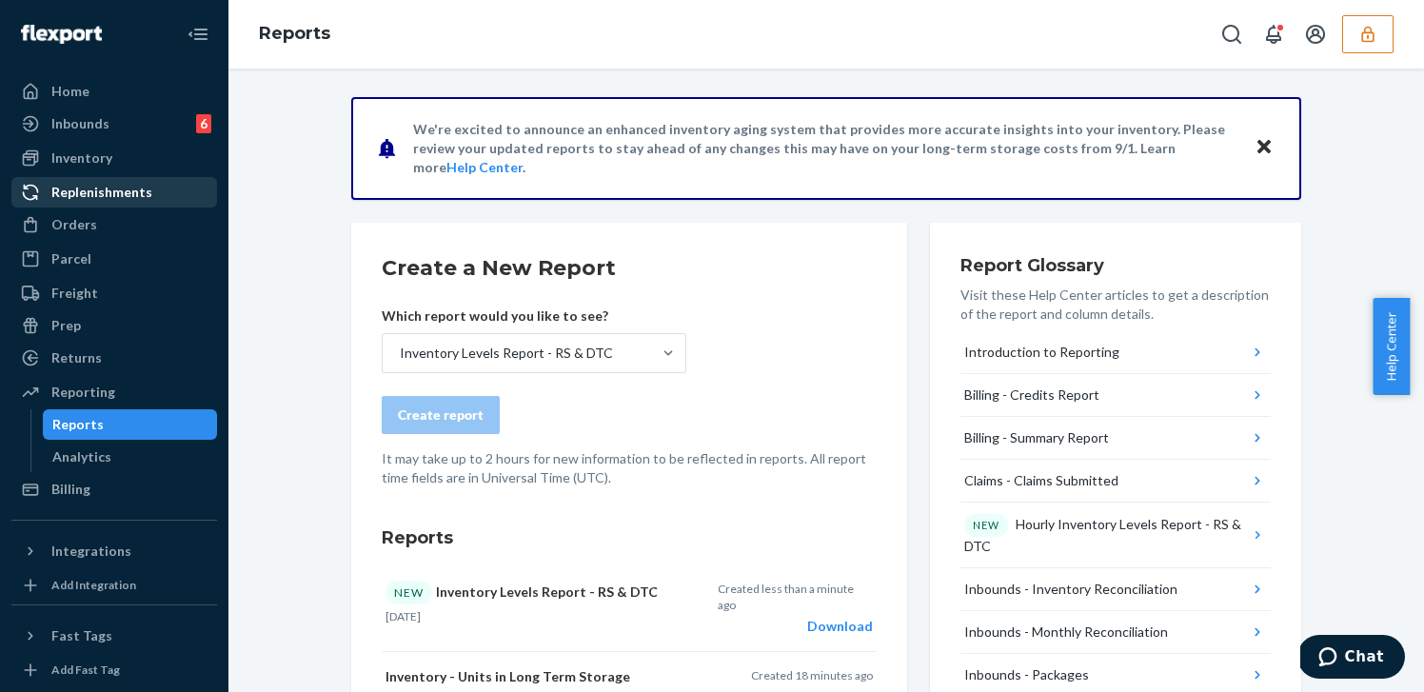
scroll to position [87, 0]
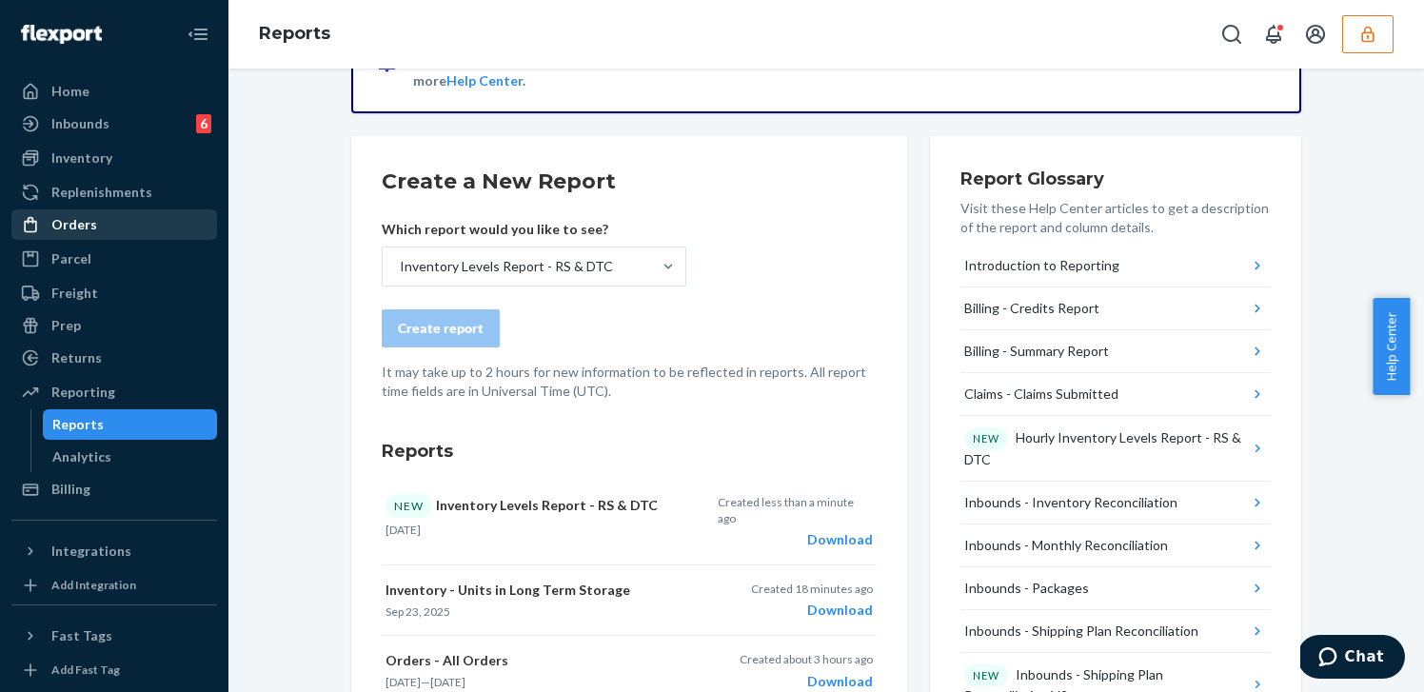
click at [118, 219] on div "Orders" at bounding box center [114, 224] width 202 height 27
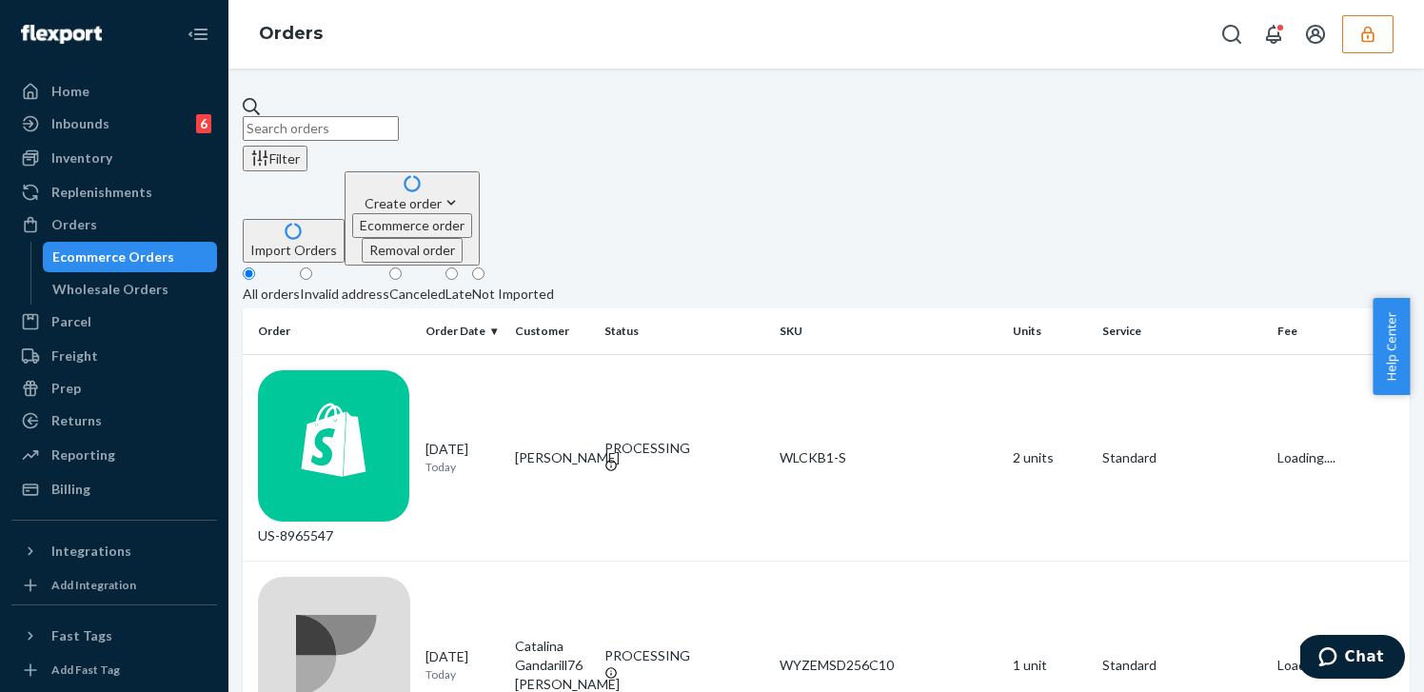
click at [1360, 30] on icon "button" at bounding box center [1367, 34] width 19 height 19
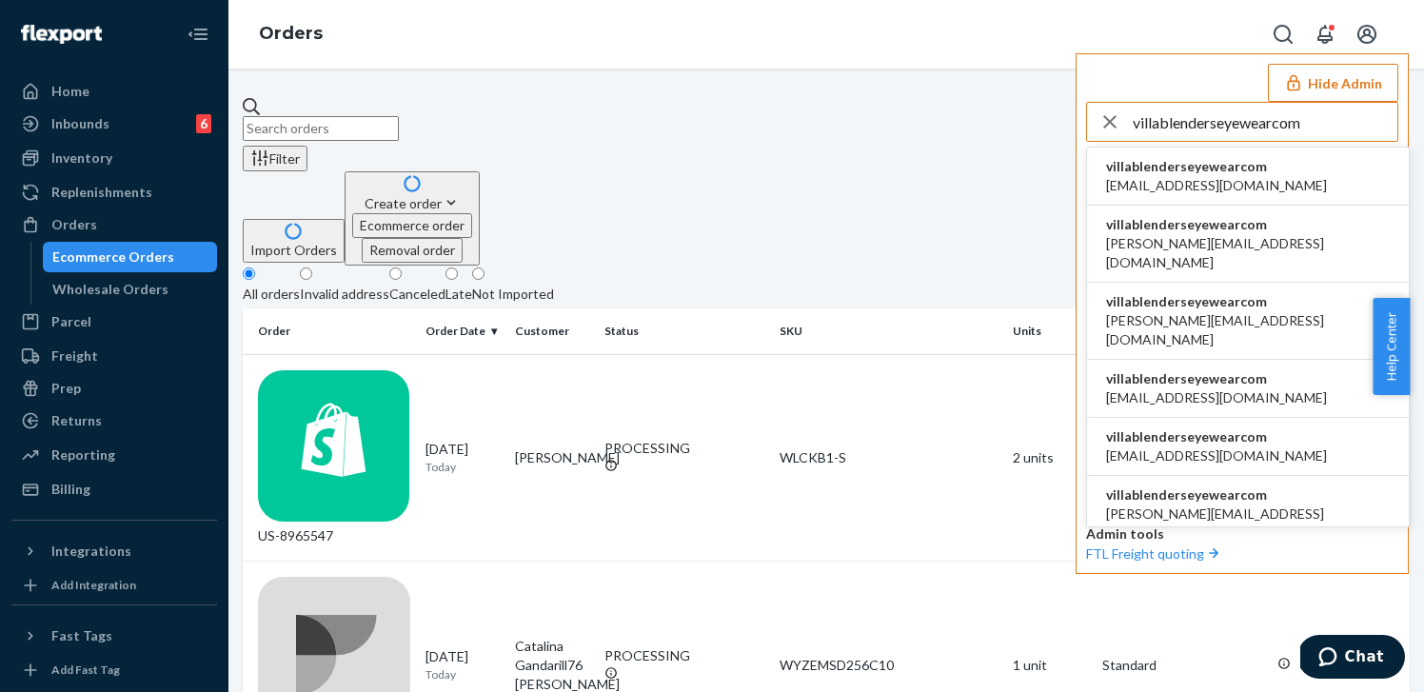
type input "villablenderseyewearcom"
click at [1195, 183] on span "alynna@blenderseyewear.com" at bounding box center [1216, 185] width 221 height 19
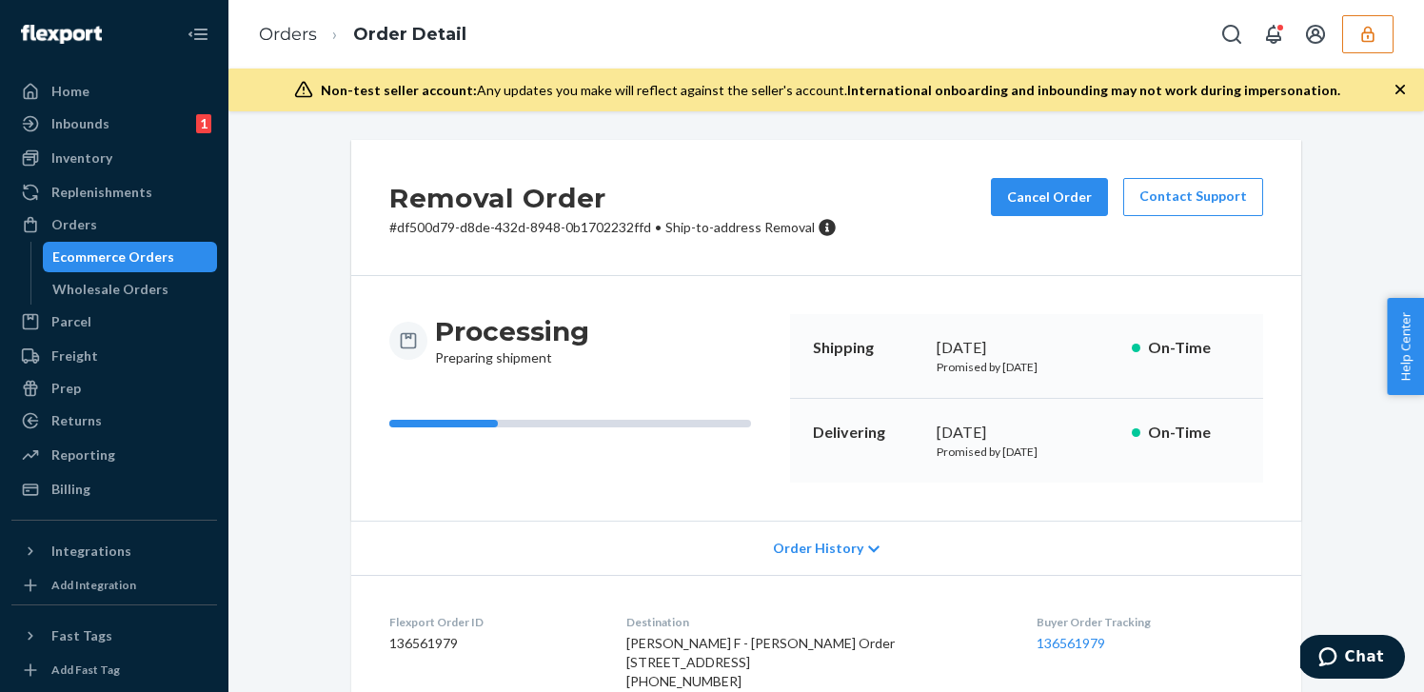
click at [868, 550] on icon at bounding box center [873, 549] width 11 height 13
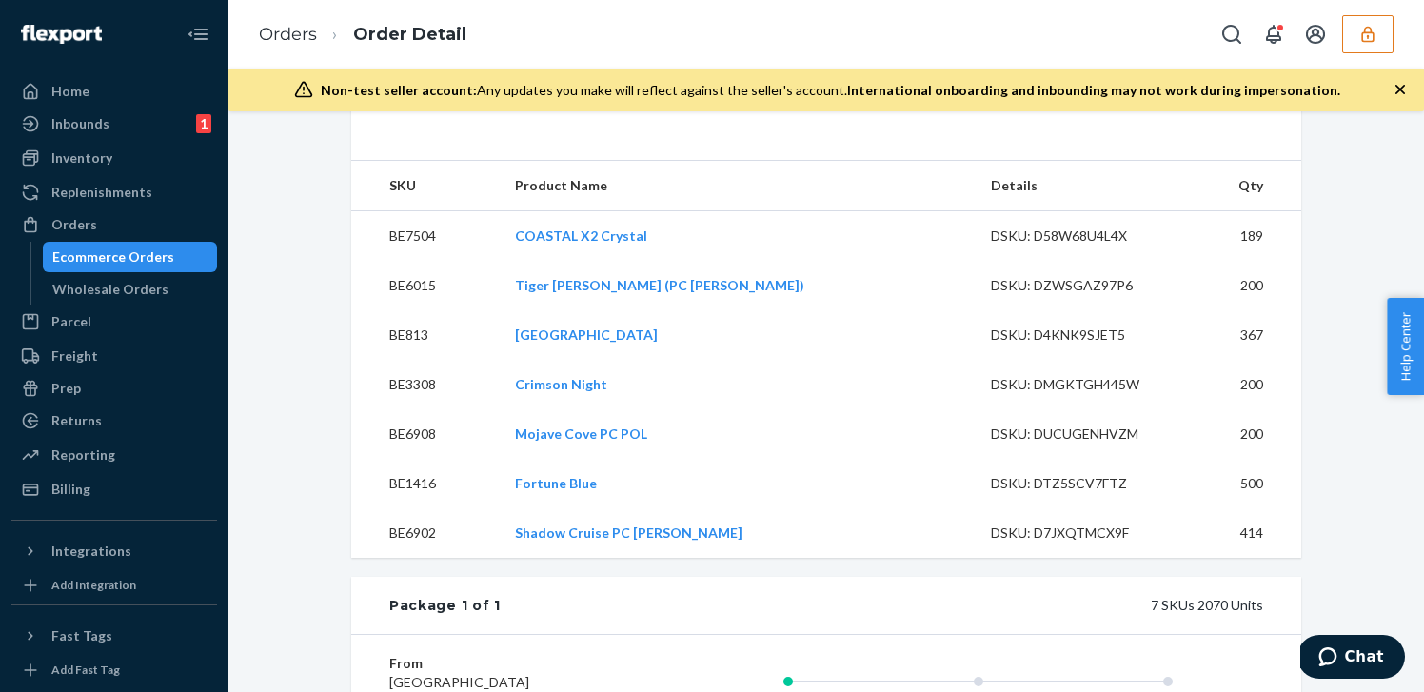
scroll to position [870, 0]
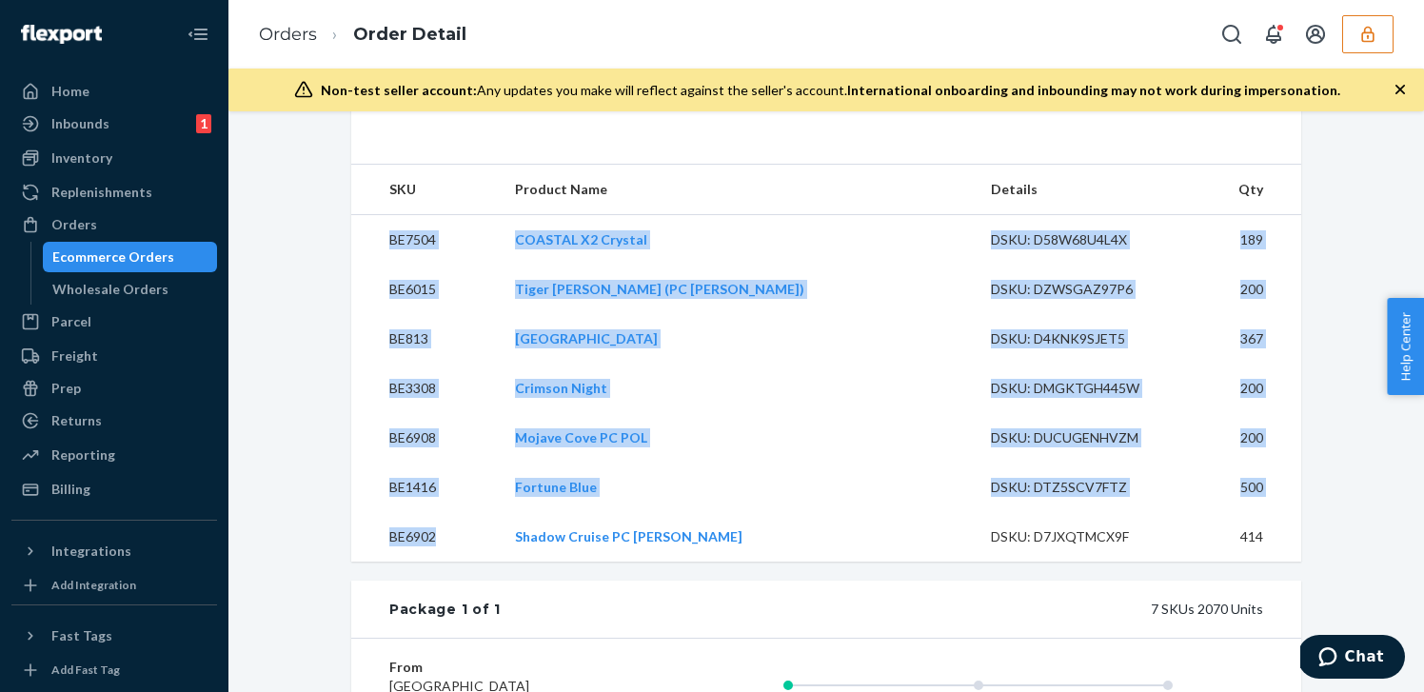
drag, startPoint x: 384, startPoint y: 289, endPoint x: 454, endPoint y: 588, distance: 307.1
click at [454, 563] on tbody "BE7504 COASTAL X2 Crystal DSKU: D58W68U4L4X 189 BE6015 Tiger [PERSON_NAME] (PC …" at bounding box center [826, 388] width 950 height 347
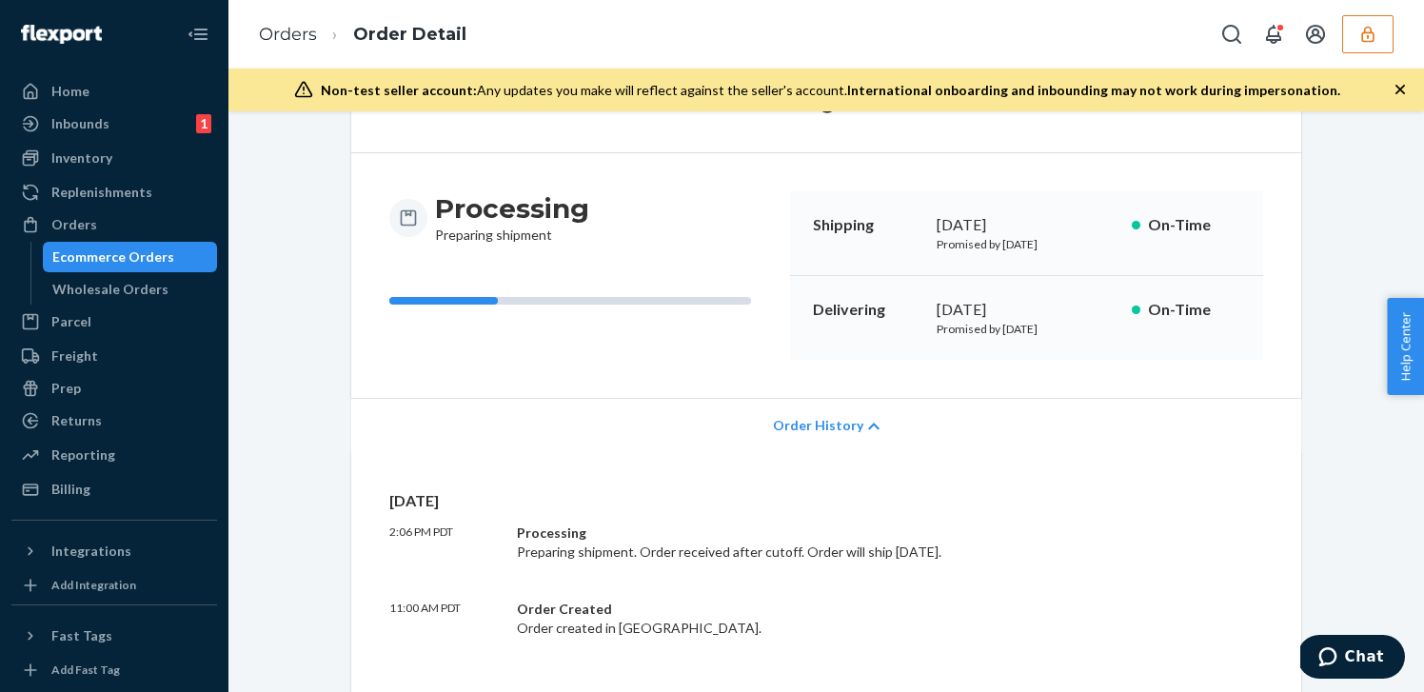
scroll to position [0, 0]
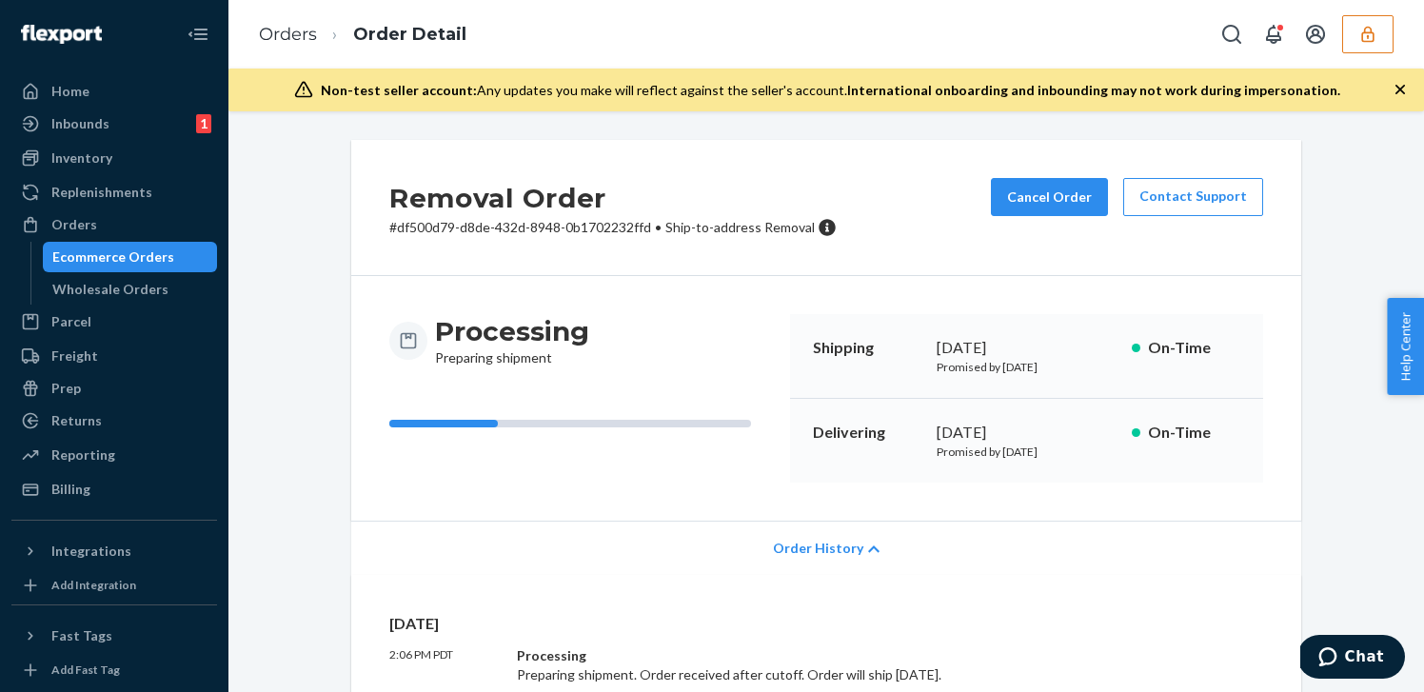
click at [812, 551] on span "Order History" at bounding box center [818, 548] width 90 height 19
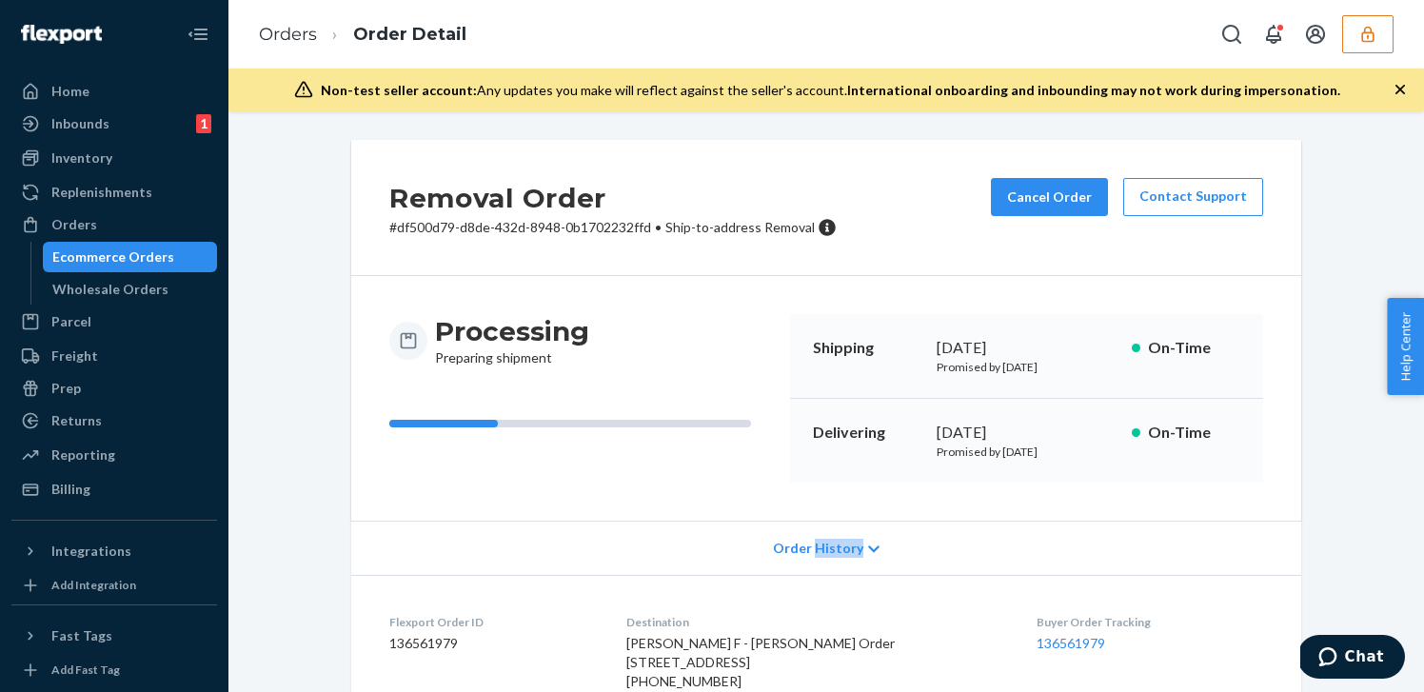
click at [812, 550] on span "Order History" at bounding box center [818, 548] width 90 height 19
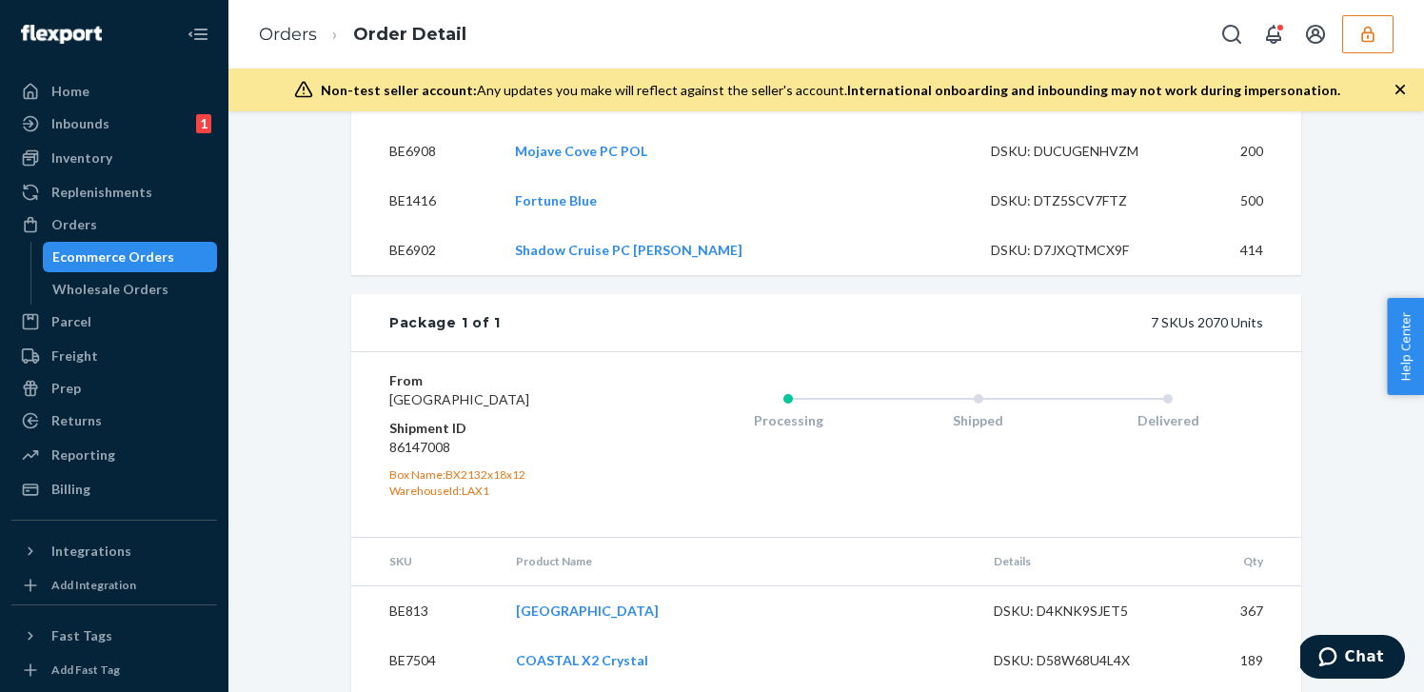
scroll to position [1476, 0]
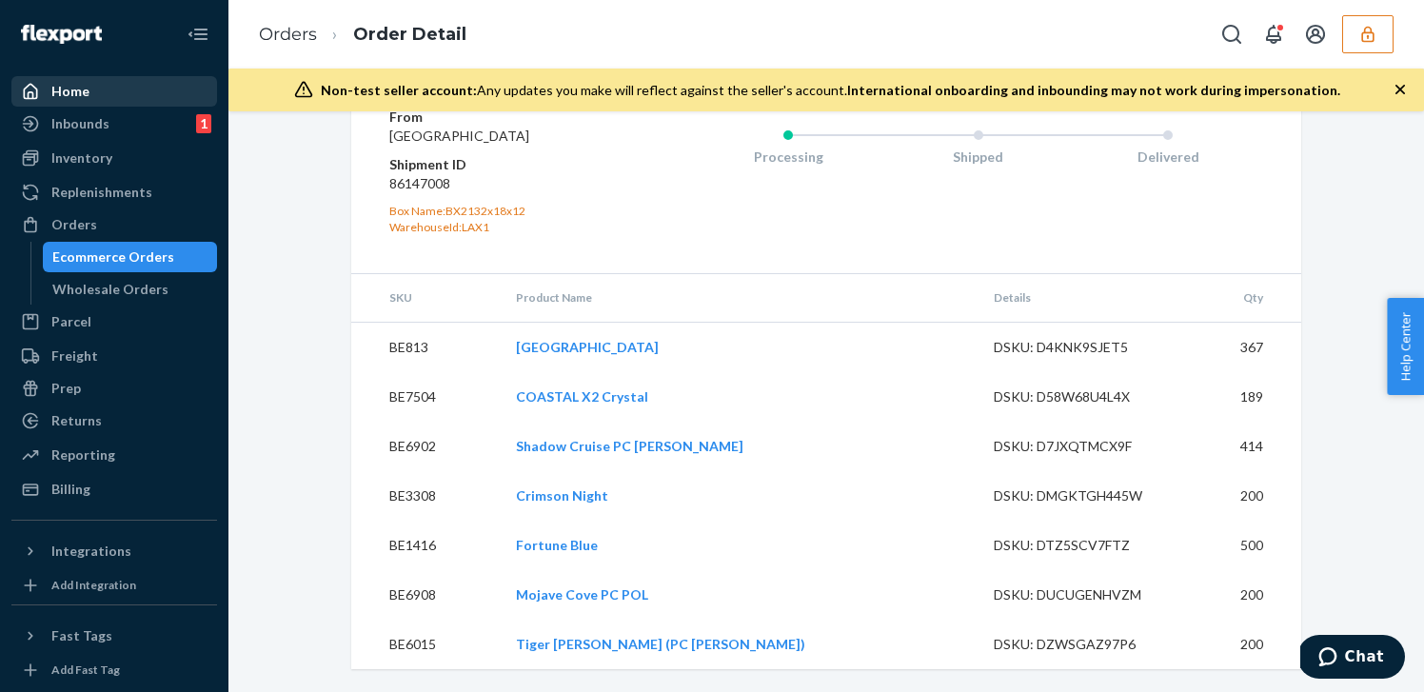
click at [72, 103] on div "Home" at bounding box center [114, 91] width 202 height 27
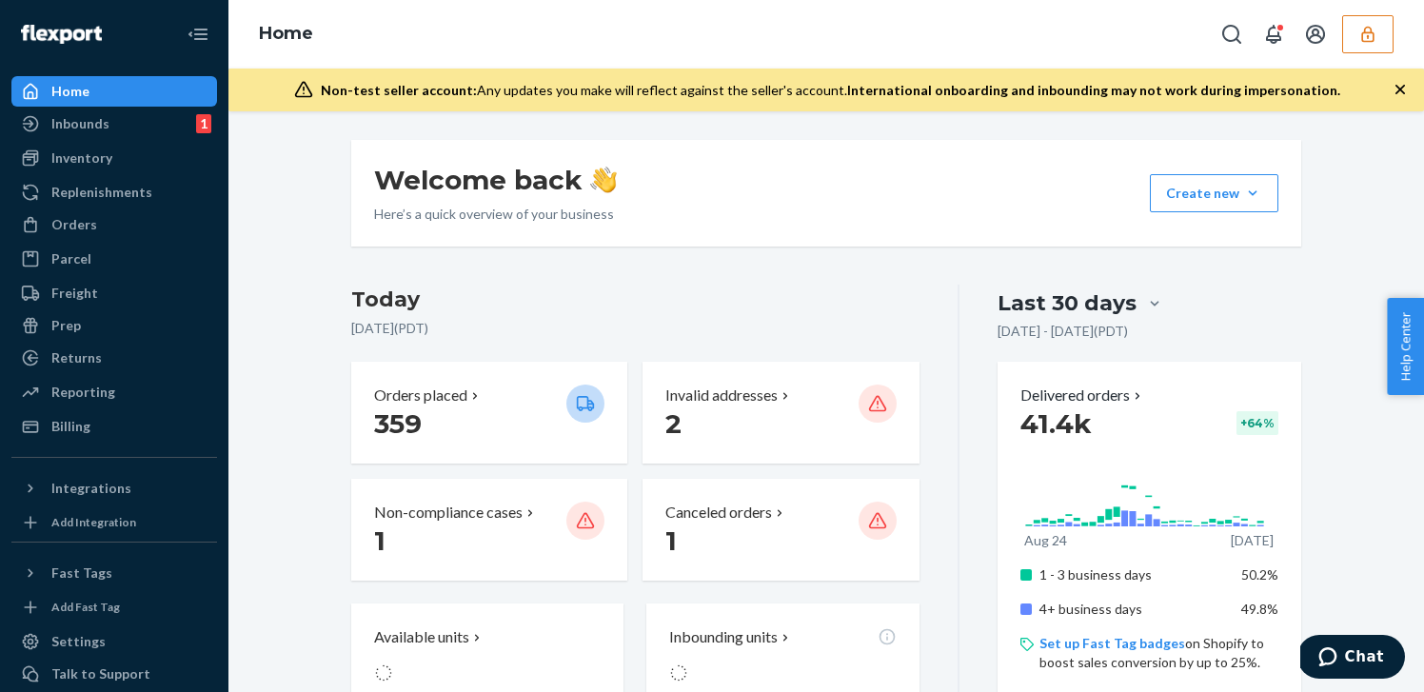
click at [1393, 28] on button "button" at bounding box center [1367, 34] width 51 height 38
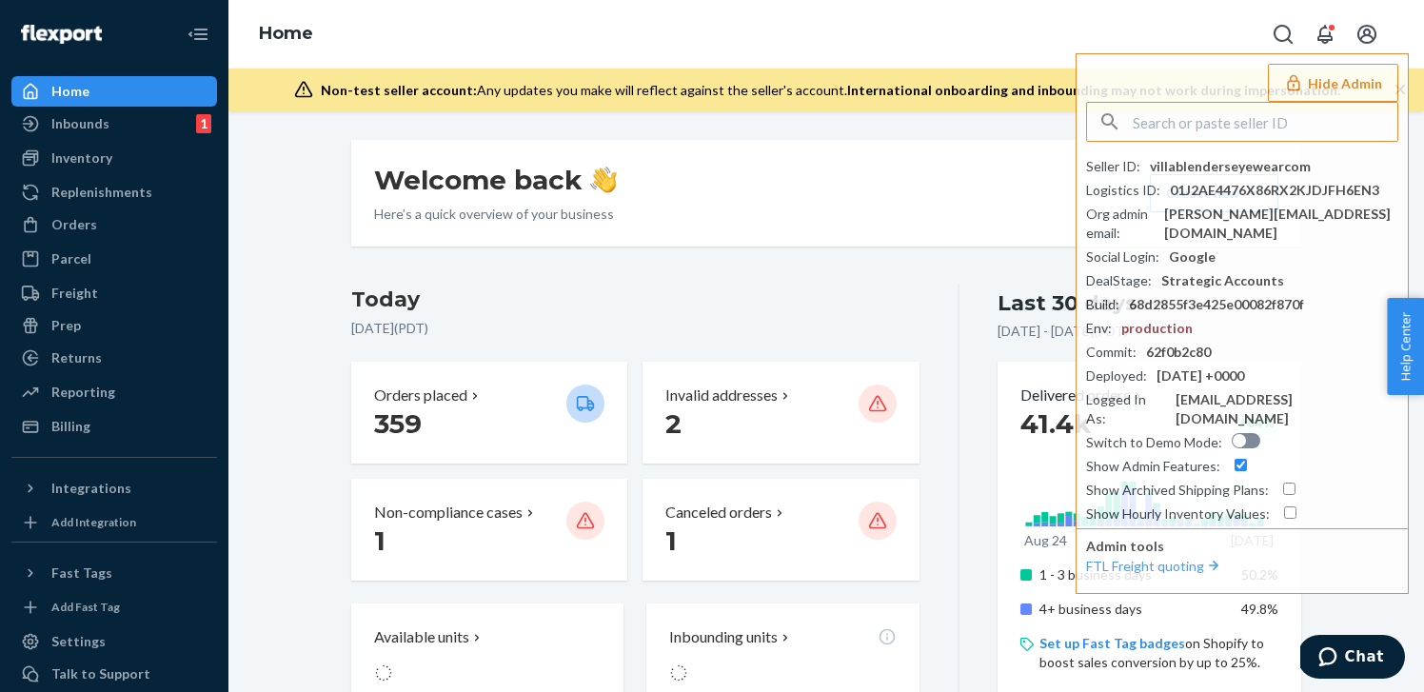
click at [879, 188] on div "Welcome back Here’s a quick overview of your business Create new Create new inb…" at bounding box center [826, 193] width 950 height 107
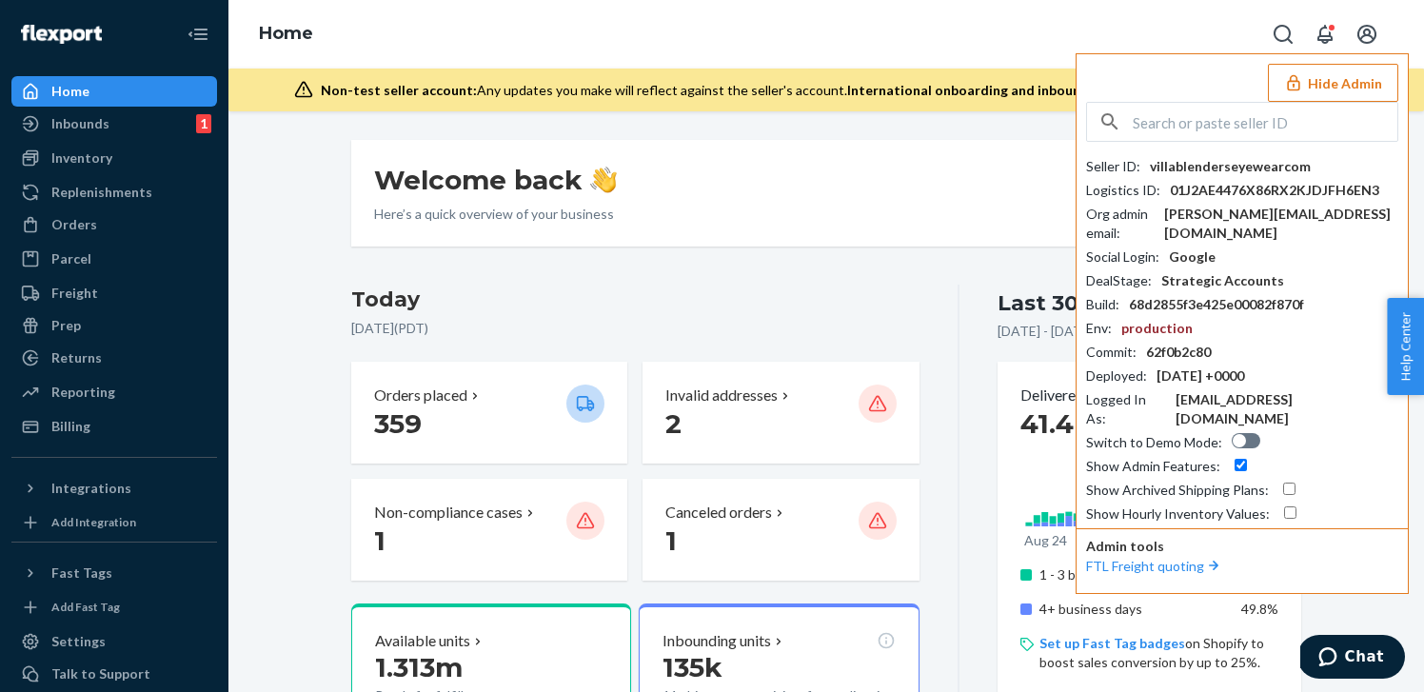
click at [1312, 79] on button "Hide Admin" at bounding box center [1333, 83] width 130 height 38
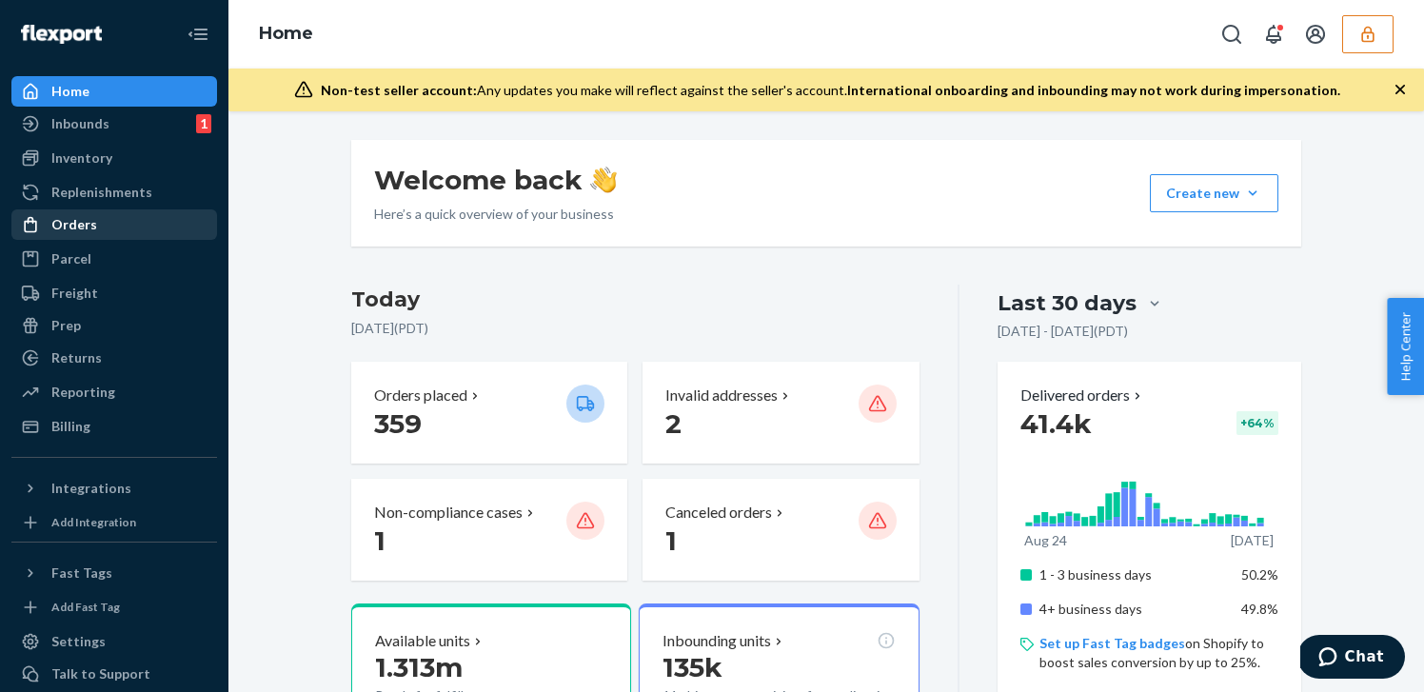
click at [138, 223] on div "Orders" at bounding box center [114, 224] width 202 height 27
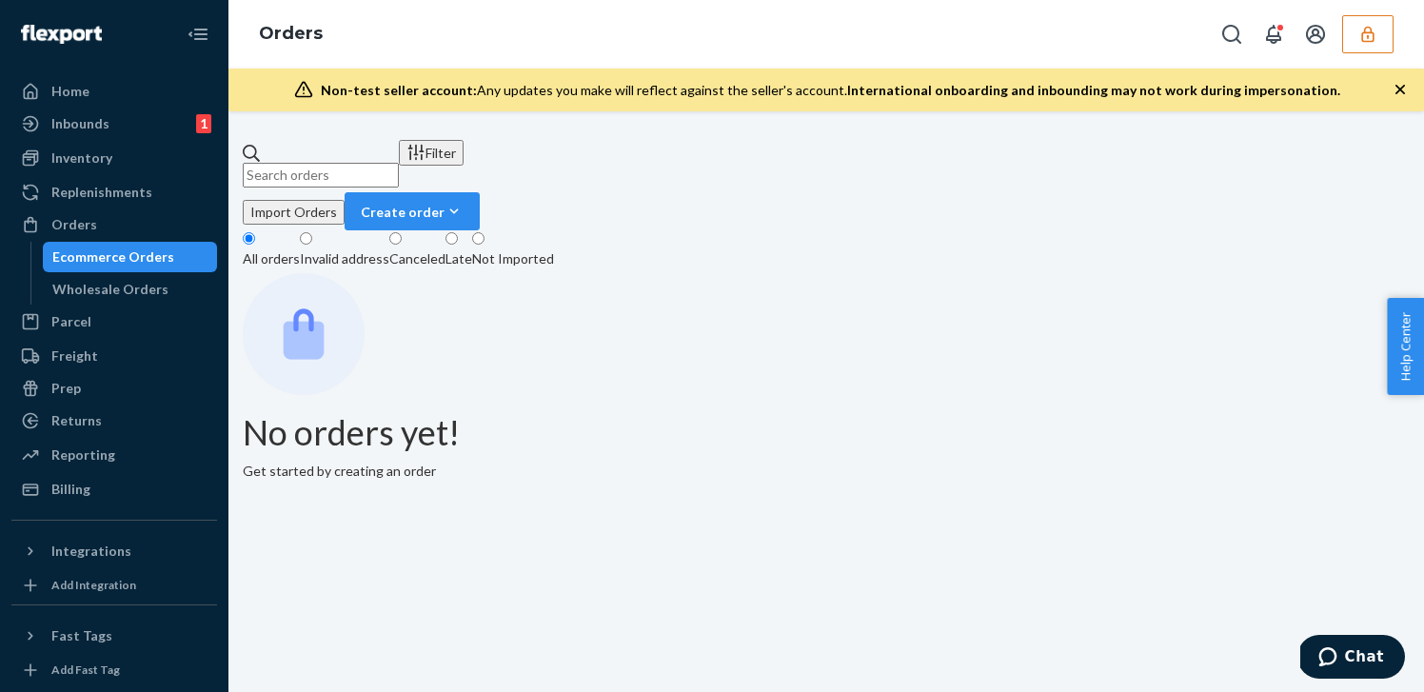
paste input "137014123"
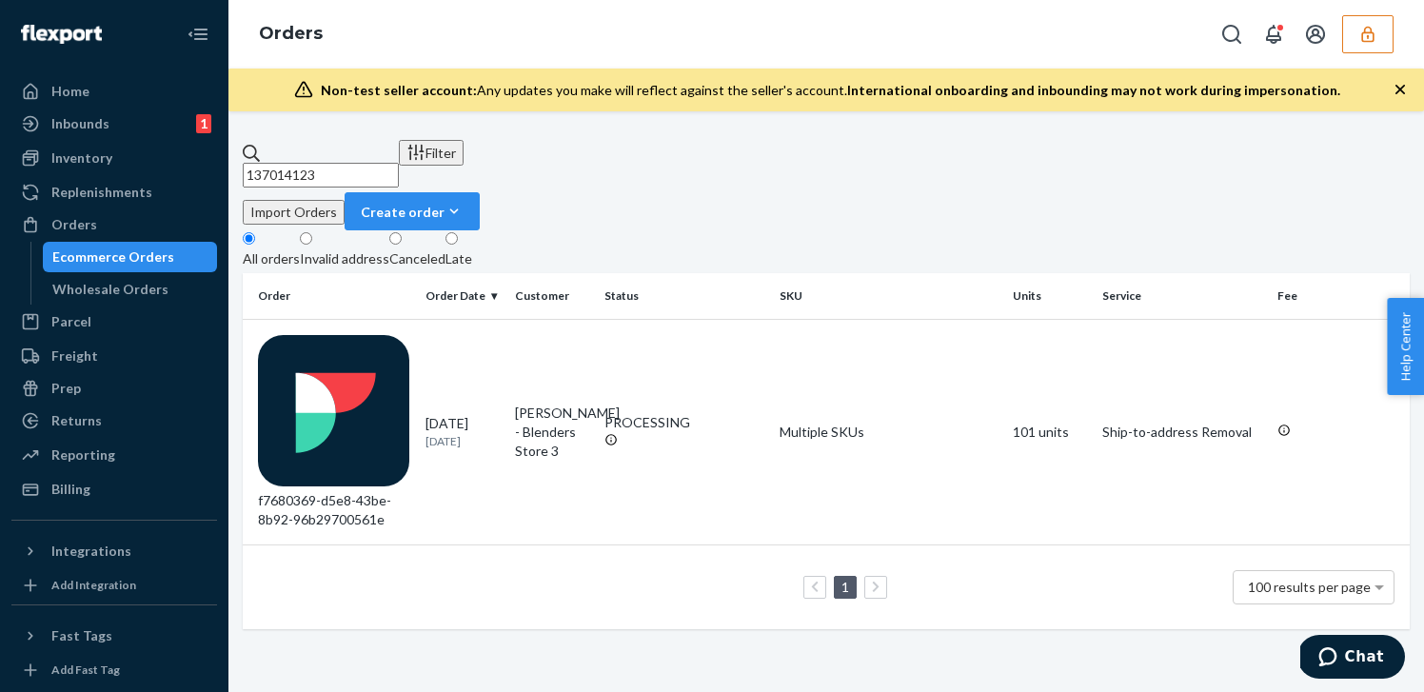
click at [399, 163] on input "137014123" at bounding box center [321, 175] width 156 height 25
paste input "405"
type input "137014405"
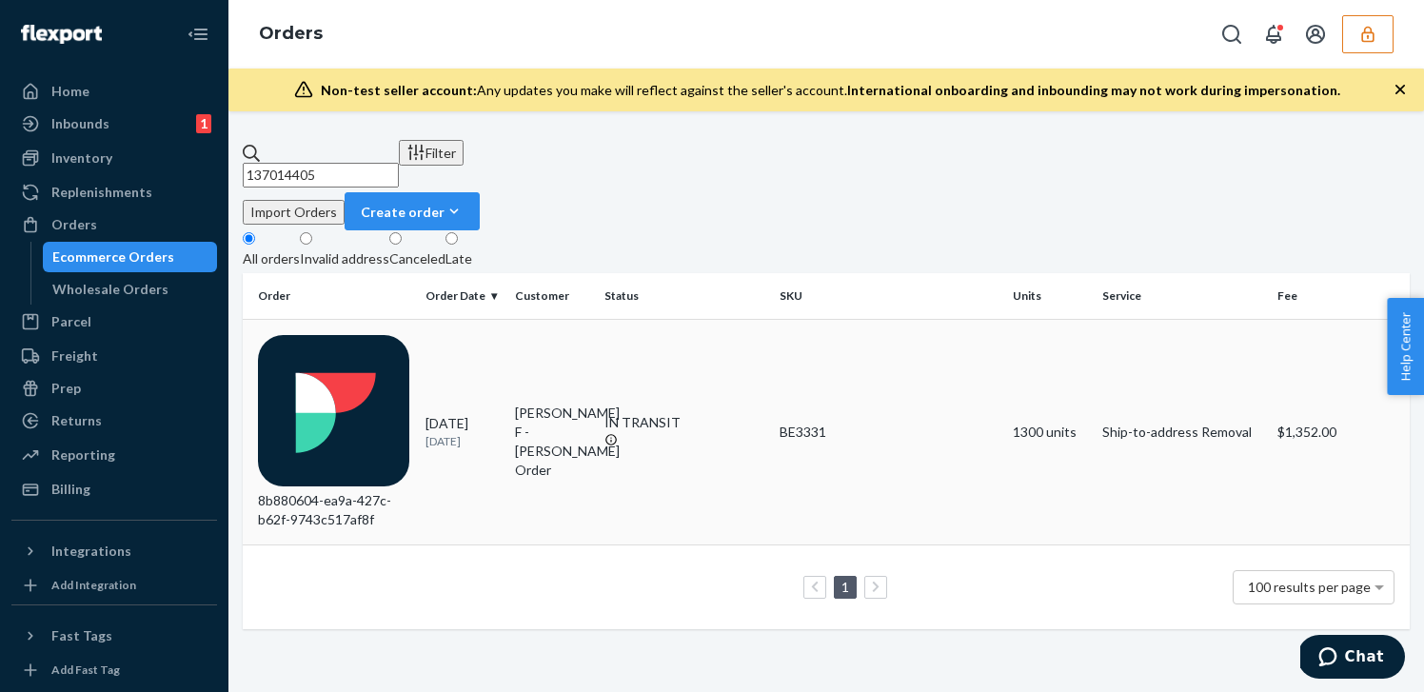
click at [624, 319] on td "IN TRANSIT" at bounding box center [684, 432] width 175 height 227
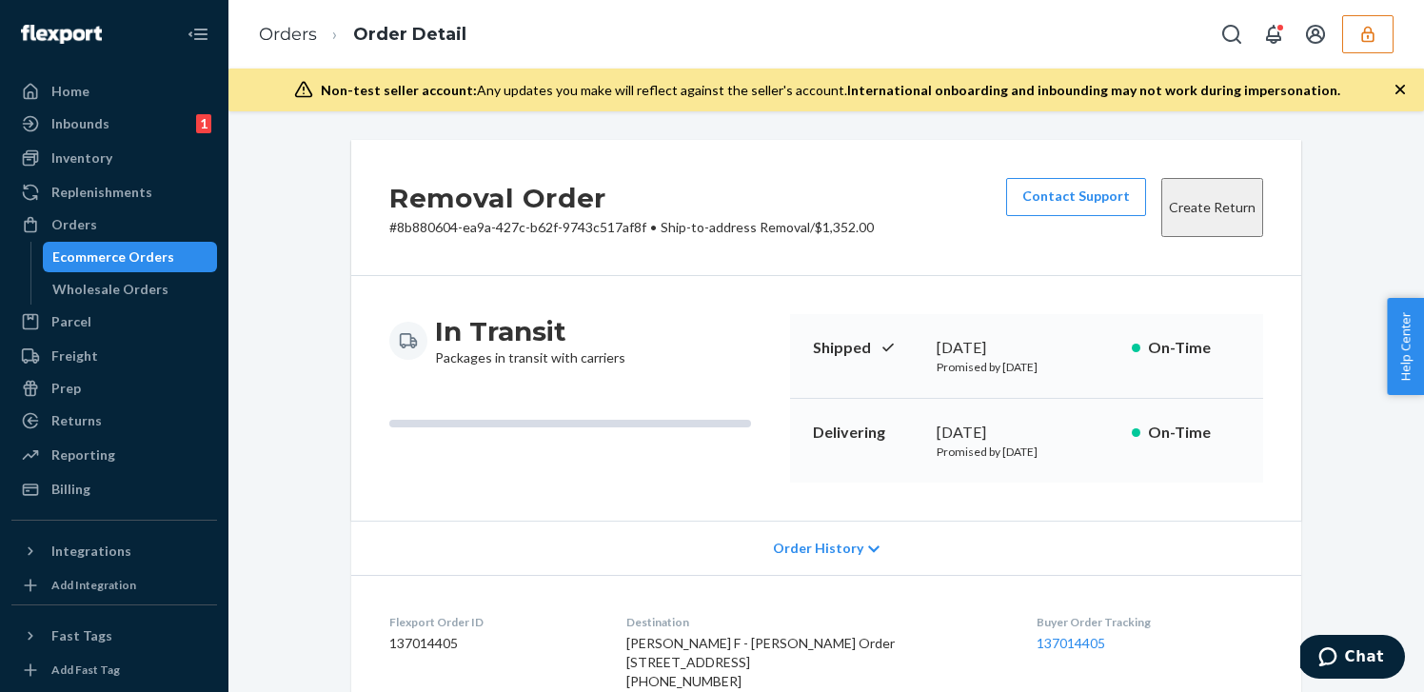
click at [749, 208] on h2 "Removal Order" at bounding box center [631, 198] width 485 height 40
click at [304, 39] on link "Orders" at bounding box center [288, 34] width 58 height 21
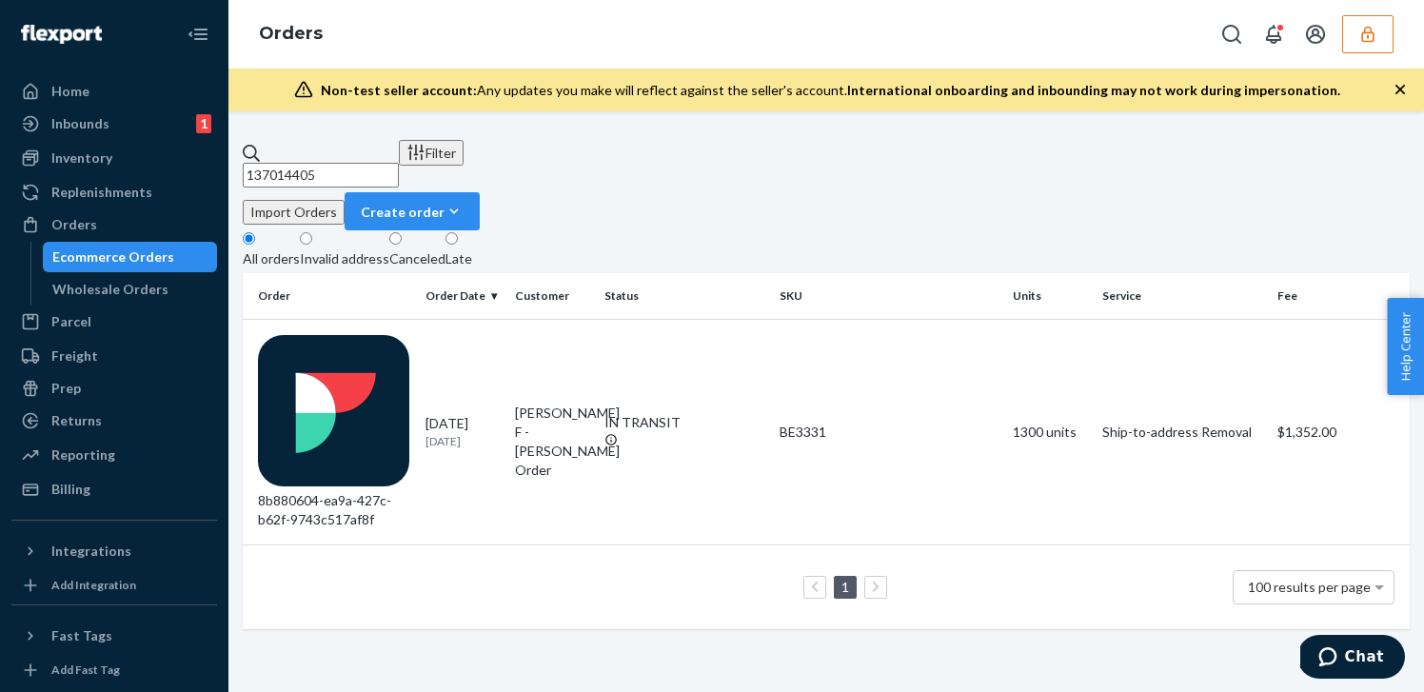
click at [399, 163] on input "137014405" at bounding box center [321, 175] width 156 height 25
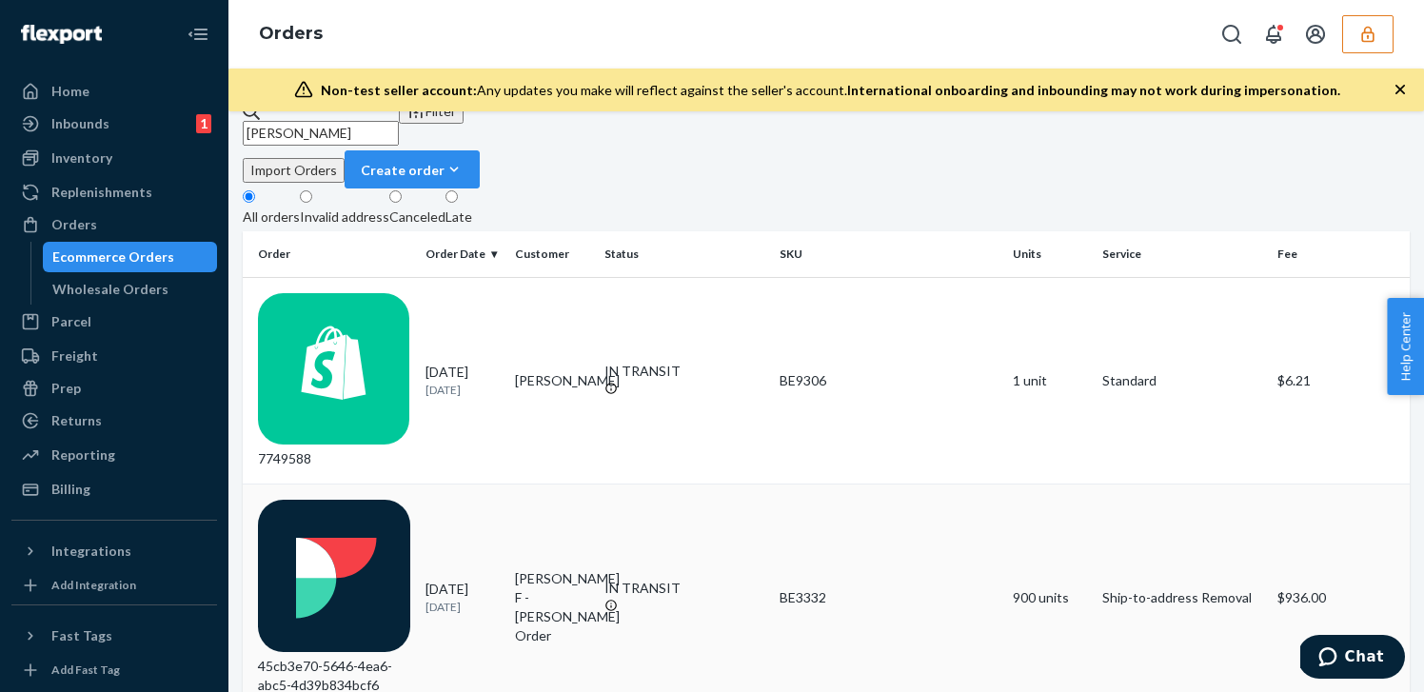
scroll to position [57, 0]
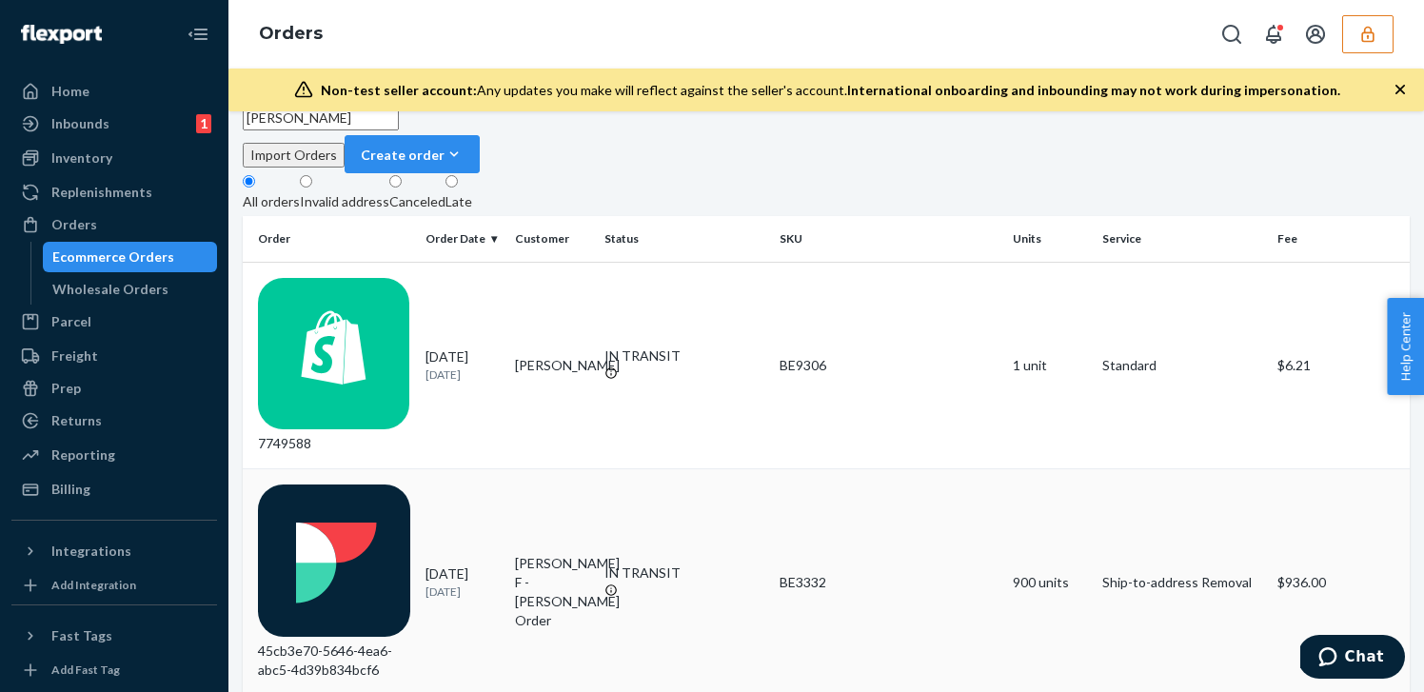
type input "Julian F"
click at [543, 469] on td "​​Julian F - Smith Order" at bounding box center [551, 582] width 89 height 227
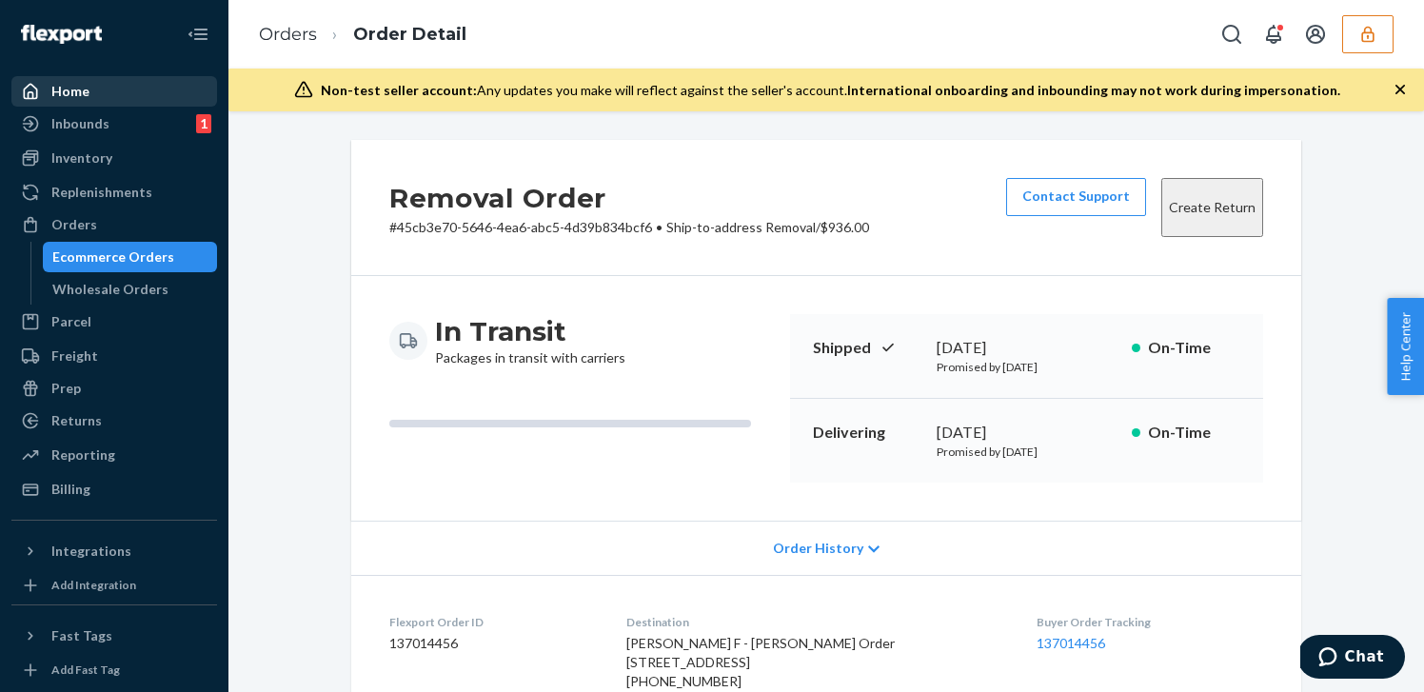
click at [108, 97] on div "Home" at bounding box center [114, 91] width 202 height 27
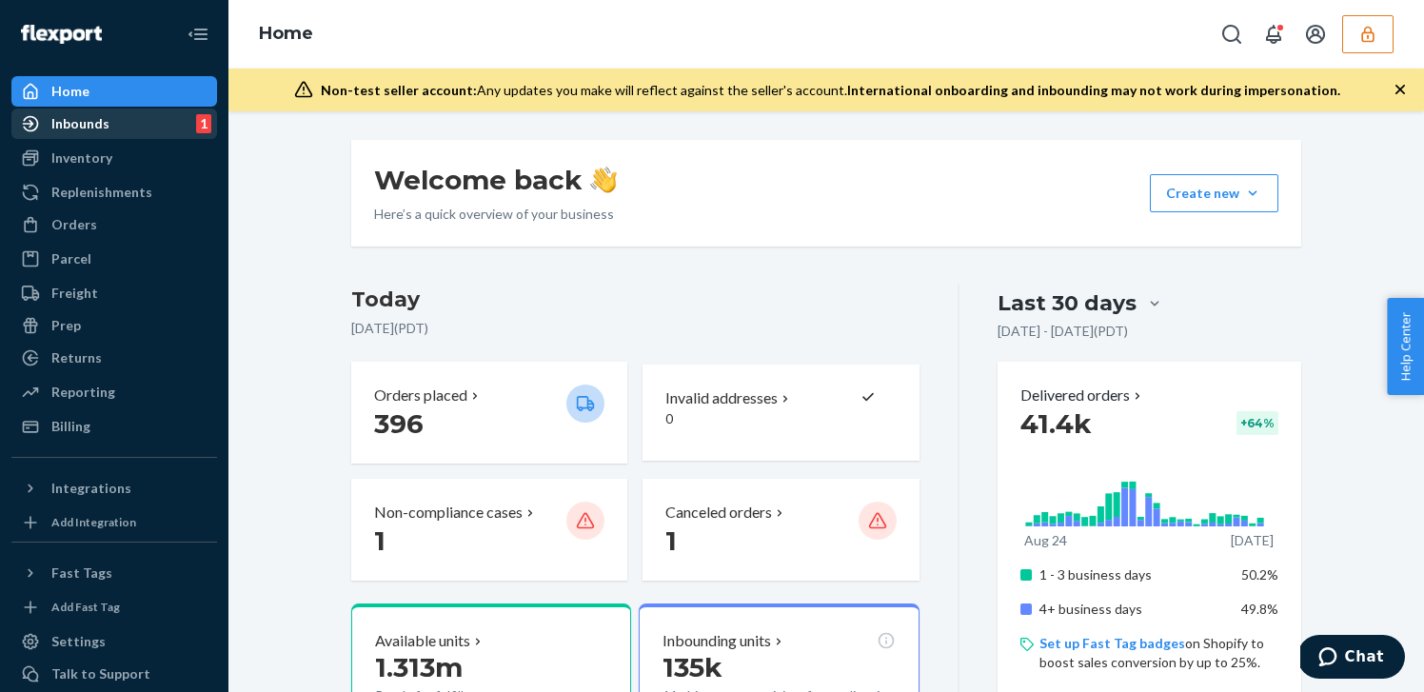
click at [99, 109] on link "Inbounds 1" at bounding box center [114, 124] width 206 height 30
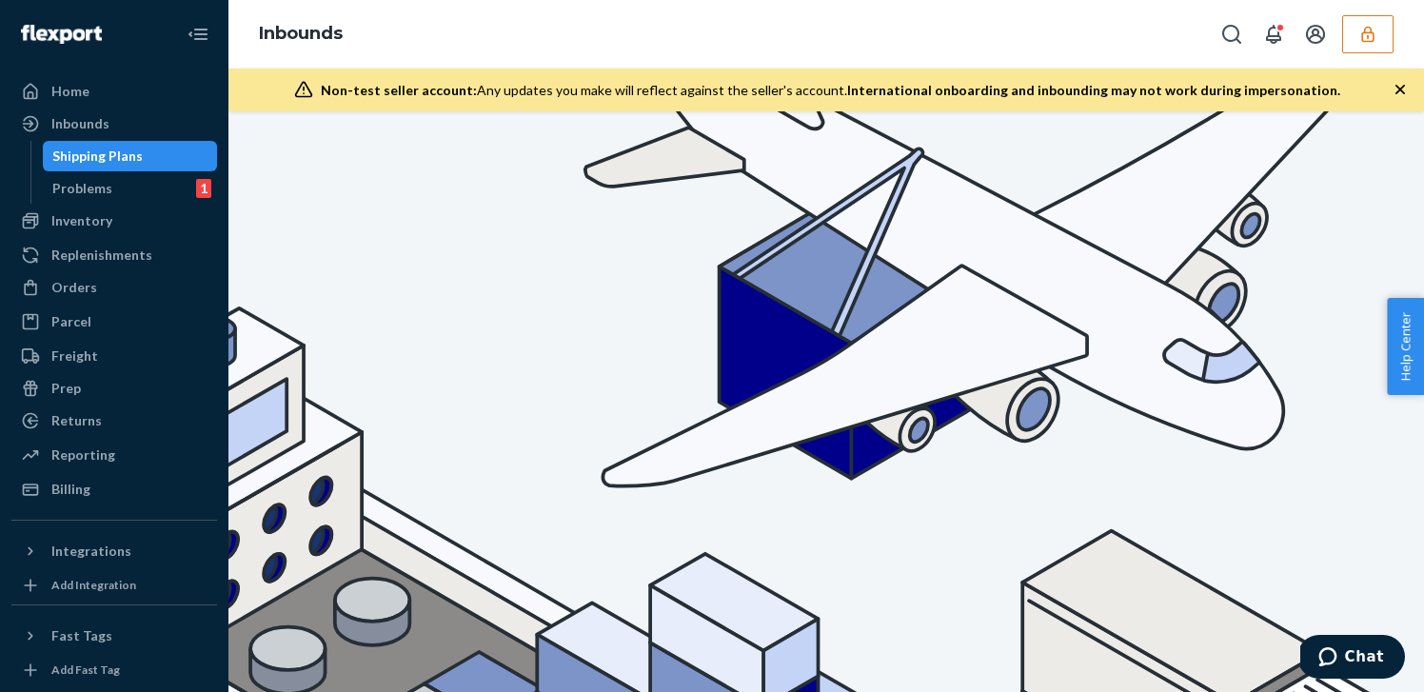
type input "INBSHIP1021"
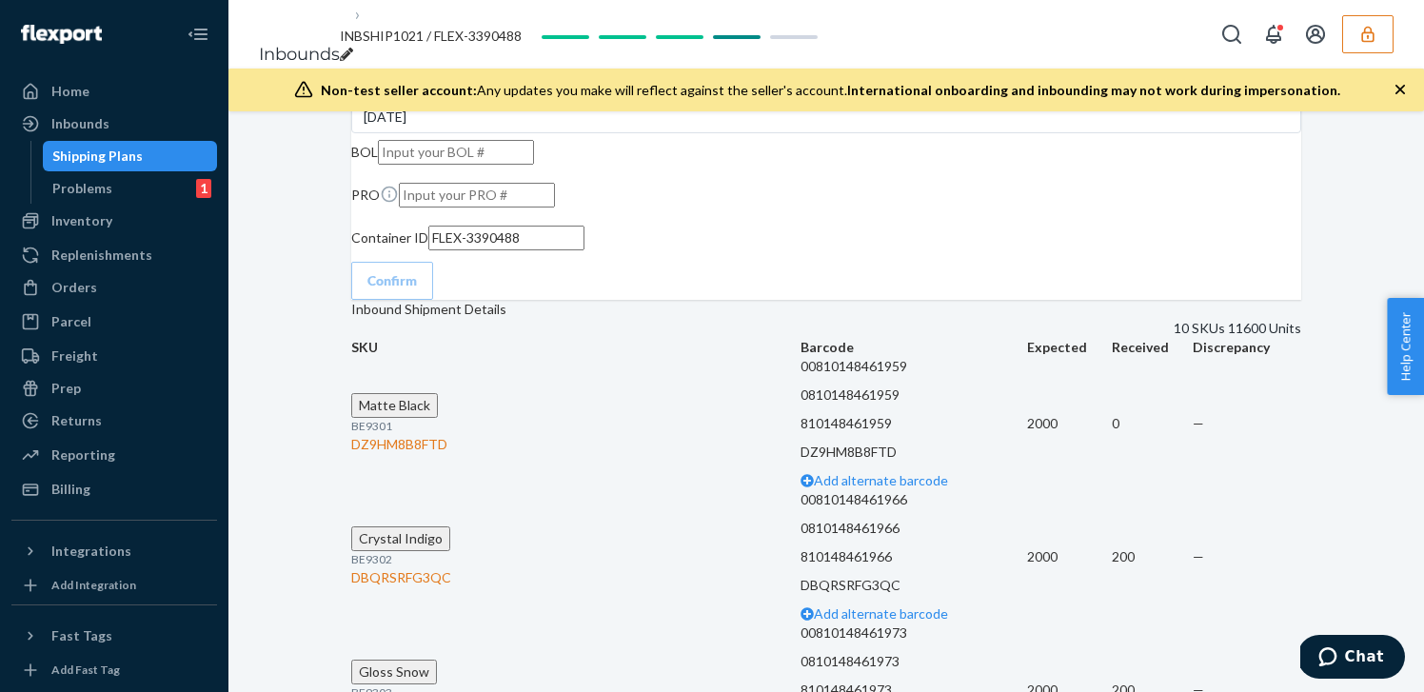
scroll to position [3273, 0]
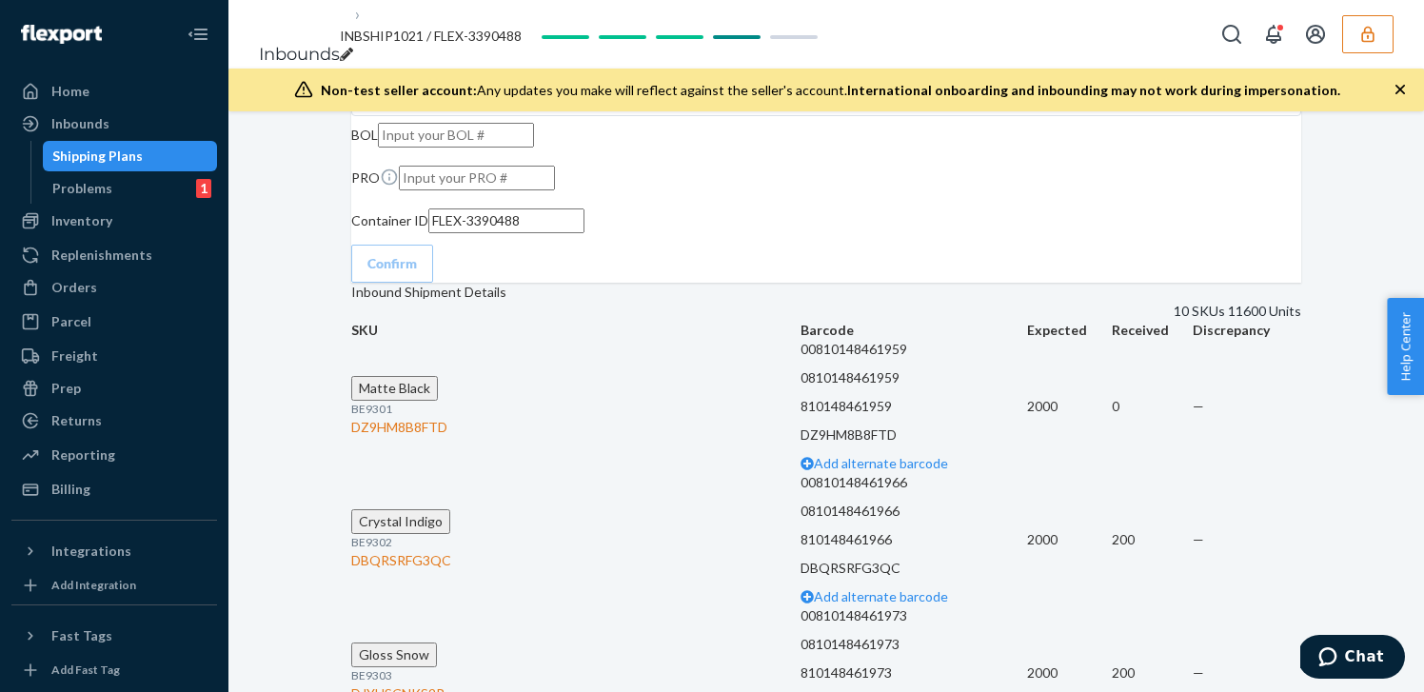
copy div "DQF3BJ43BR6"
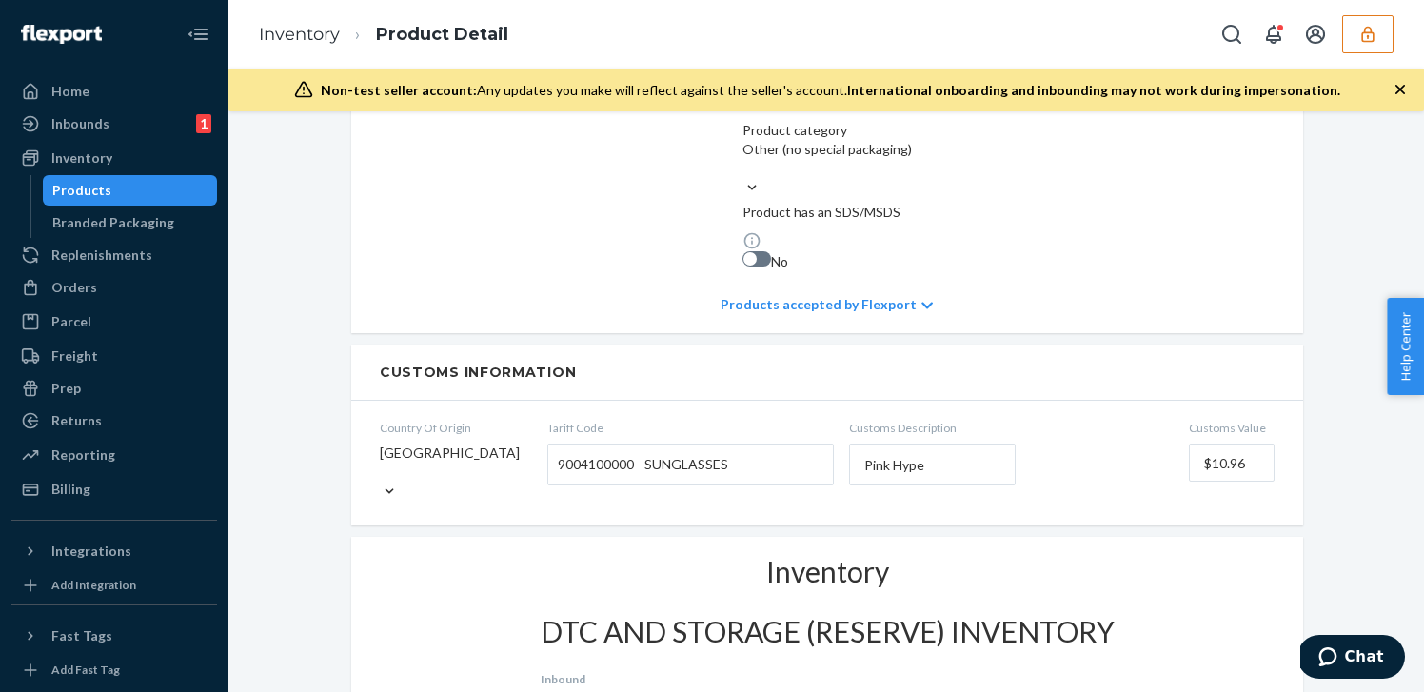
scroll to position [1133, 0]
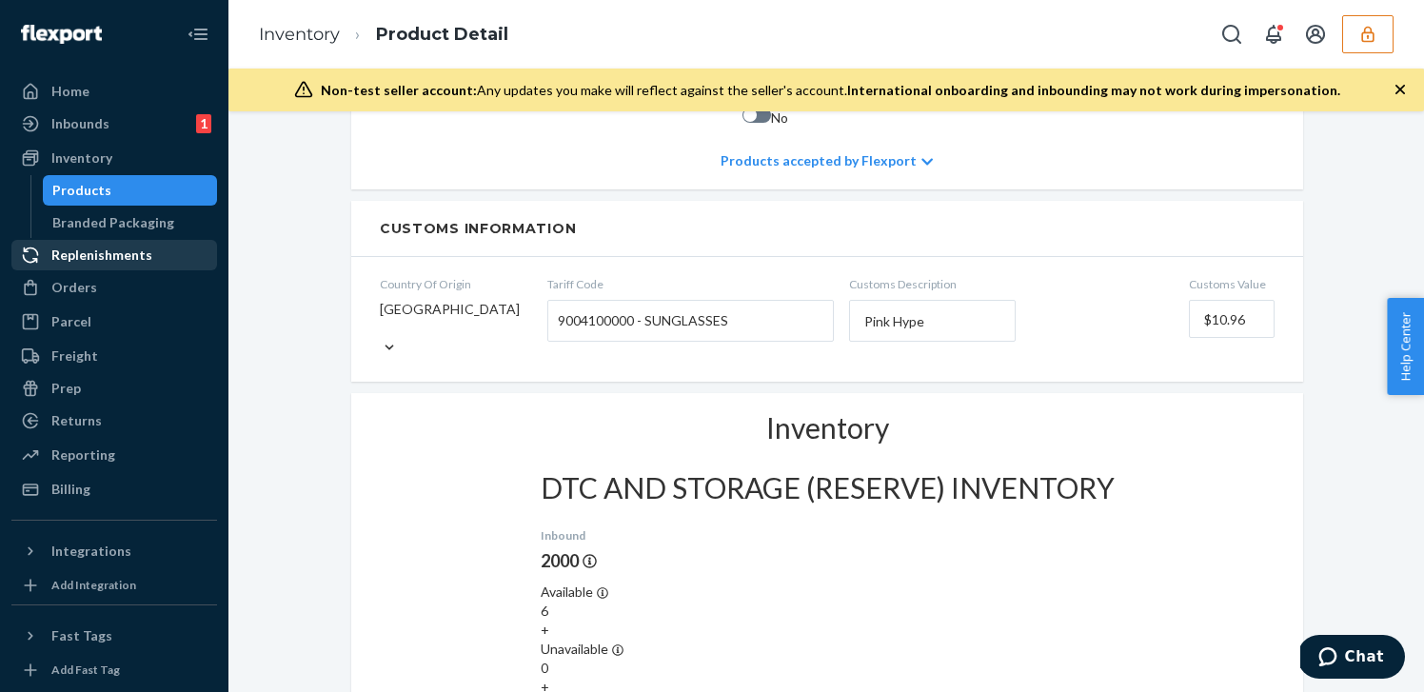
click at [92, 248] on div "Replenishments" at bounding box center [101, 255] width 101 height 19
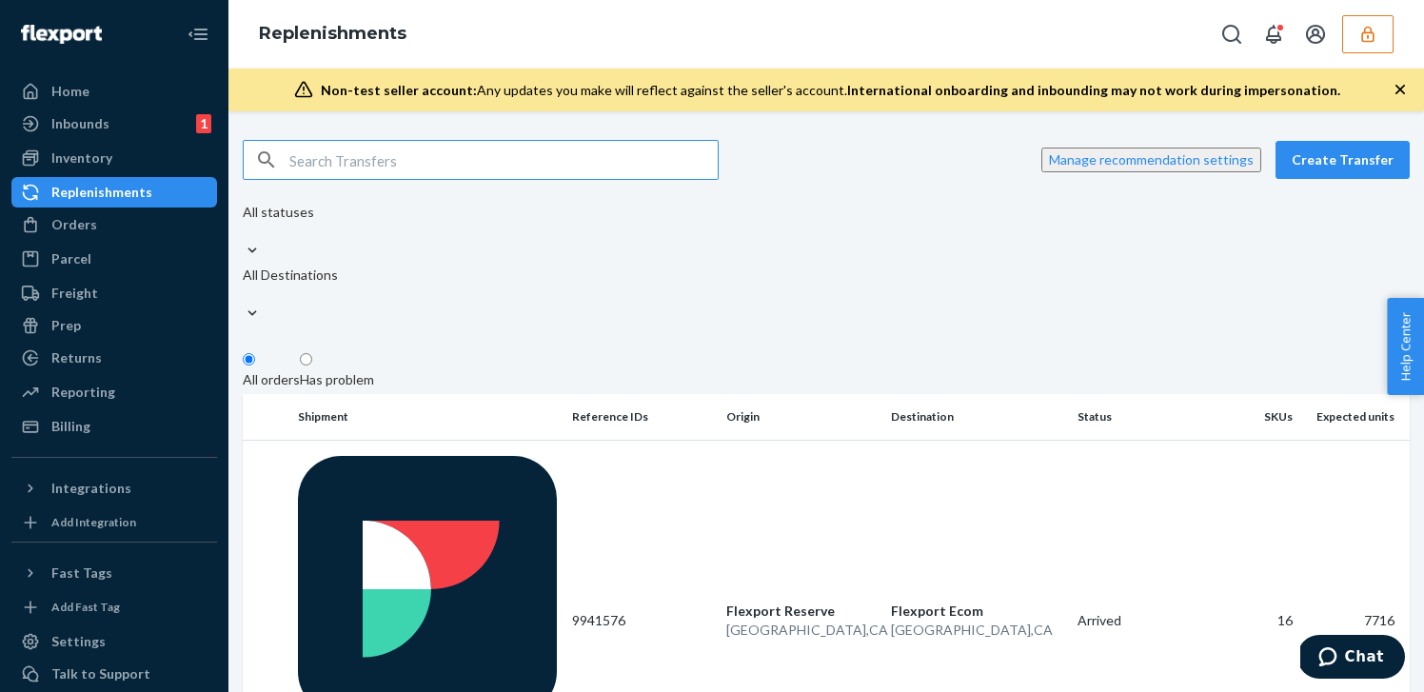
click at [496, 146] on input "text" at bounding box center [503, 160] width 428 height 38
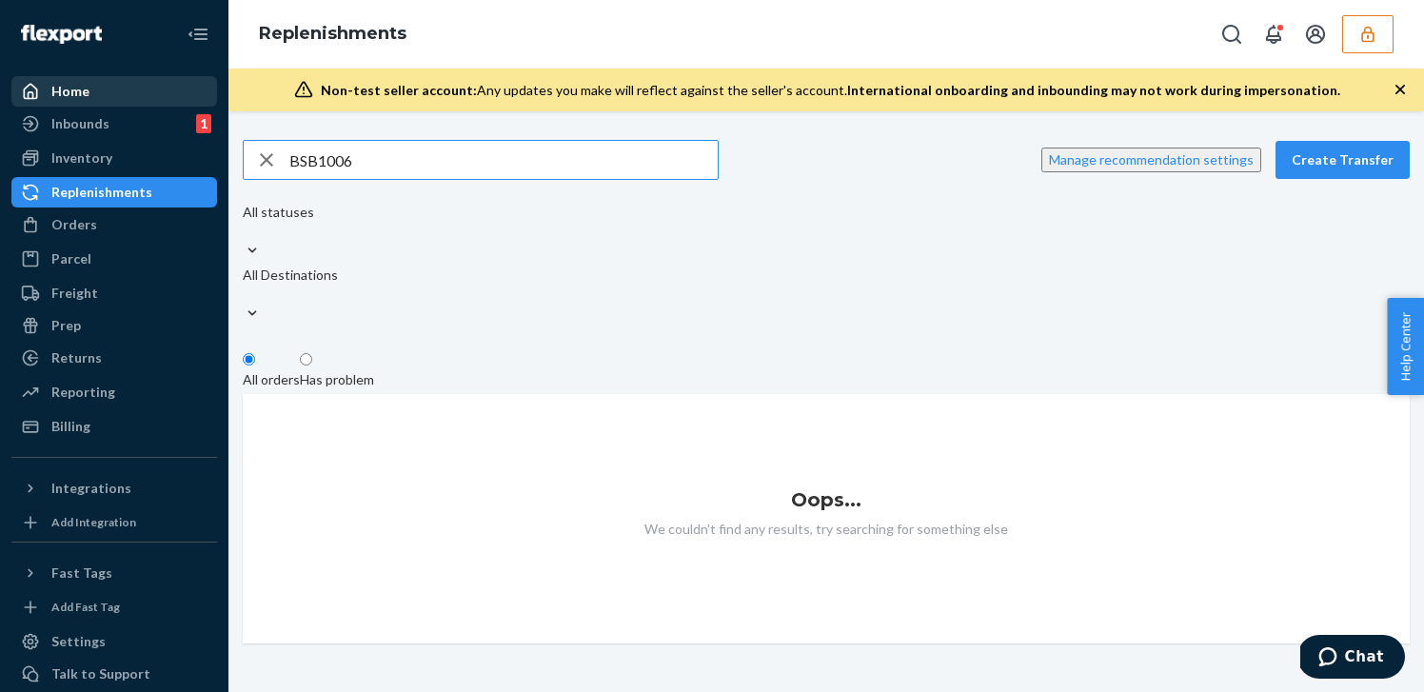
type input "BSB1006"
click at [107, 97] on div "Home" at bounding box center [114, 91] width 202 height 27
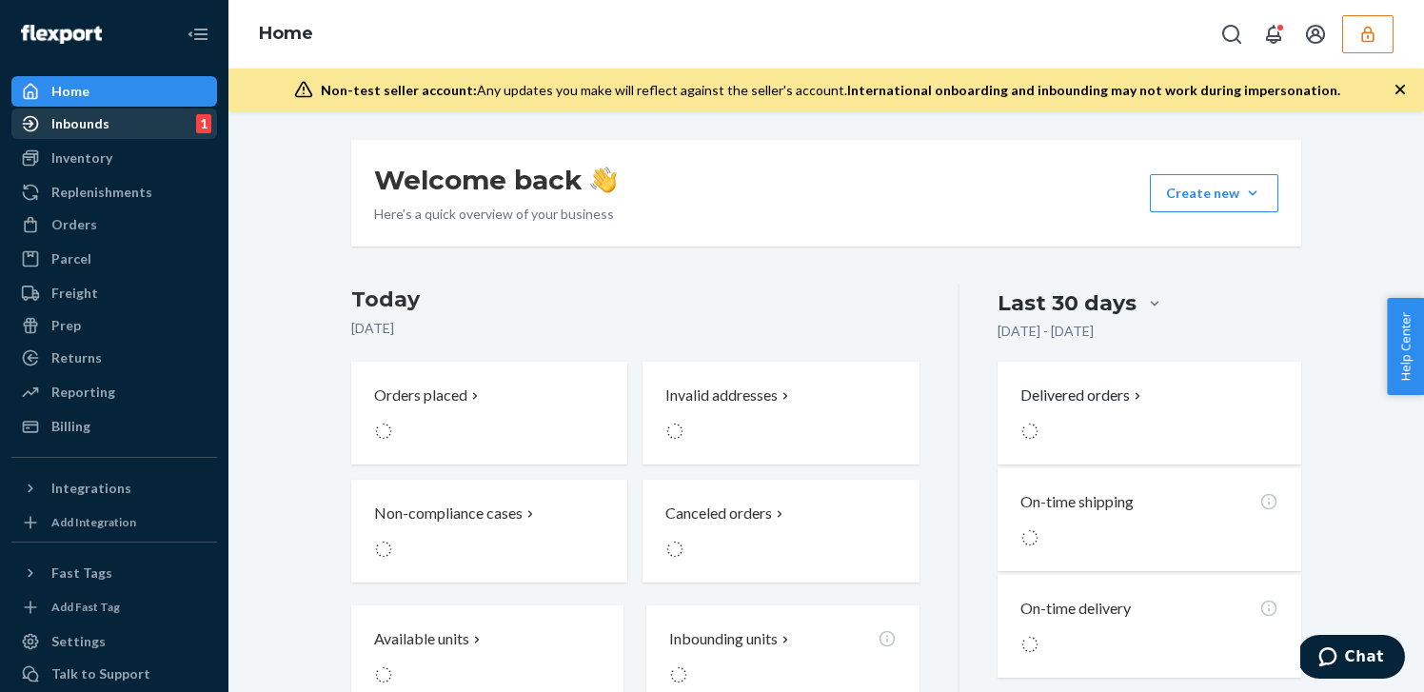
click at [125, 126] on div "Inbounds 1" at bounding box center [114, 123] width 202 height 27
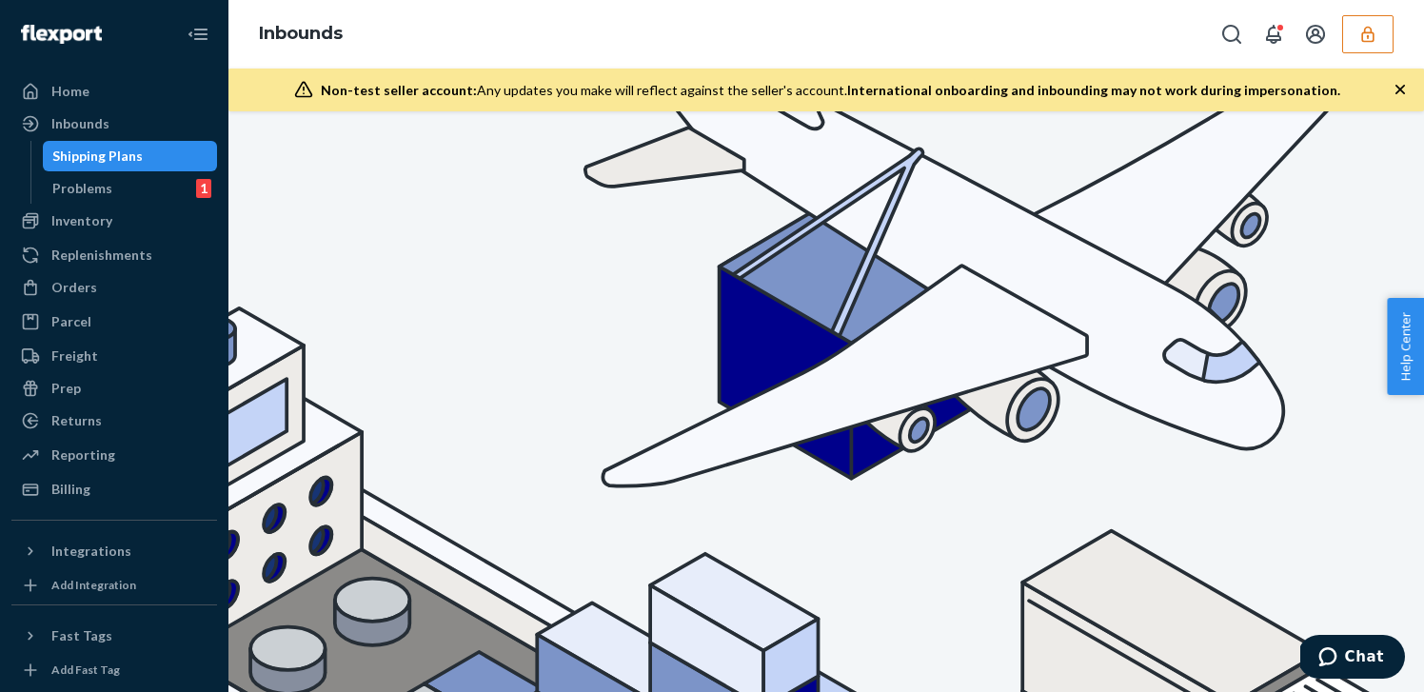
type input "BSB1006"
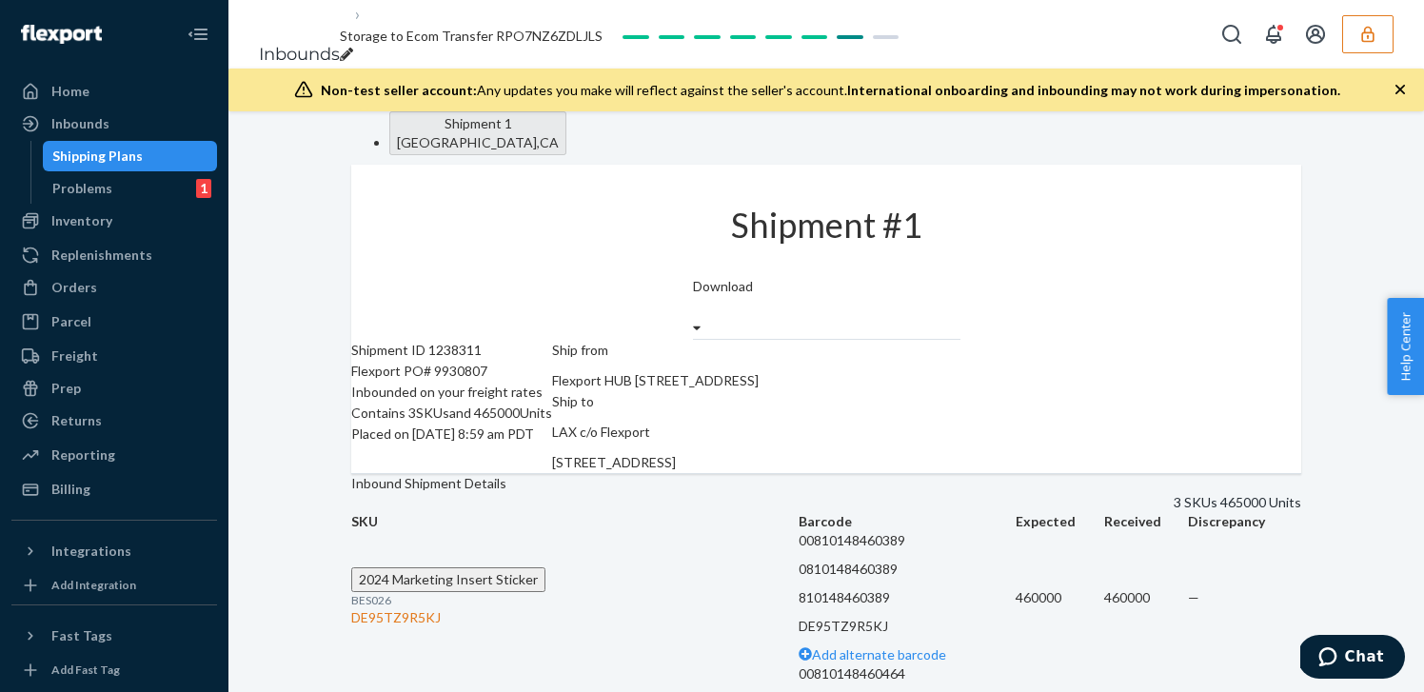
click at [693, 245] on div "Shipment #1" at bounding box center [826, 221] width 267 height 112
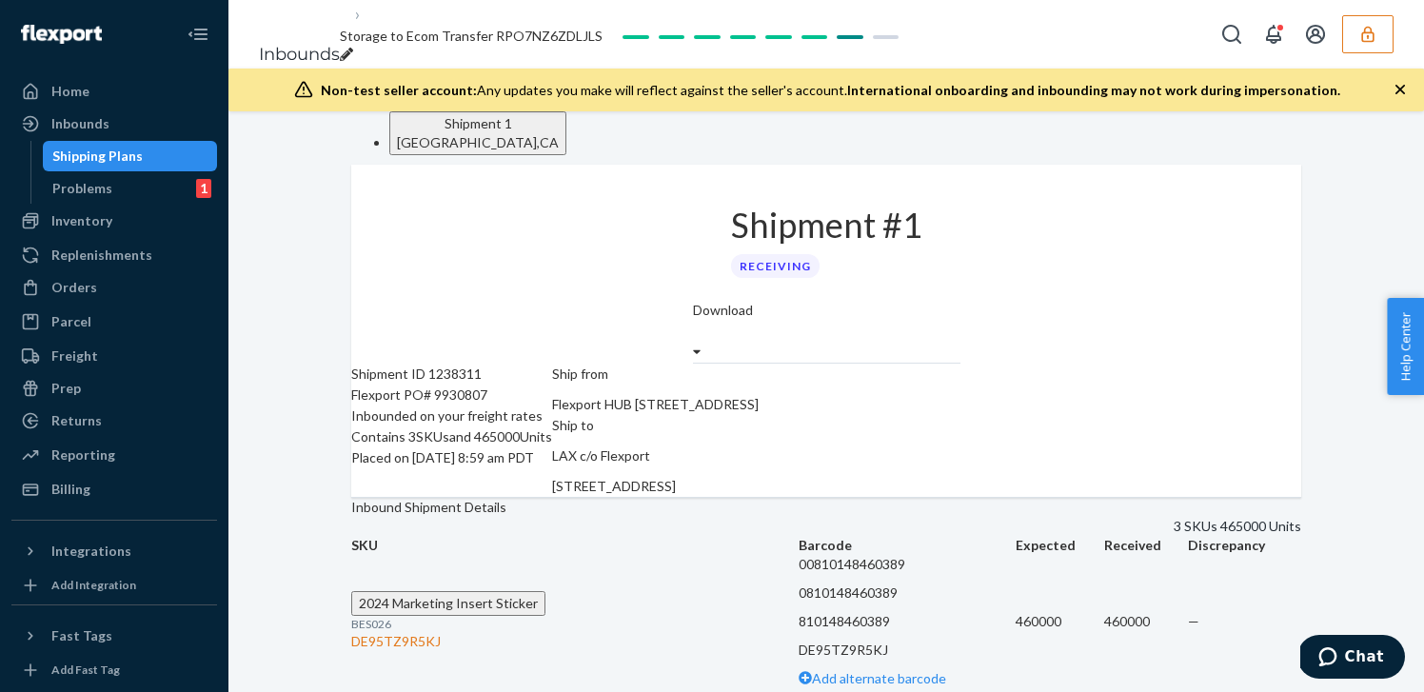
scroll to position [939, 0]
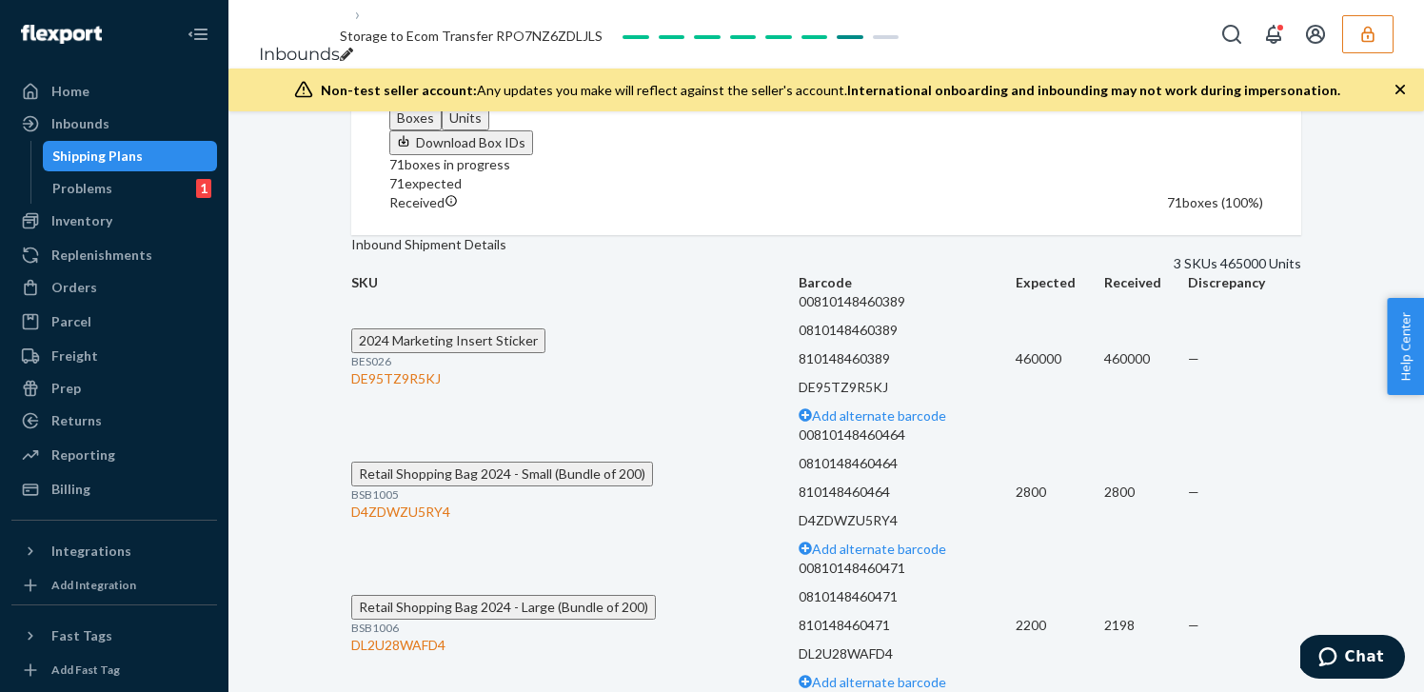
click at [500, 599] on span "Retail Shopping Bag 2024 - Large (Bundle of 200)" at bounding box center [503, 607] width 289 height 16
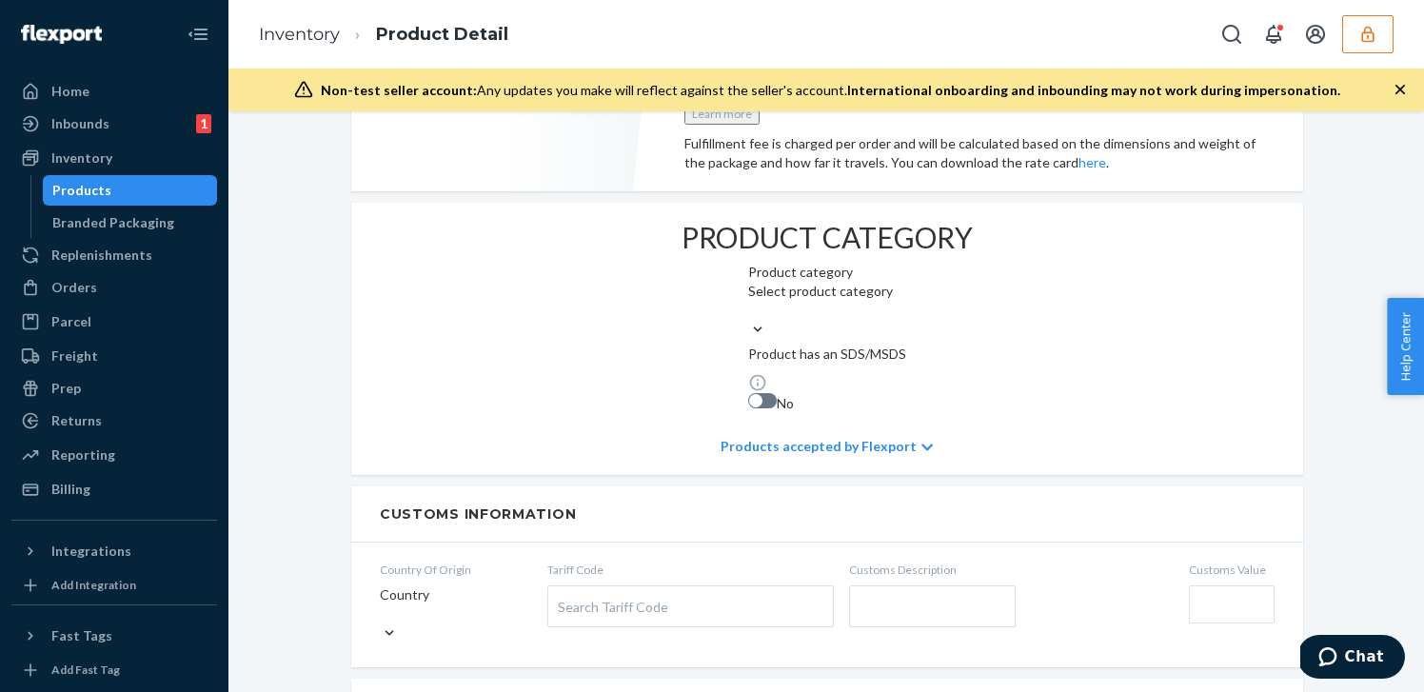
scroll to position [924, 0]
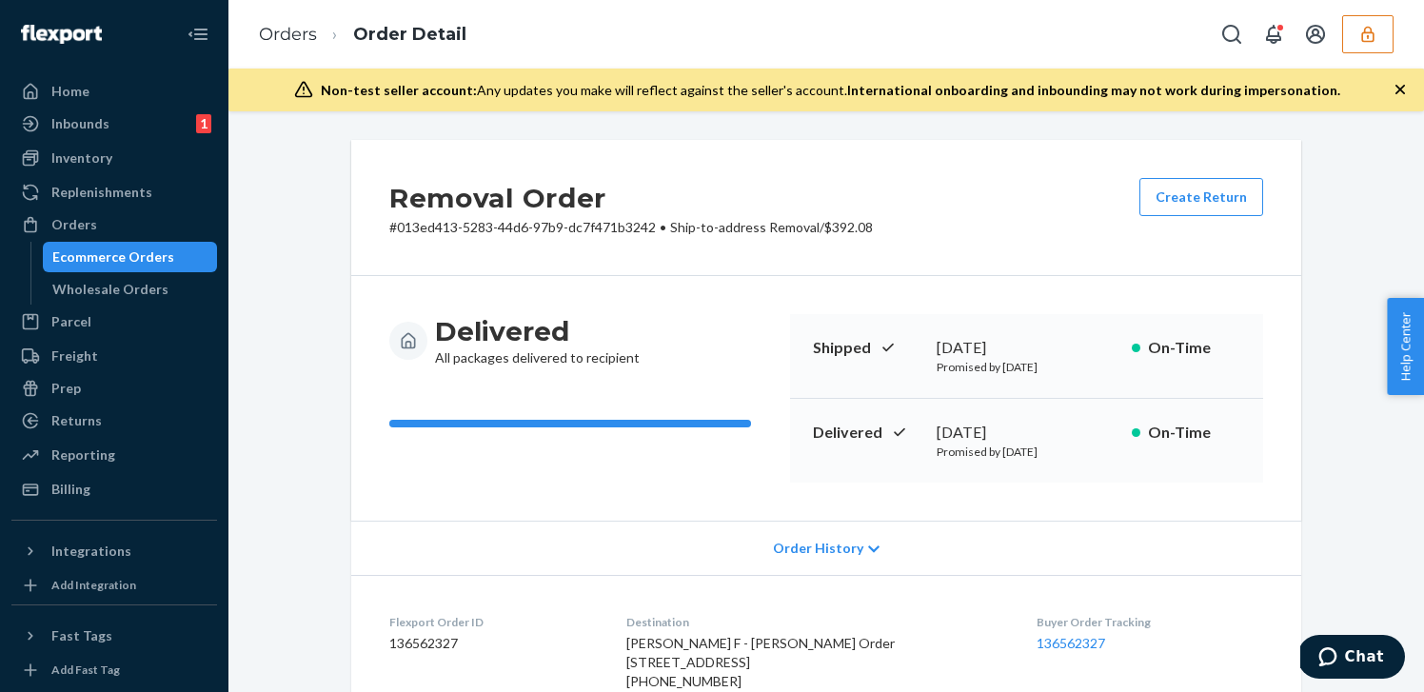
click at [705, 314] on div "Delivered All packages delivered to recipient" at bounding box center [582, 340] width 386 height 53
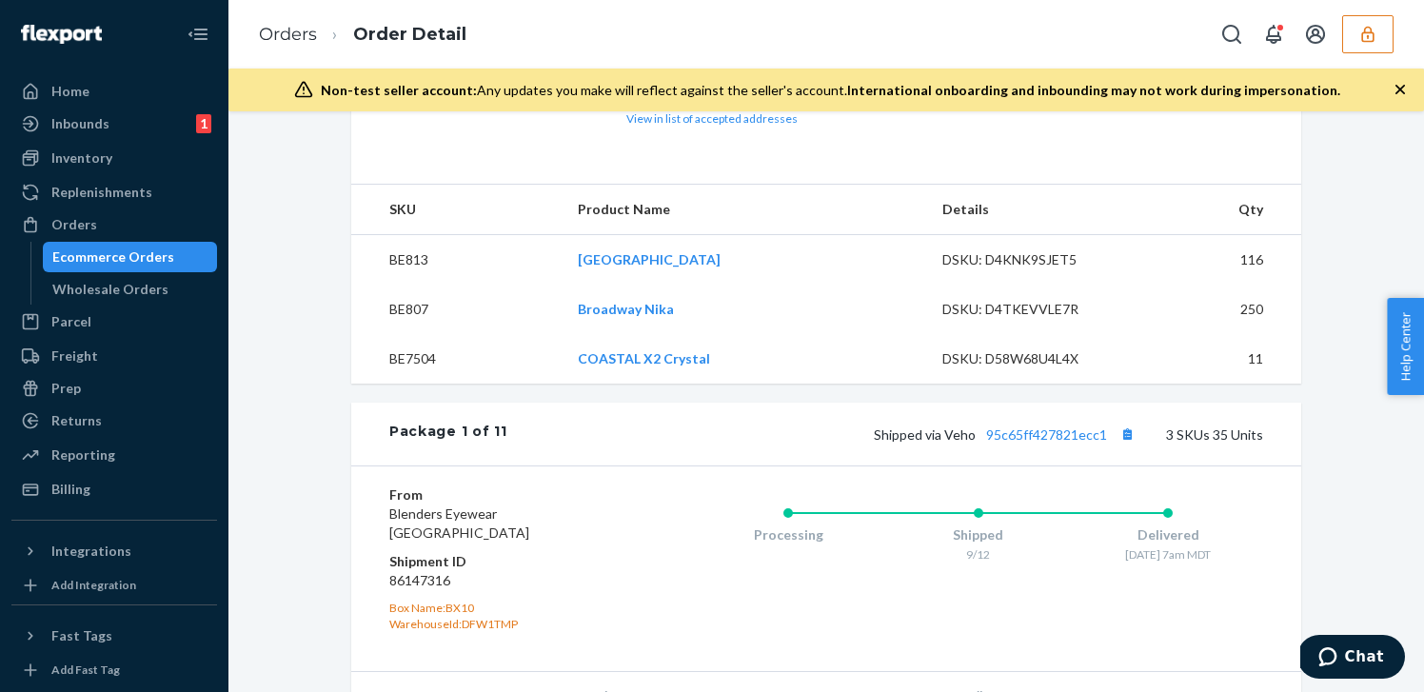
scroll to position [592, 0]
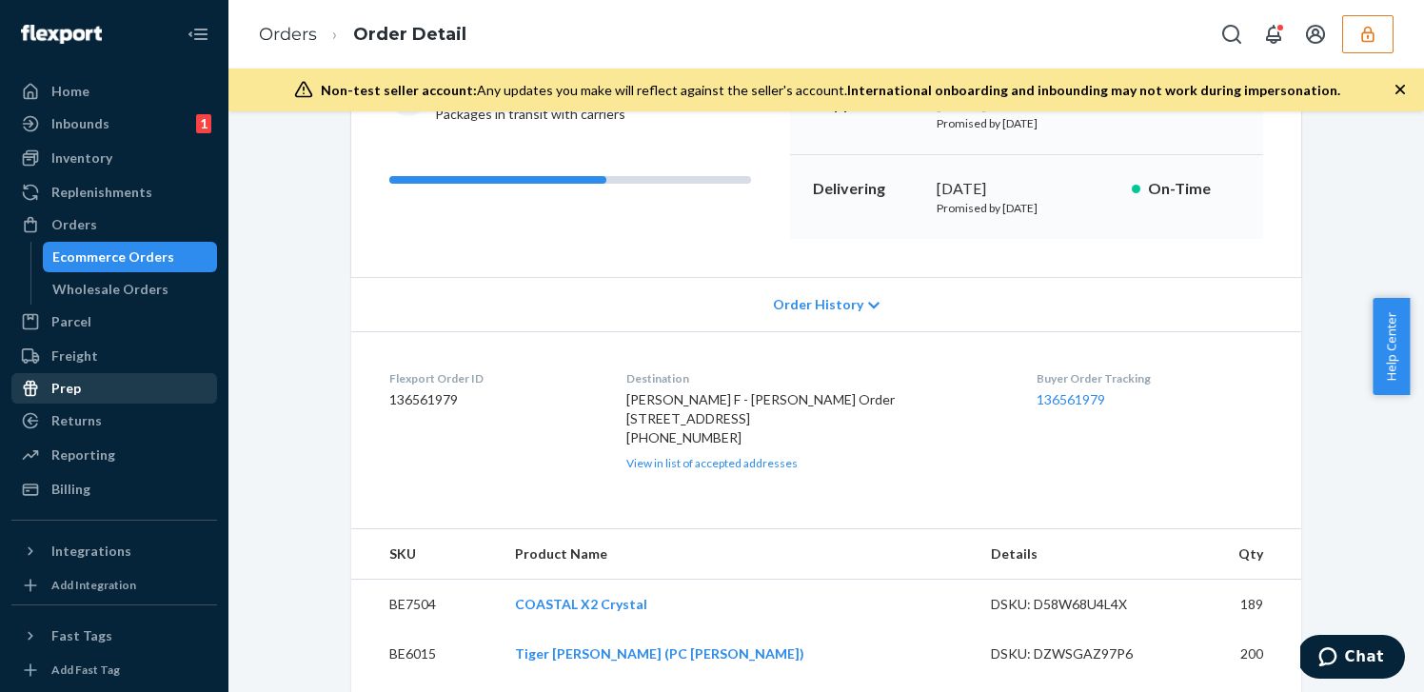
scroll to position [129, 0]
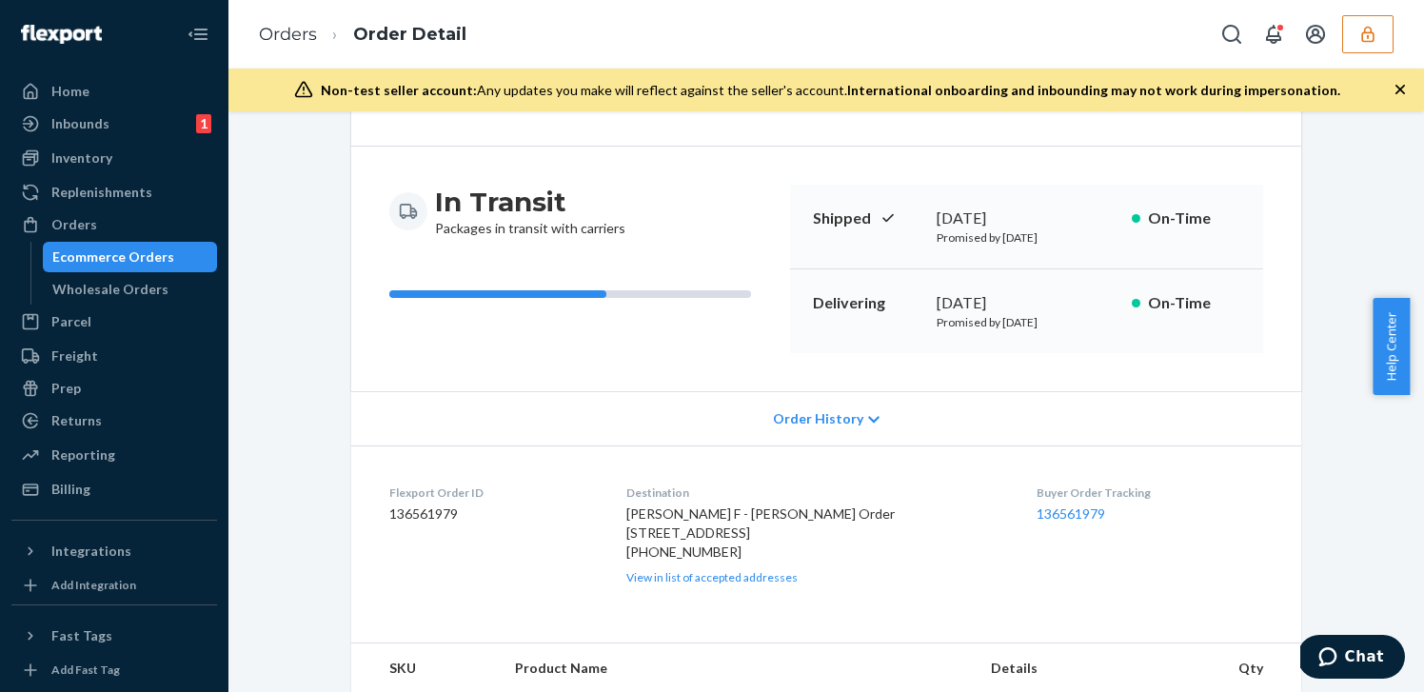
click at [139, 259] on div "Ecommerce Orders" at bounding box center [113, 256] width 122 height 19
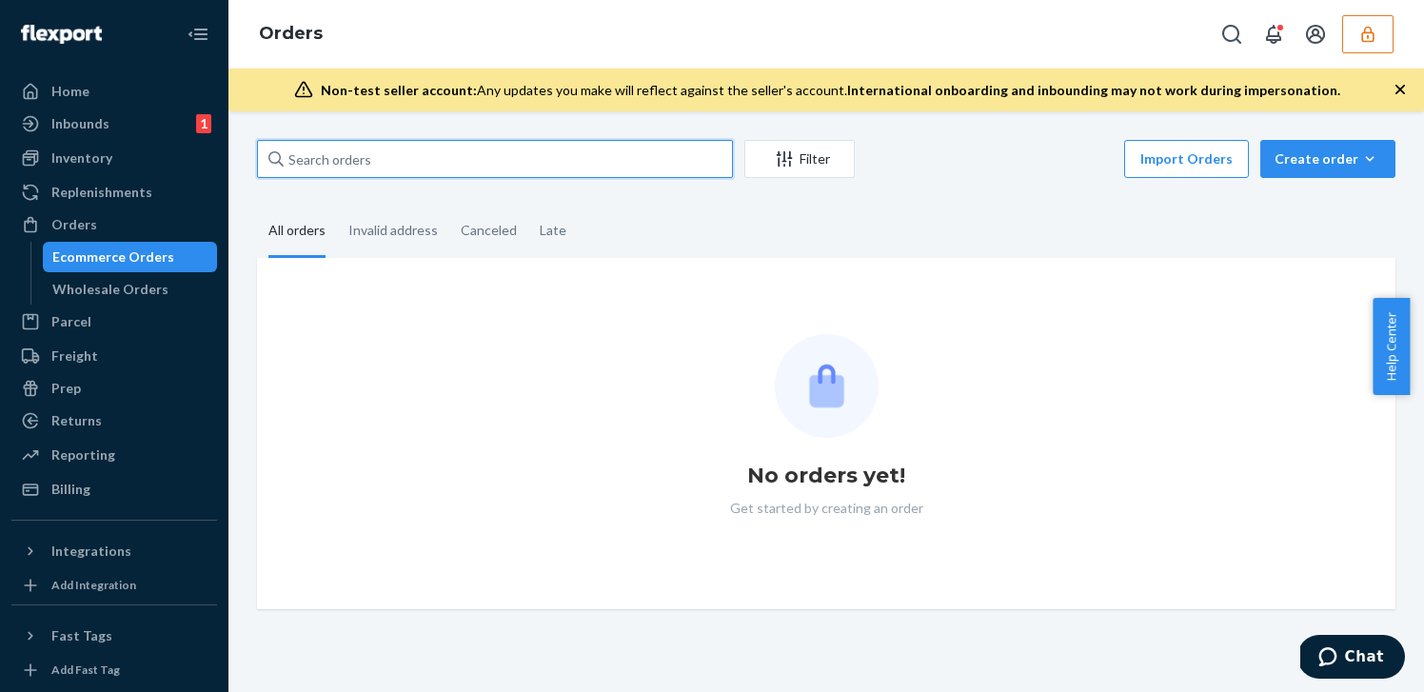
click at [485, 150] on input "text" at bounding box center [495, 159] width 476 height 38
paste input "137014123"
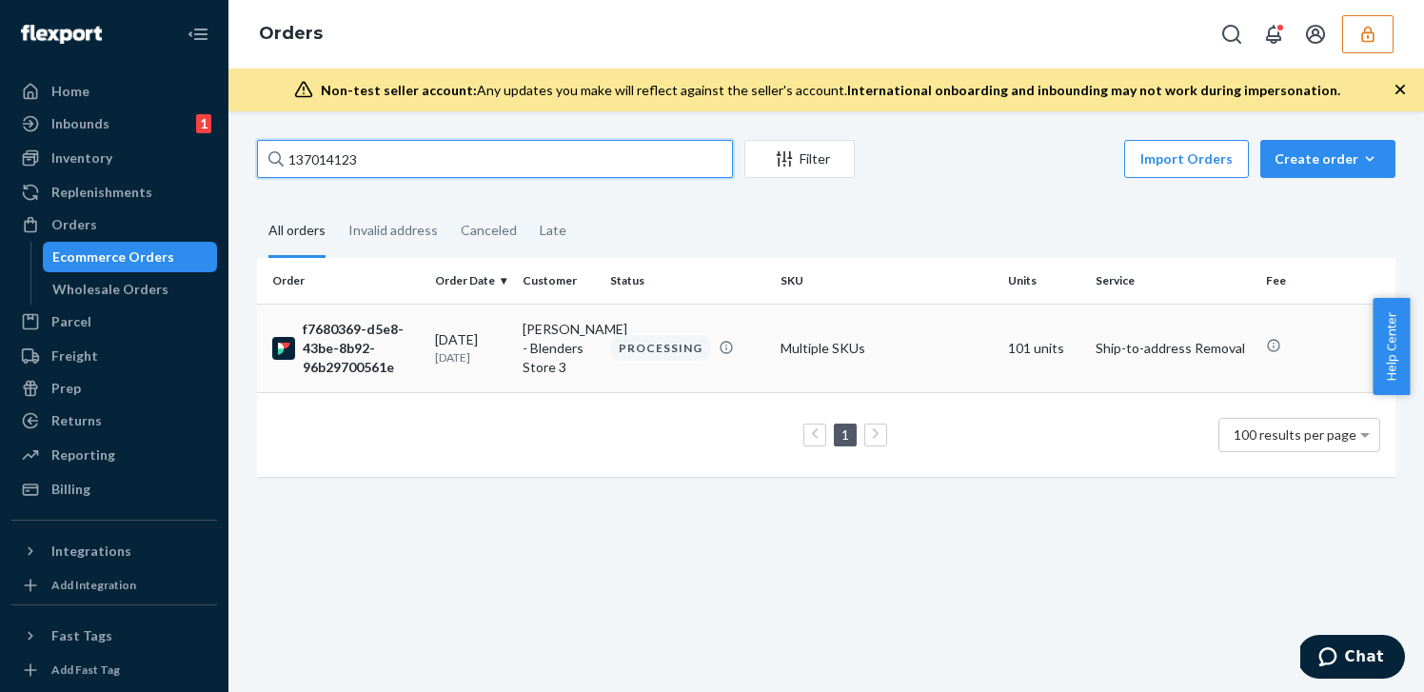
type input "137014123"
click at [394, 345] on div "f7680369-d5e8-43be-8b92-96b29700561e" at bounding box center [346, 348] width 148 height 57
